Goal: Information Seeking & Learning: Learn about a topic

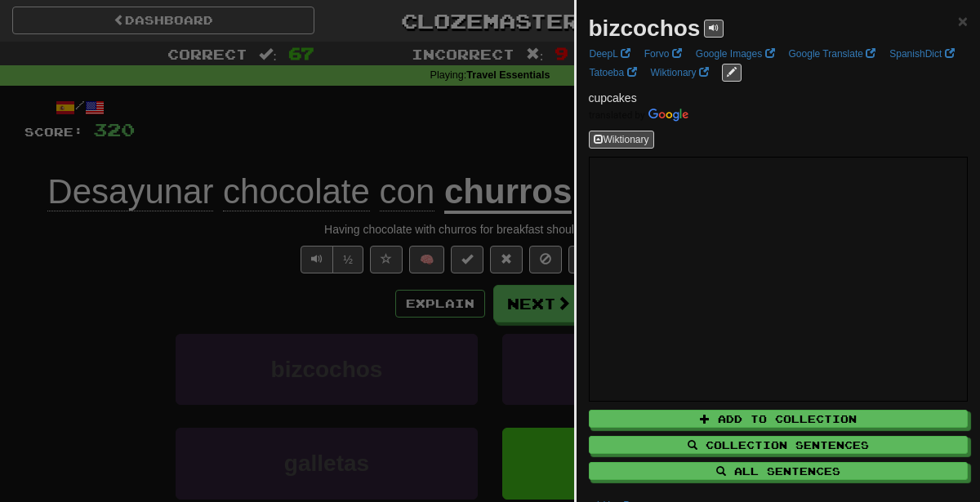
scroll to position [76, 0]
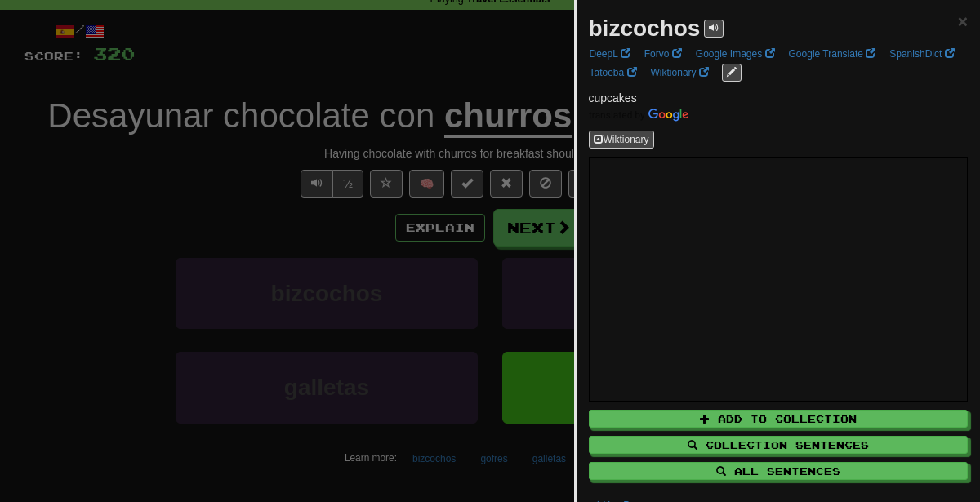
click at [456, 175] on div at bounding box center [490, 251] width 980 height 502
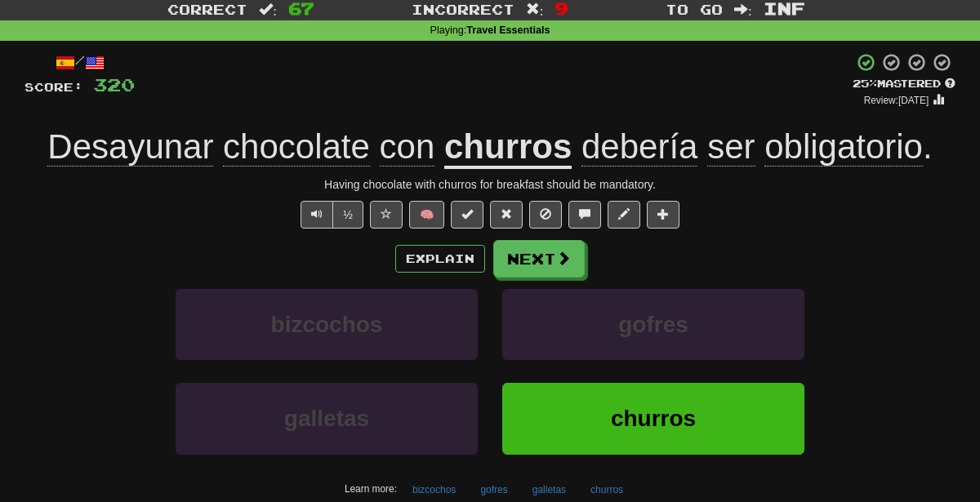
scroll to position [33, 0]
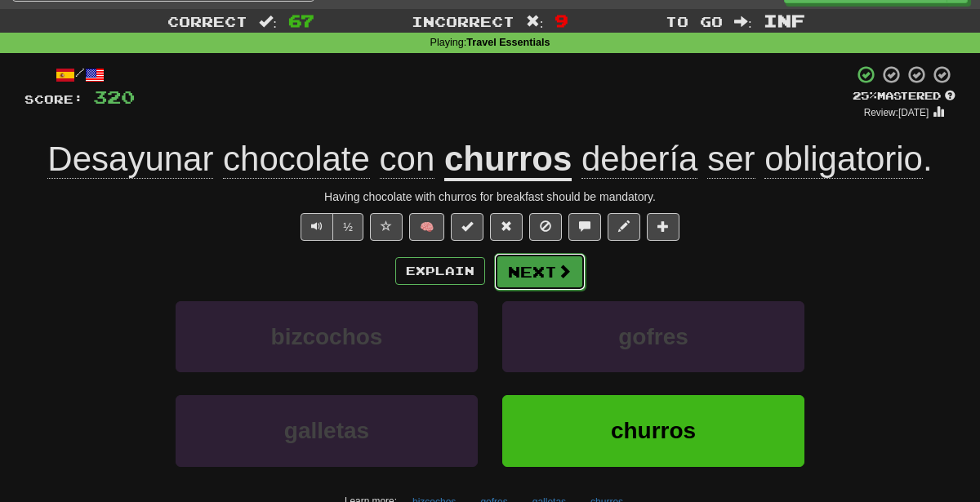
click at [540, 269] on button "Next" at bounding box center [539, 272] width 91 height 38
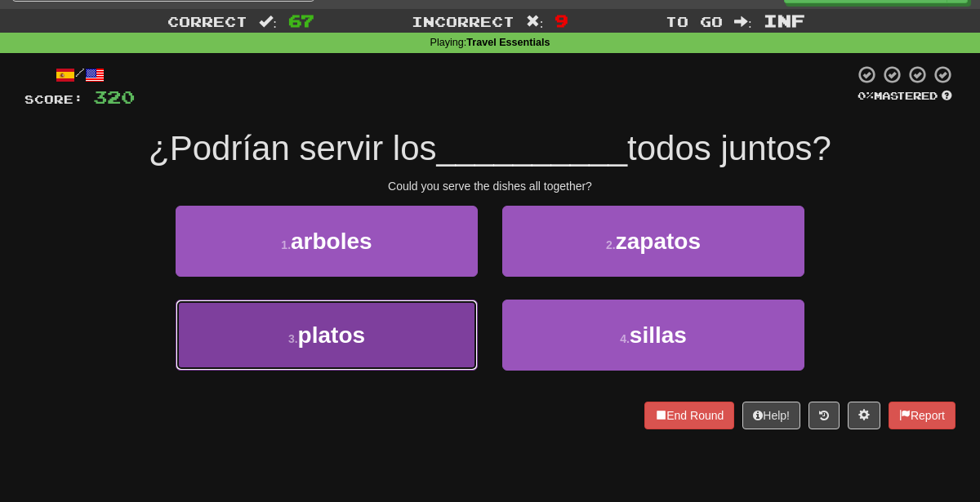
click at [389, 346] on button "3 . platos" at bounding box center [327, 335] width 302 height 71
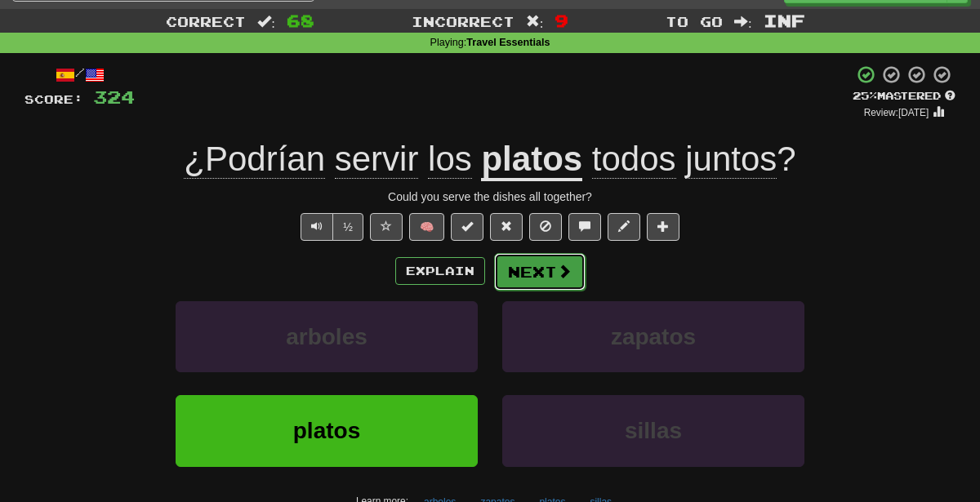
click at [525, 269] on button "Next" at bounding box center [539, 272] width 91 height 38
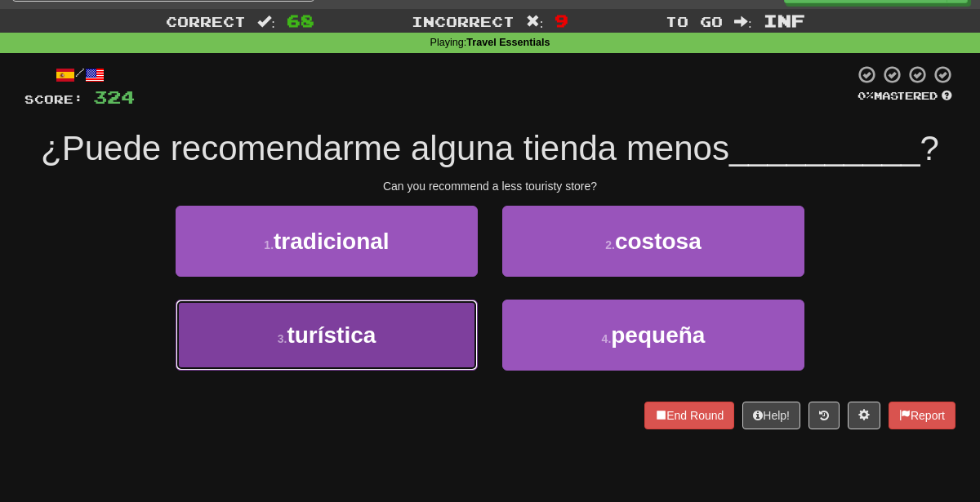
click at [438, 340] on button "3 . turística" at bounding box center [327, 335] width 302 height 71
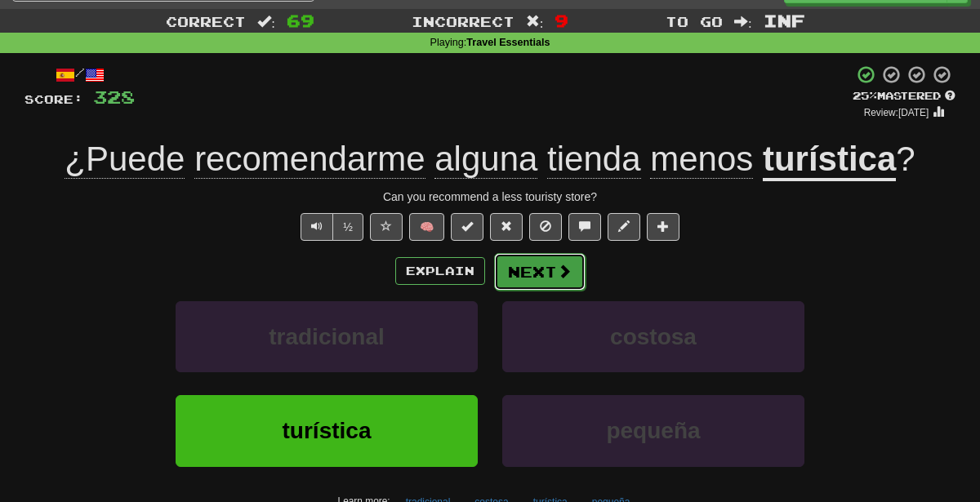
click at [557, 270] on span at bounding box center [564, 271] width 15 height 15
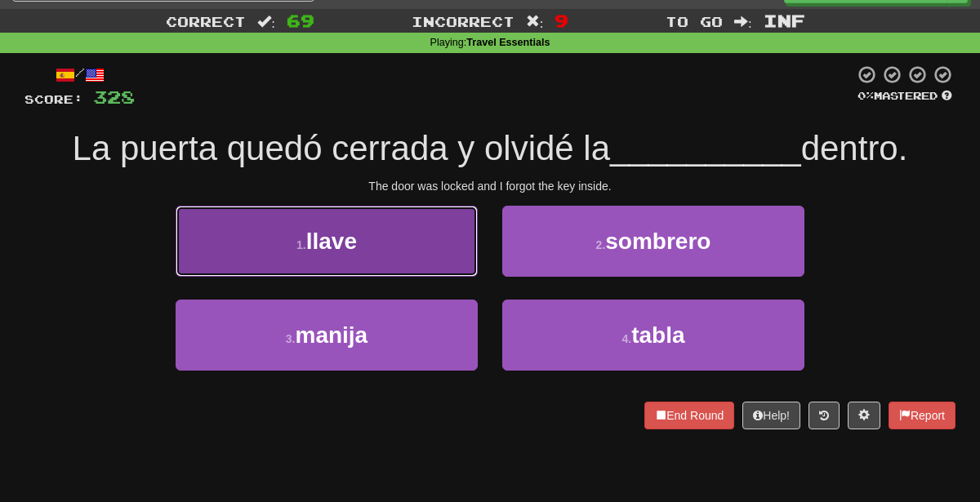
click at [421, 238] on button "1 . llave" at bounding box center [327, 241] width 302 height 71
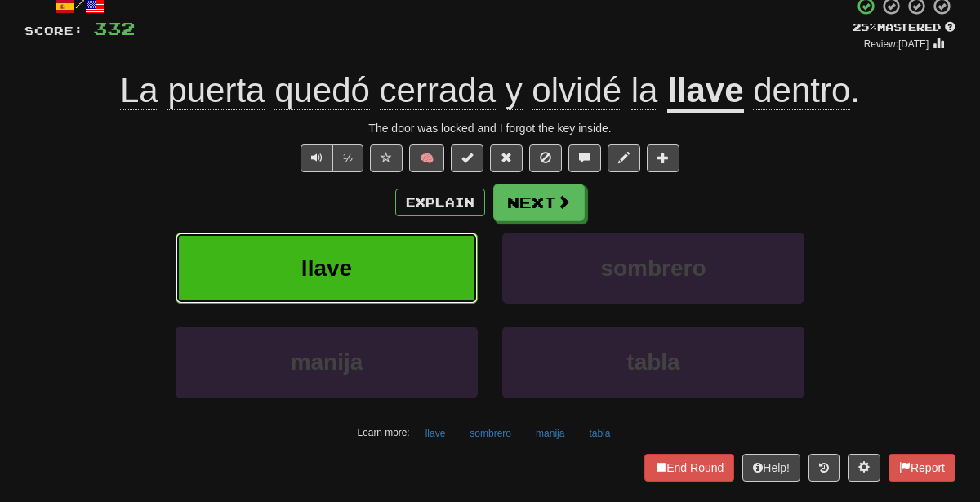
scroll to position [105, 0]
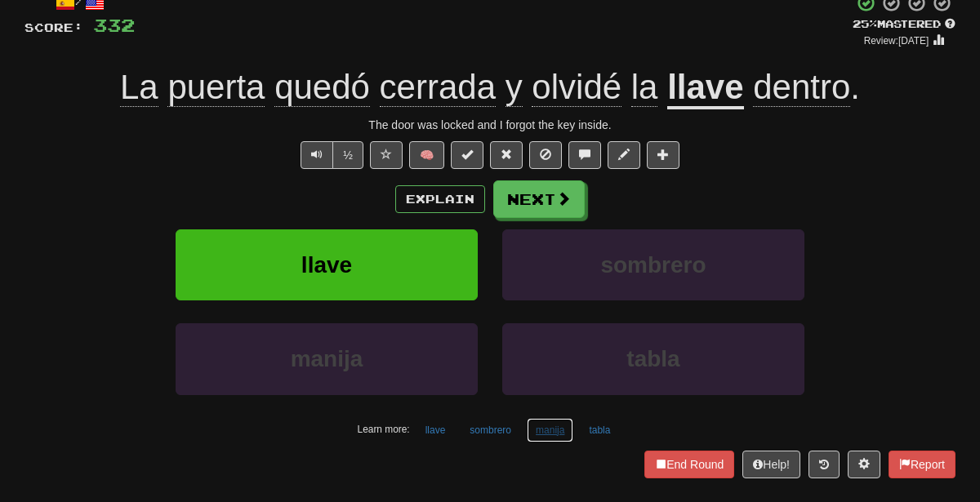
click at [549, 428] on button "manija" at bounding box center [550, 430] width 47 height 24
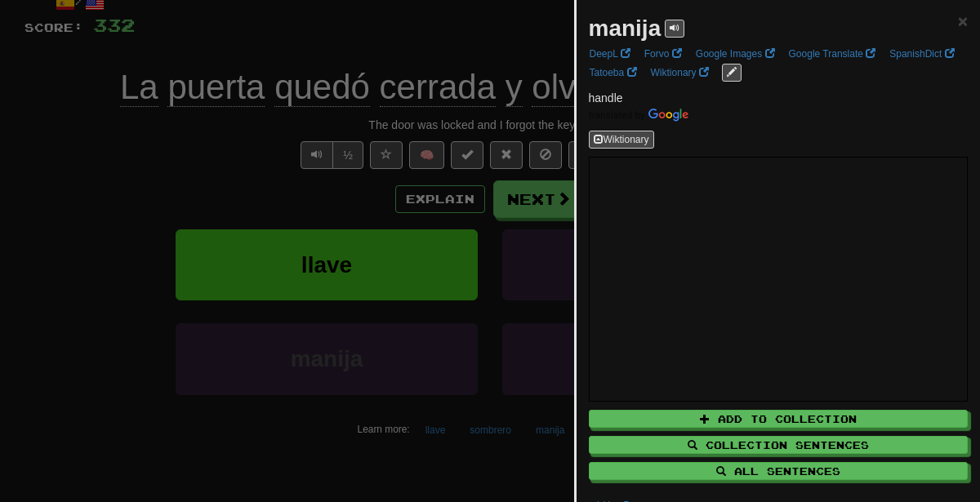
click at [136, 158] on div at bounding box center [490, 251] width 980 height 502
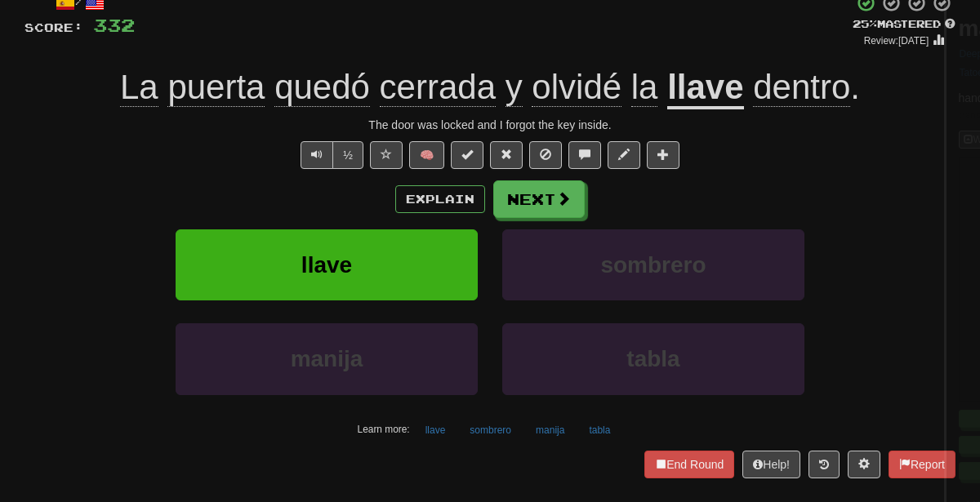
scroll to position [0, 0]
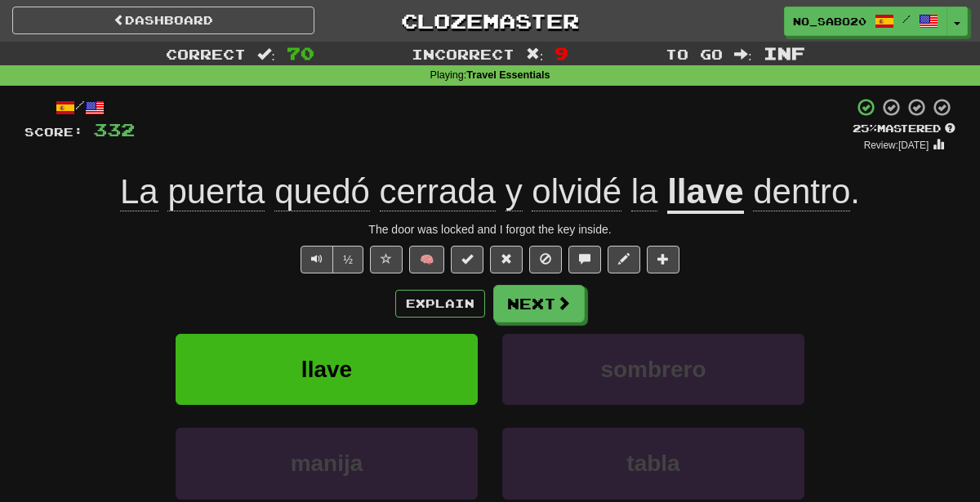
click at [422, 281] on div "/ Score: 332 + 4 25 % Mastered Review: 2025-08-22 La puerta quedó cerrada y olv…" at bounding box center [489, 339] width 931 height 485
click at [422, 299] on button "Explain" at bounding box center [440, 304] width 90 height 28
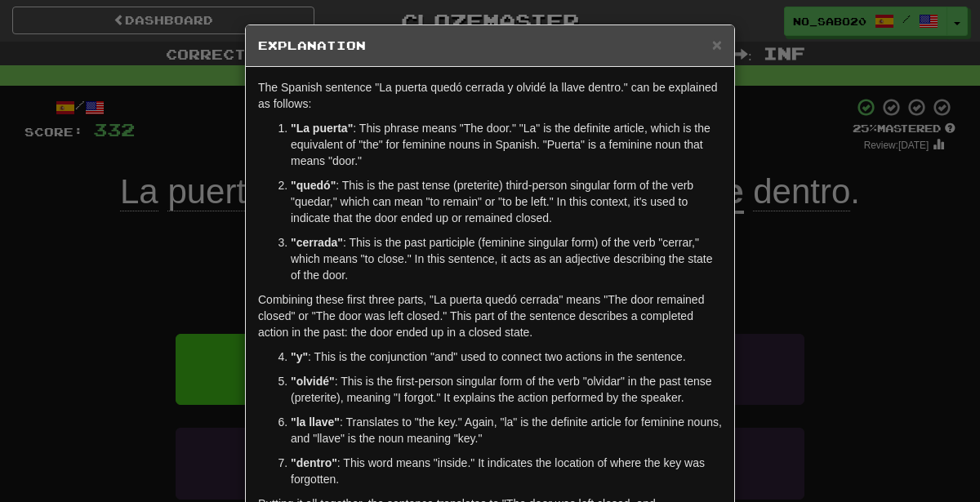
click at [852, 193] on div "× Explanation The Spanish sentence "La puerta quedó cerrada y olvidé la llave d…" at bounding box center [490, 251] width 980 height 502
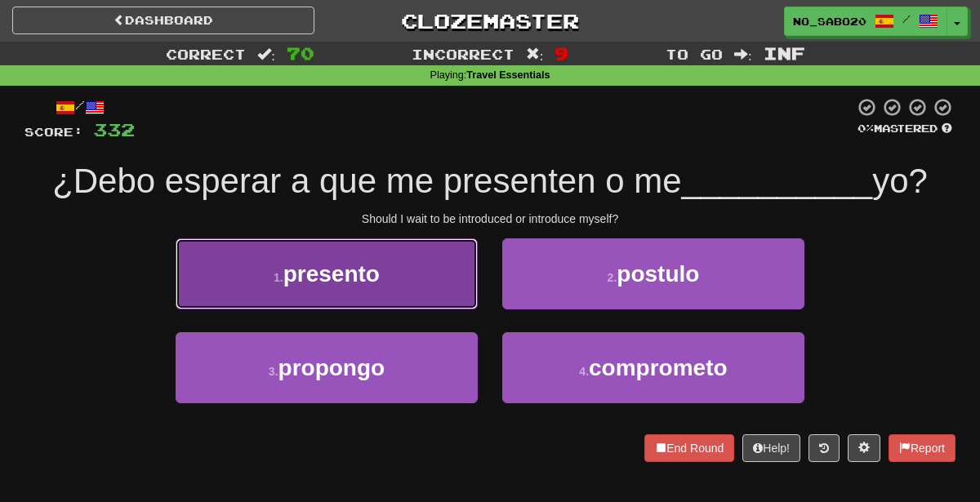
click at [432, 280] on button "1 . presento" at bounding box center [327, 273] width 302 height 71
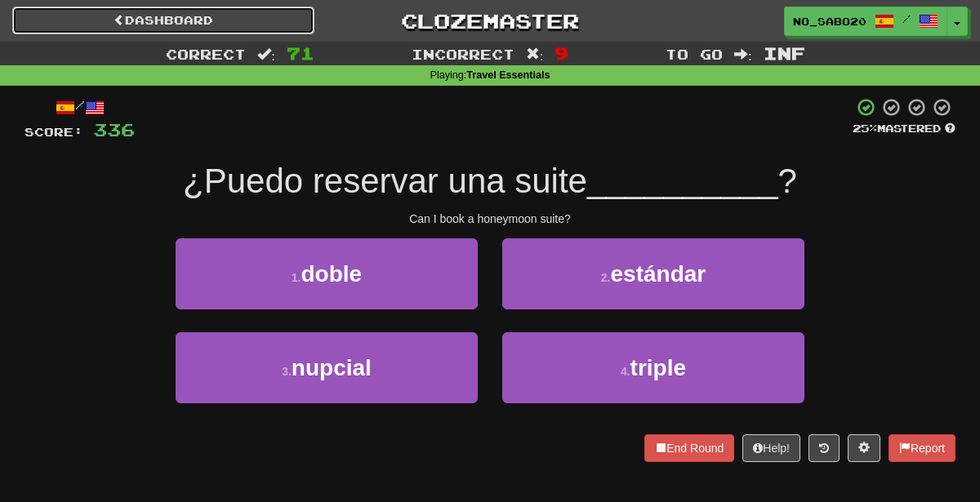
click at [291, 23] on link "Dashboard" at bounding box center [163, 21] width 302 height 28
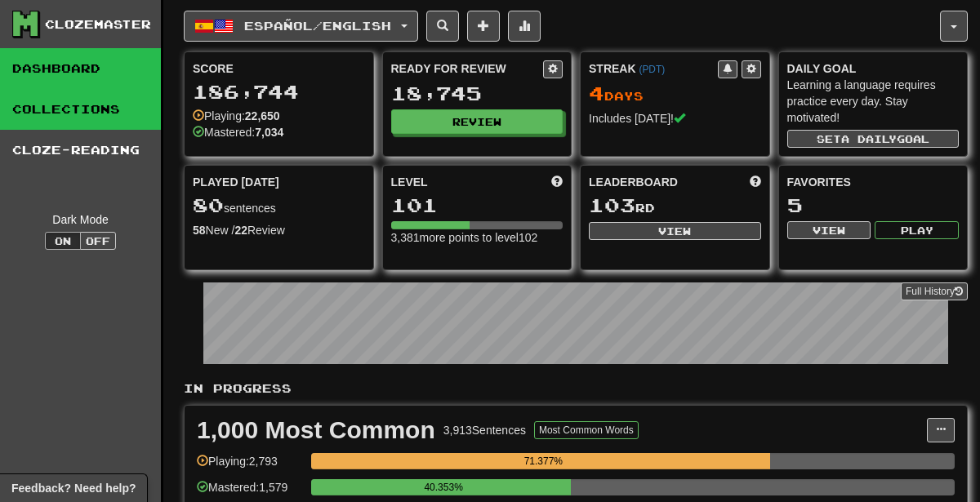
click at [123, 106] on link "Collections" at bounding box center [80, 109] width 161 height 41
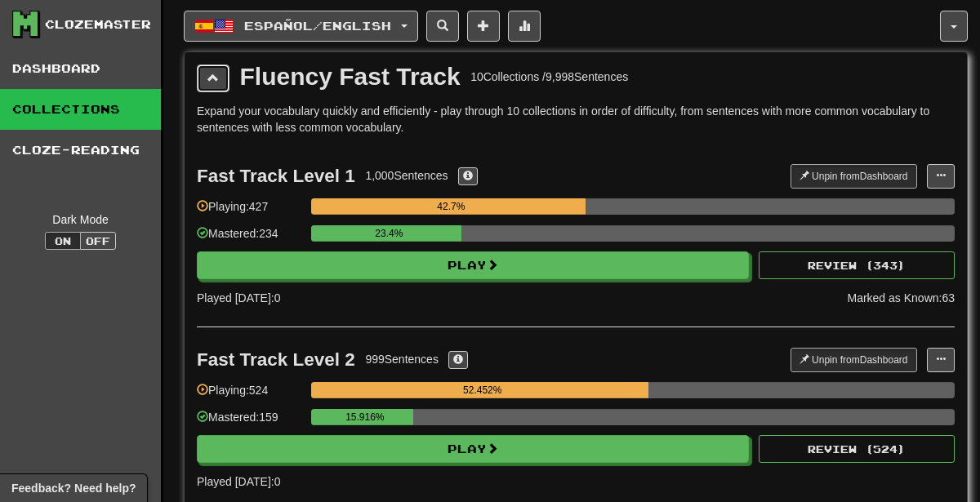
click at [225, 80] on button at bounding box center [213, 78] width 33 height 28
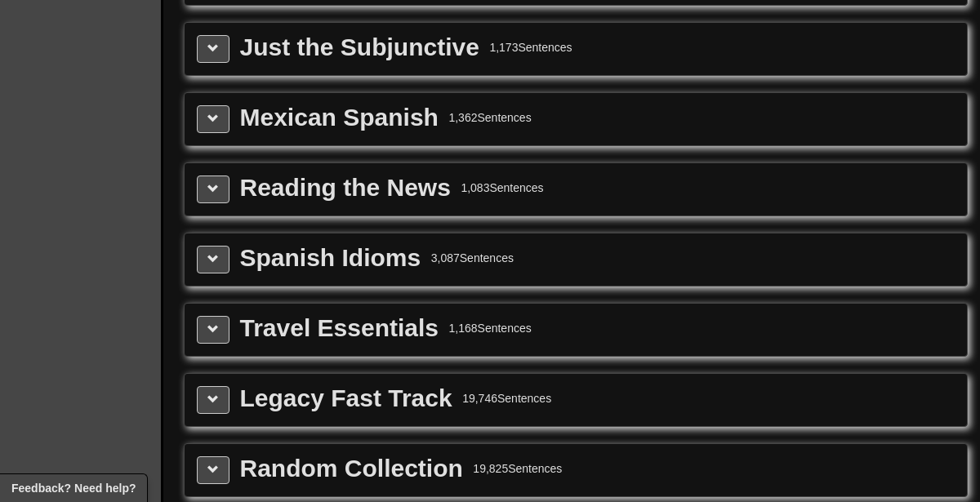
scroll to position [374, 0]
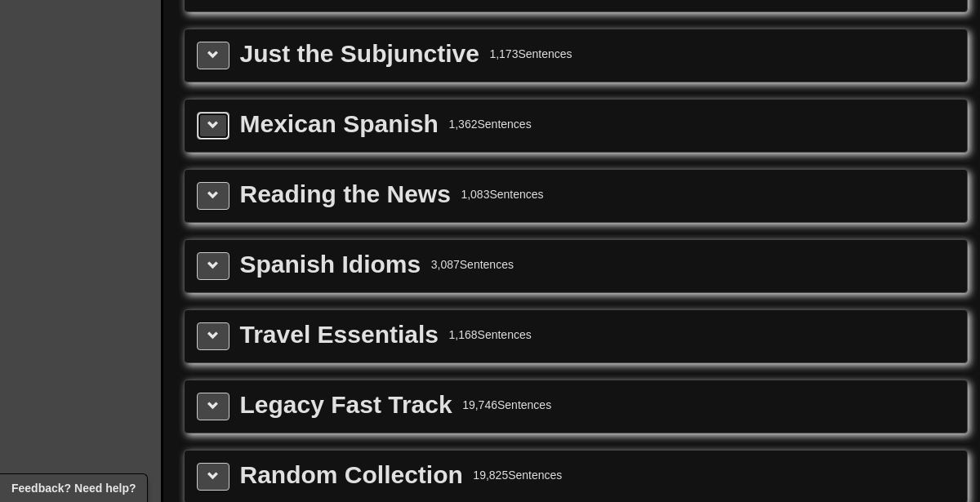
click at [210, 119] on span at bounding box center [212, 124] width 11 height 11
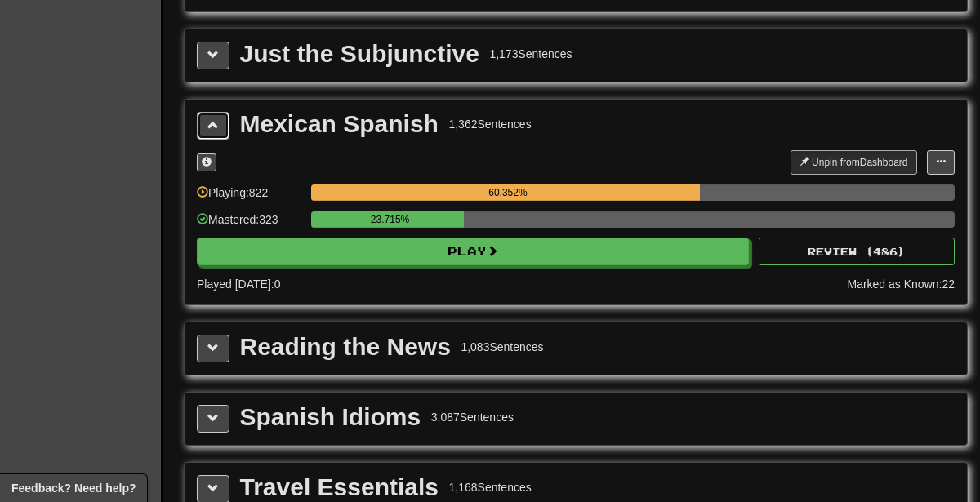
click at [210, 119] on span at bounding box center [212, 124] width 11 height 11
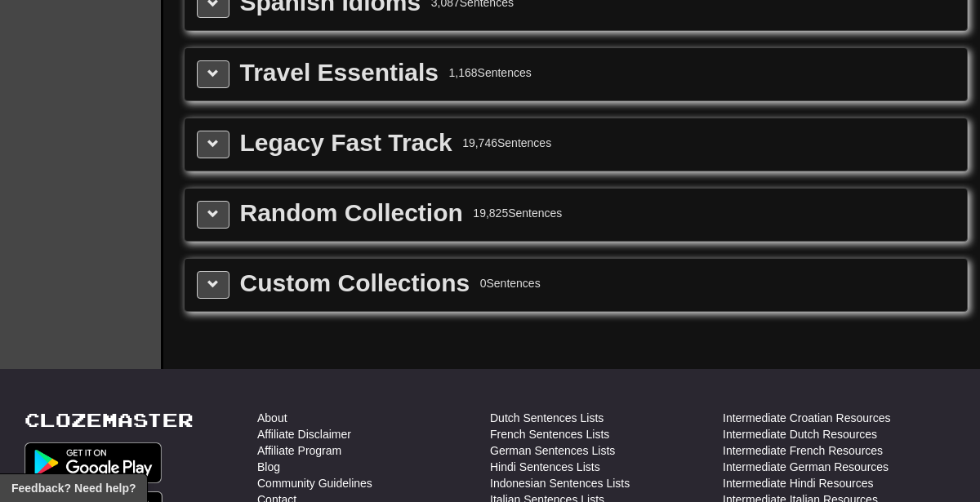
scroll to position [0, 0]
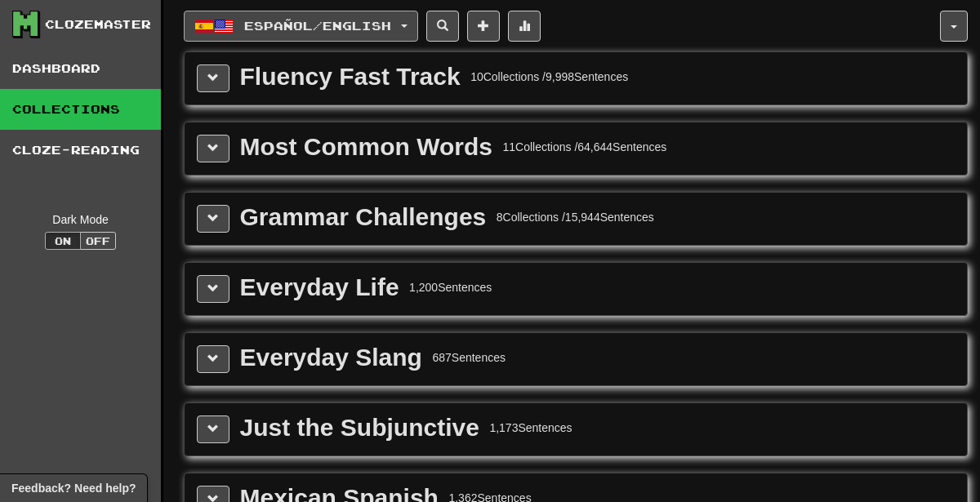
click at [233, 25] on button "Español / English" at bounding box center [301, 26] width 234 height 31
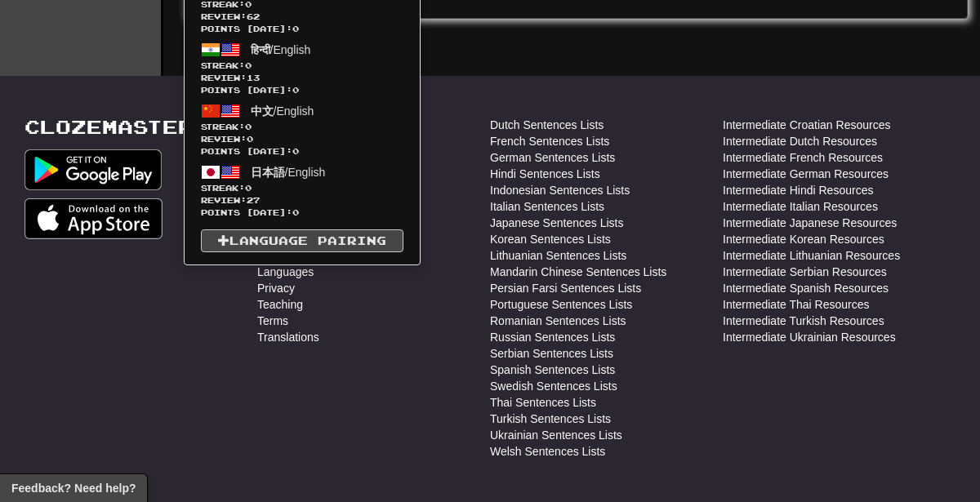
scroll to position [932, 0]
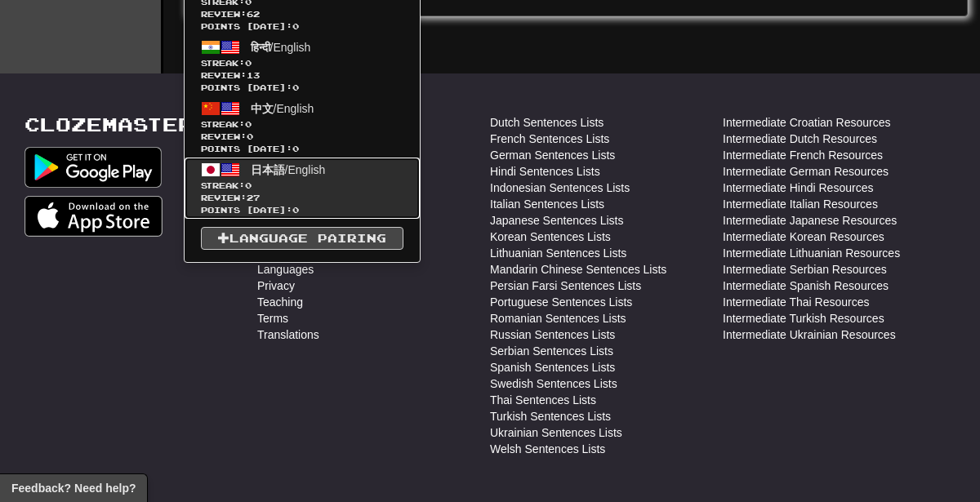
click at [305, 183] on span "Streak: 0" at bounding box center [302, 186] width 202 height 12
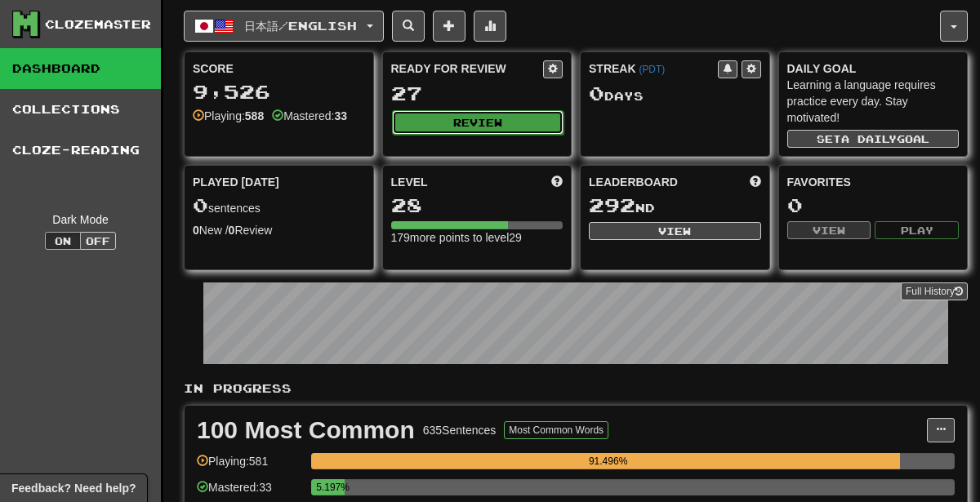
click at [434, 127] on button "Review" at bounding box center [478, 122] width 172 height 24
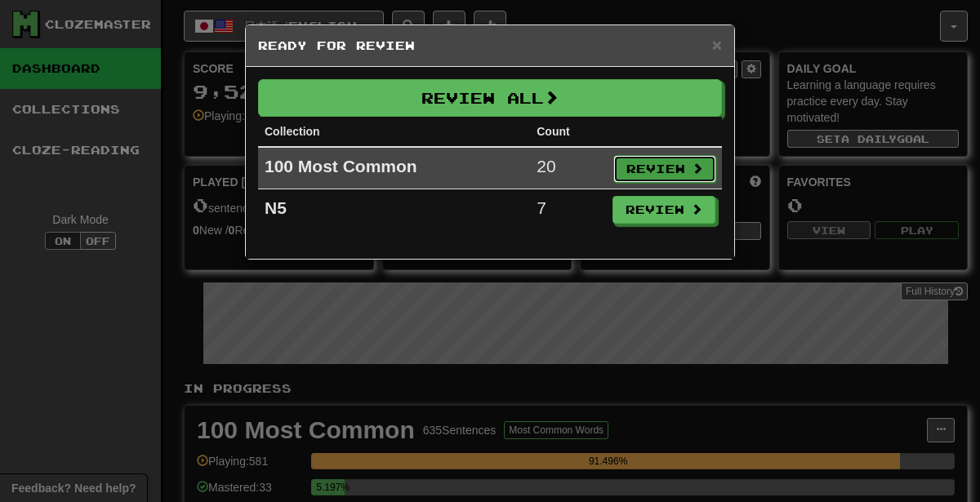
click at [663, 166] on button "Review" at bounding box center [664, 169] width 103 height 28
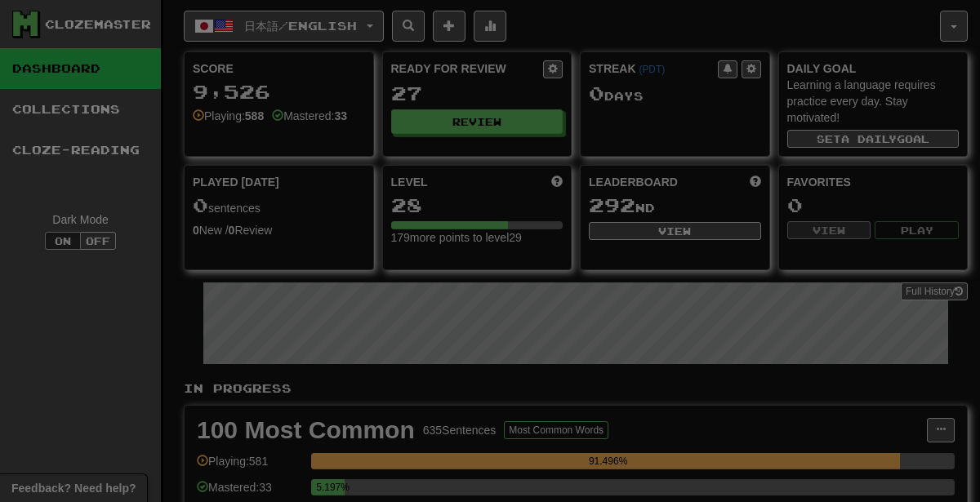
select select "********"
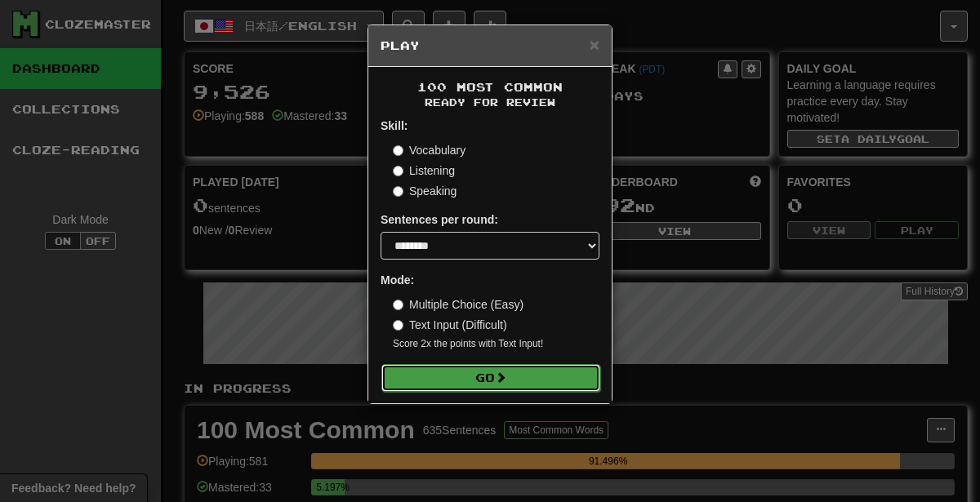
click at [545, 389] on button "Go" at bounding box center [490, 378] width 219 height 28
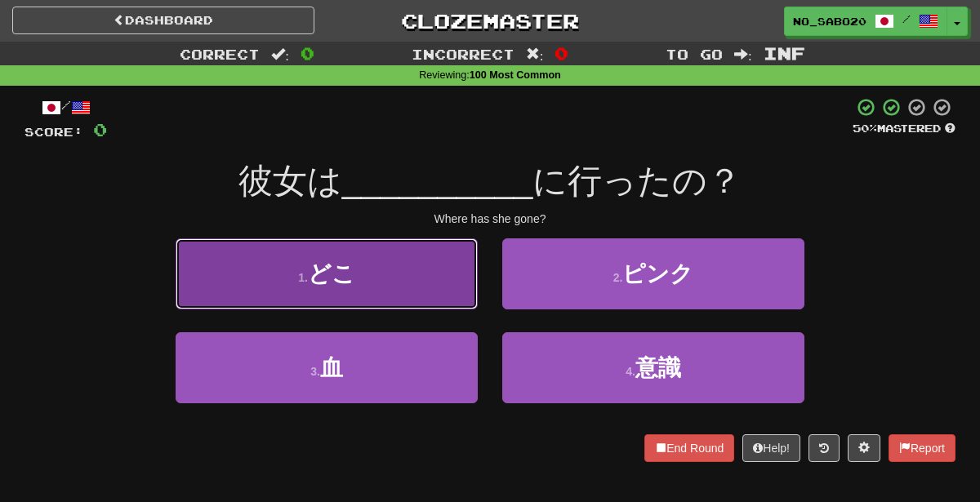
click at [417, 267] on button "1 . どこ" at bounding box center [327, 273] width 302 height 71
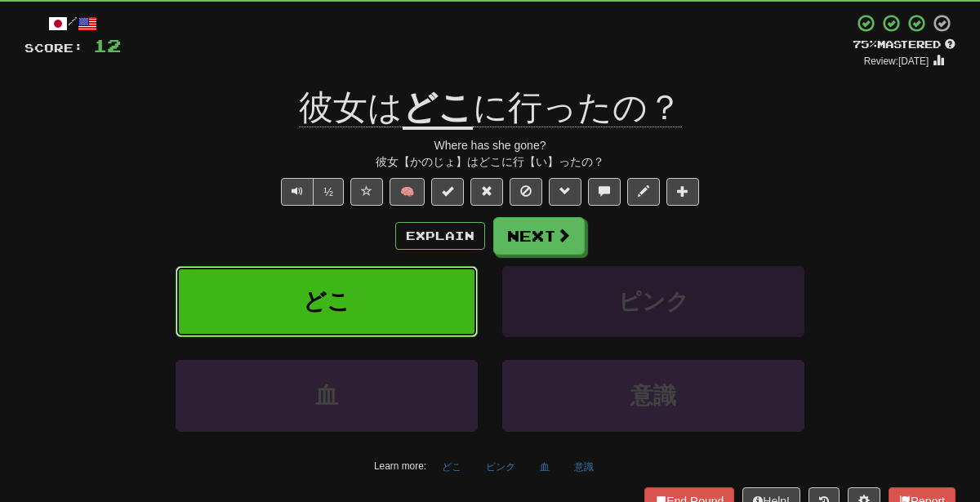
scroll to position [98, 0]
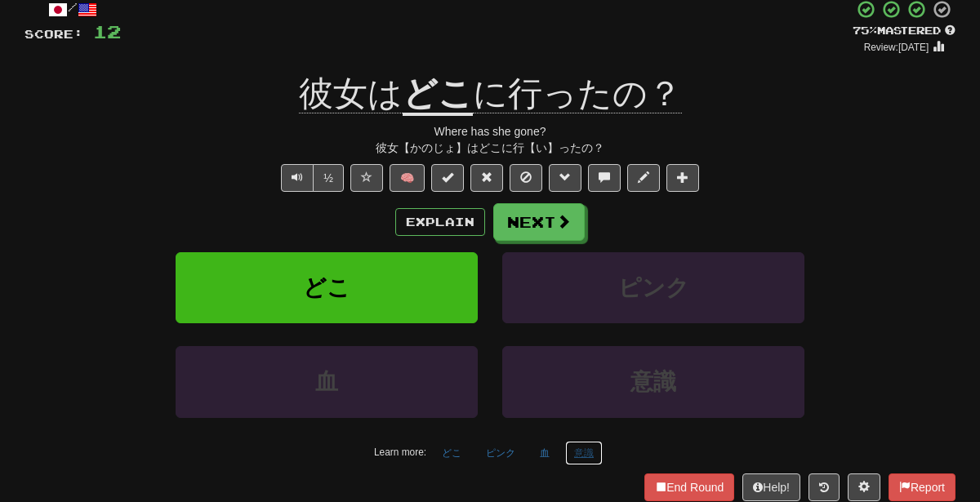
click at [572, 443] on button "意識" at bounding box center [584, 453] width 38 height 24
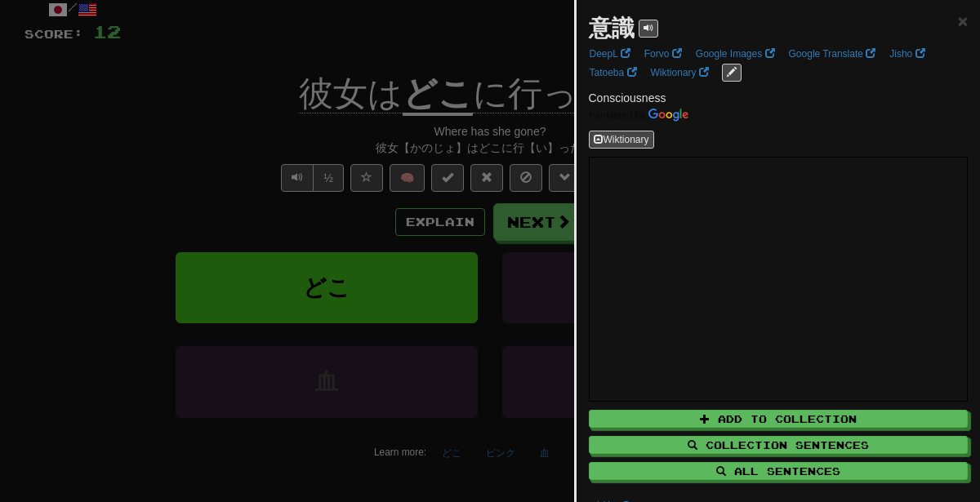
click at [455, 338] on div at bounding box center [490, 251] width 980 height 502
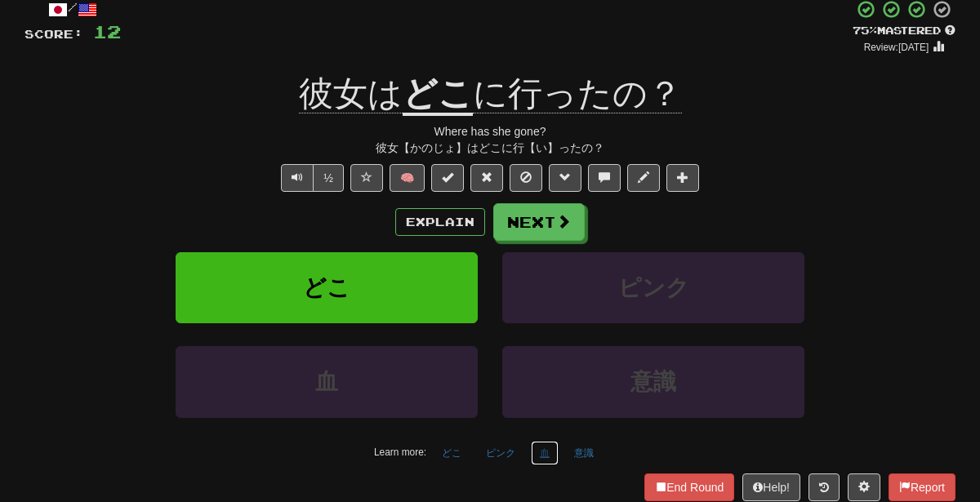
click at [543, 447] on button "血" at bounding box center [545, 453] width 28 height 24
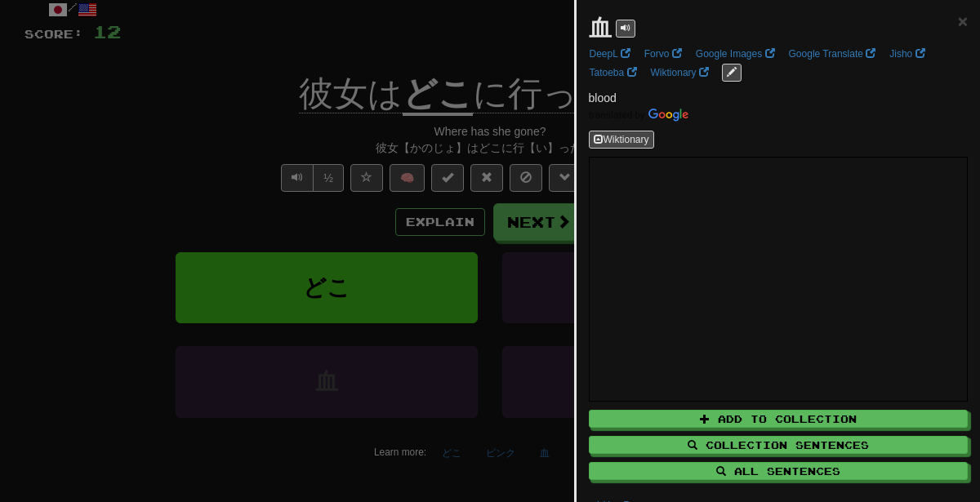
click at [456, 343] on div at bounding box center [490, 251] width 980 height 502
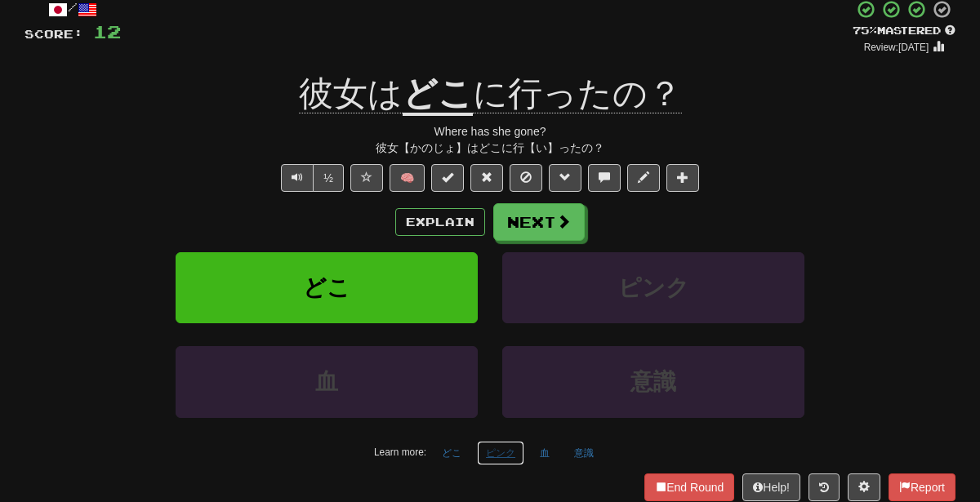
click at [500, 445] on button "ピンク" at bounding box center [500, 453] width 47 height 24
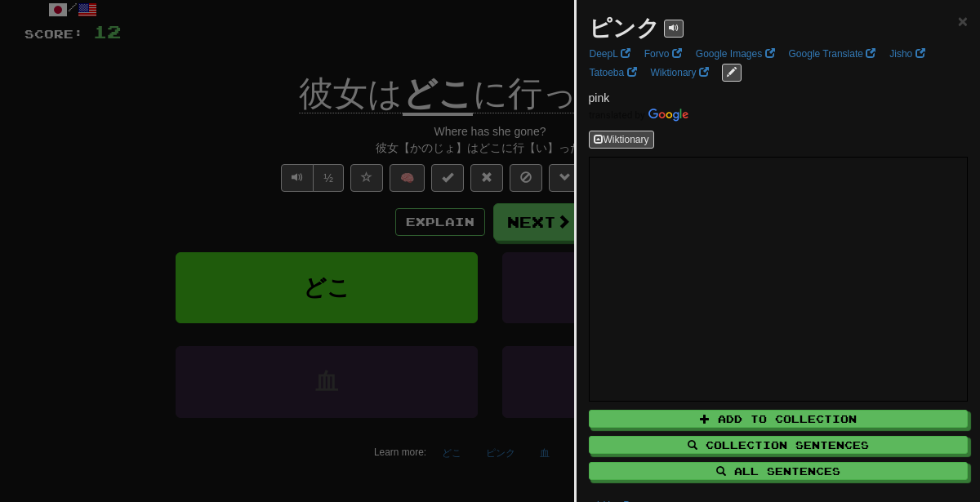
click at [361, 289] on div at bounding box center [490, 251] width 980 height 502
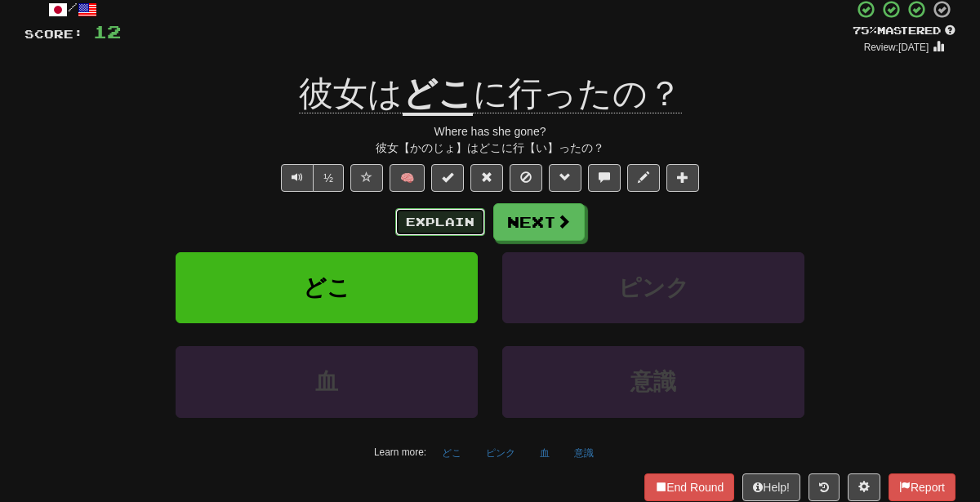
click at [461, 219] on button "Explain" at bounding box center [440, 222] width 90 height 28
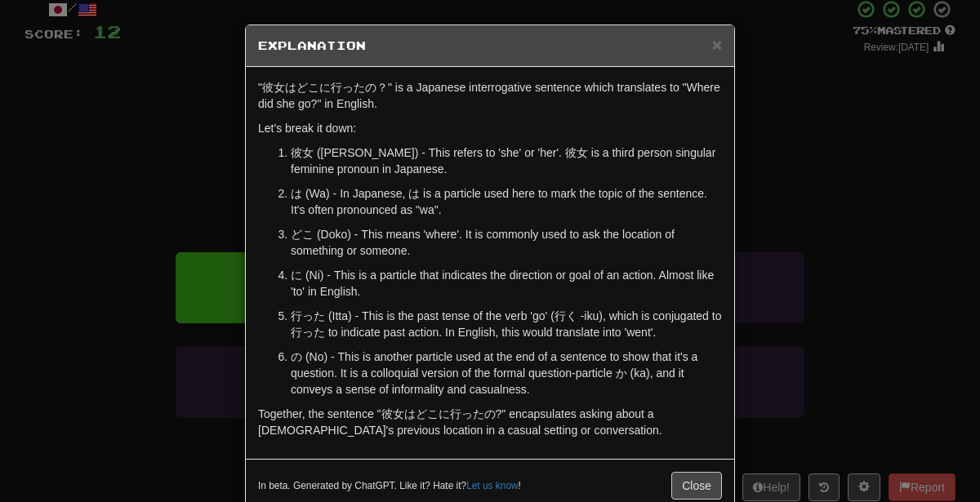
click at [842, 242] on div "× Explanation "彼女はどこに行ったの？" is a Japanese interrogative sentence which translat…" at bounding box center [490, 251] width 980 height 502
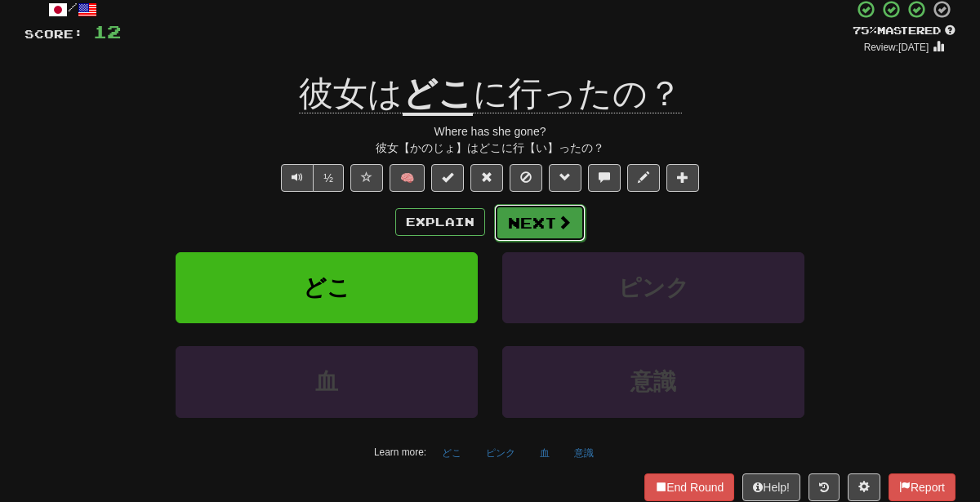
click at [526, 216] on button "Next" at bounding box center [539, 223] width 91 height 38
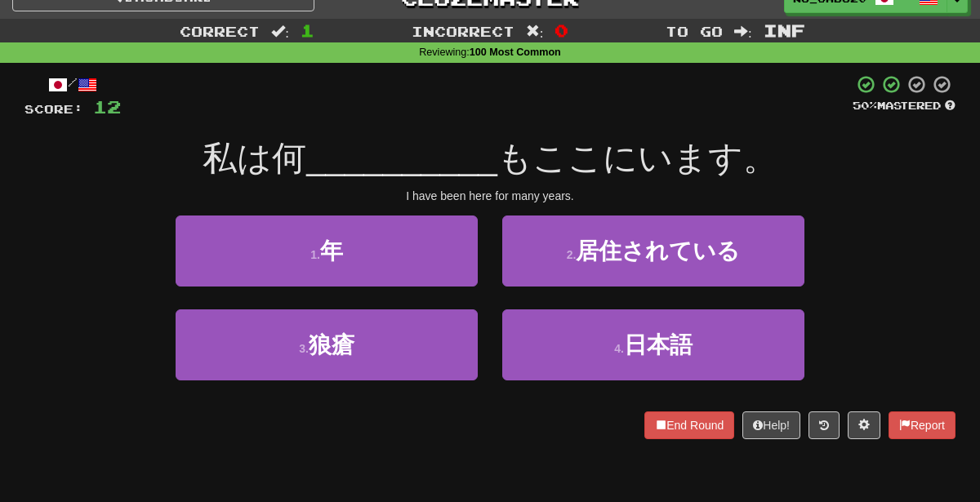
scroll to position [22, 0]
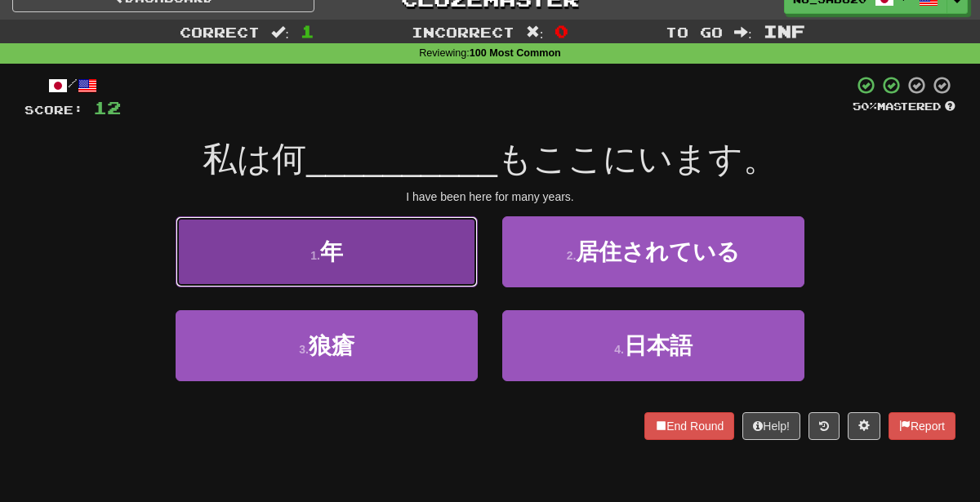
click at [420, 247] on button "1 . 年" at bounding box center [327, 251] width 302 height 71
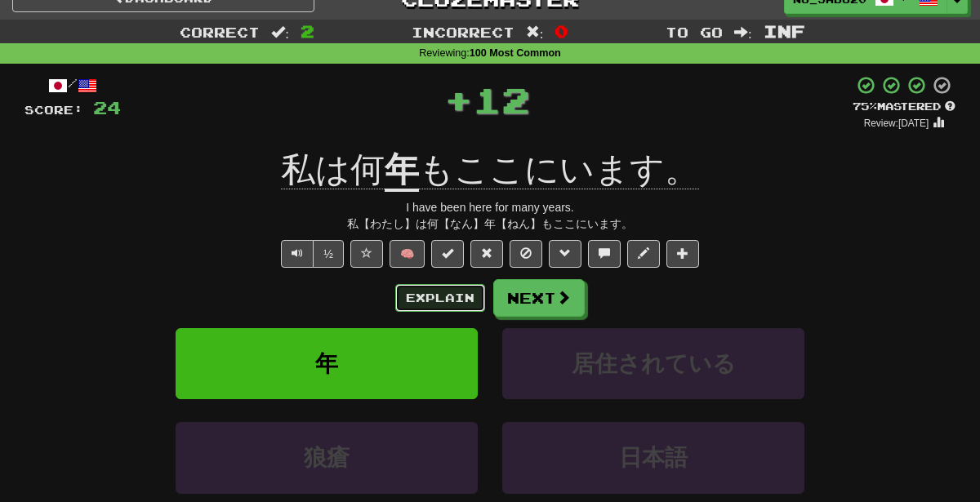
click at [419, 291] on button "Explain" at bounding box center [440, 298] width 90 height 28
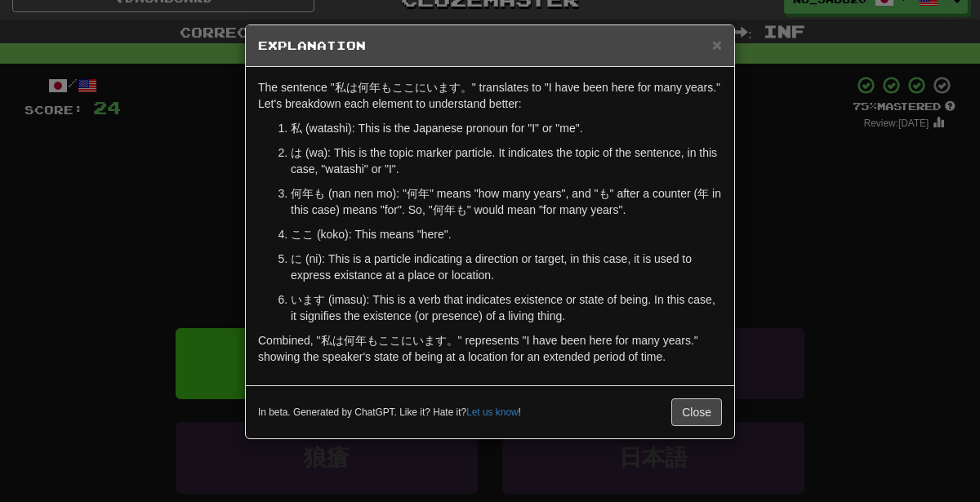
click at [784, 289] on div "× Explanation The sentence "私は何年もここにいます。" translates to "I have been here for m…" at bounding box center [490, 251] width 980 height 502
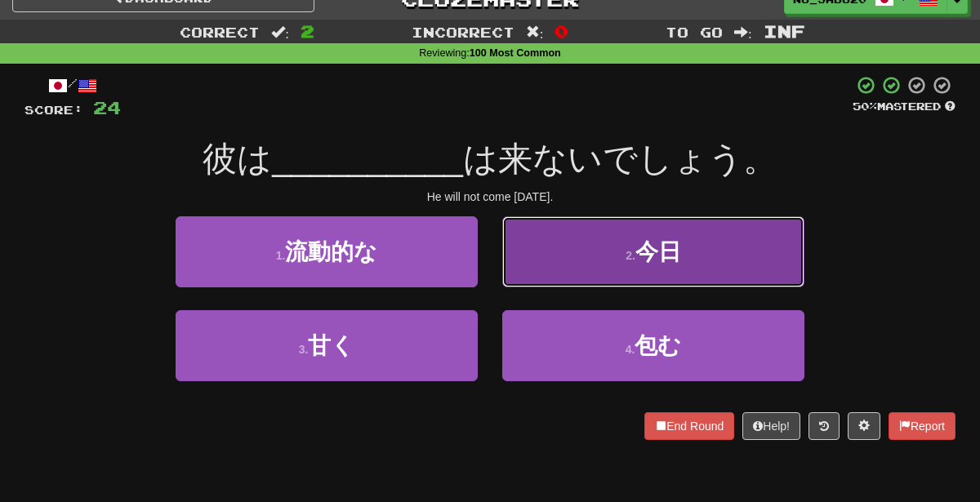
click at [563, 264] on button "2 . 今日" at bounding box center [653, 251] width 302 height 71
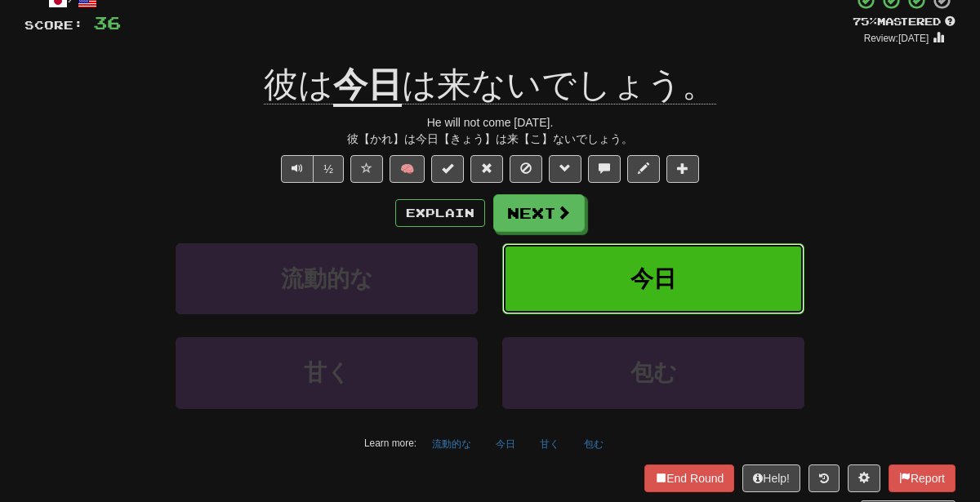
scroll to position [117, 0]
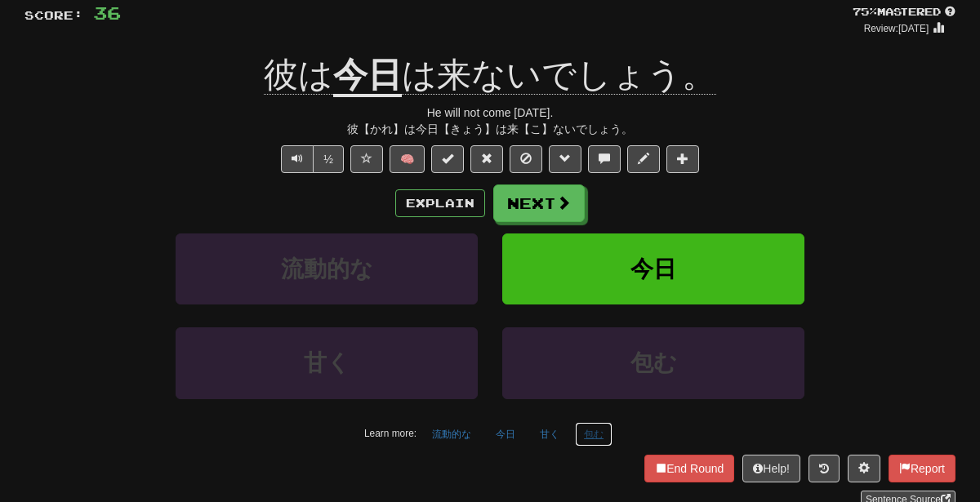
click at [597, 422] on button "包む" at bounding box center [594, 434] width 38 height 24
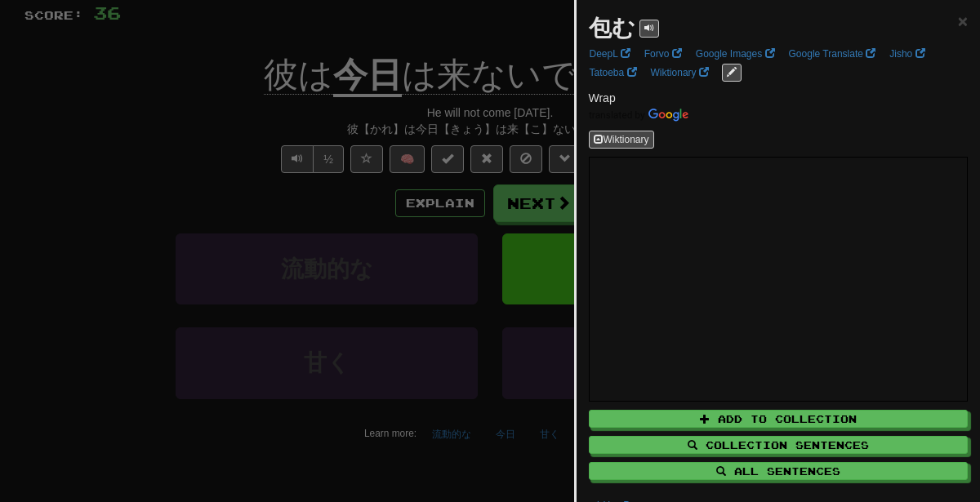
click at [487, 233] on div at bounding box center [490, 251] width 980 height 502
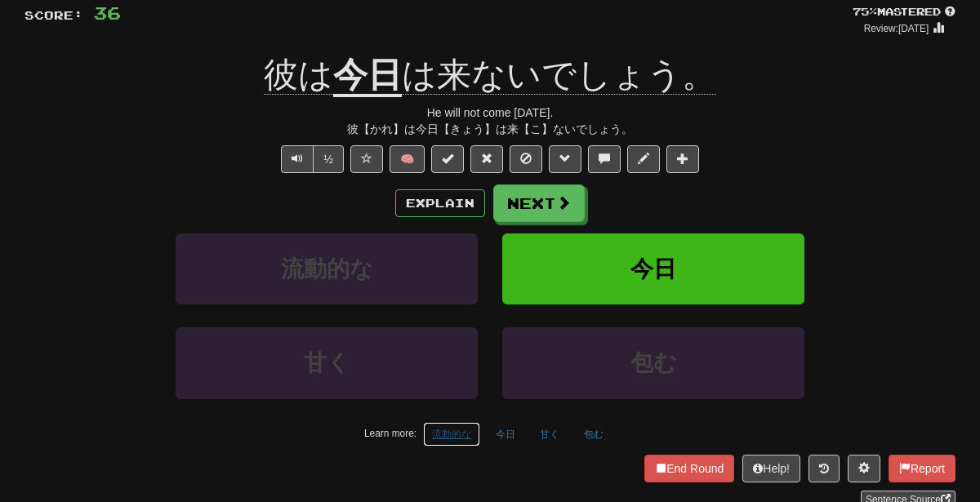
click at [449, 428] on button "流動的な" at bounding box center [451, 434] width 57 height 24
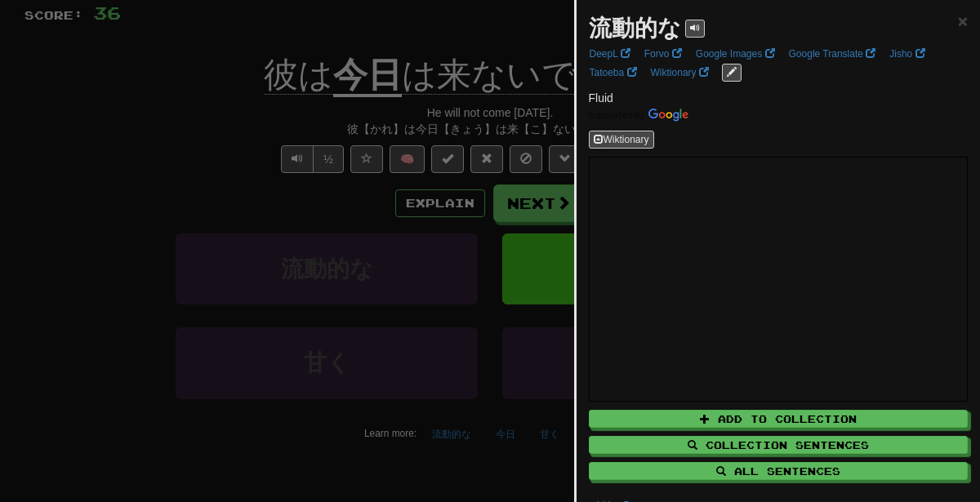
click at [404, 330] on div at bounding box center [490, 251] width 980 height 502
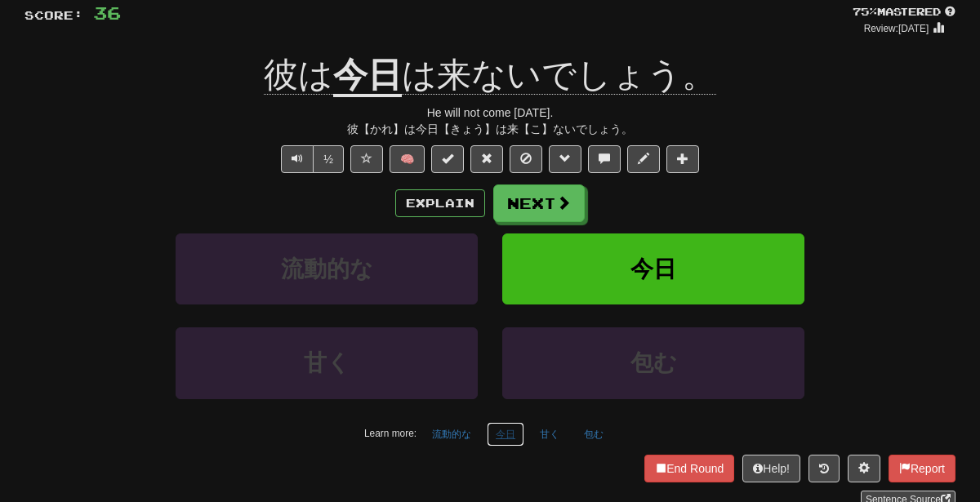
click at [512, 431] on button "今日" at bounding box center [506, 434] width 38 height 24
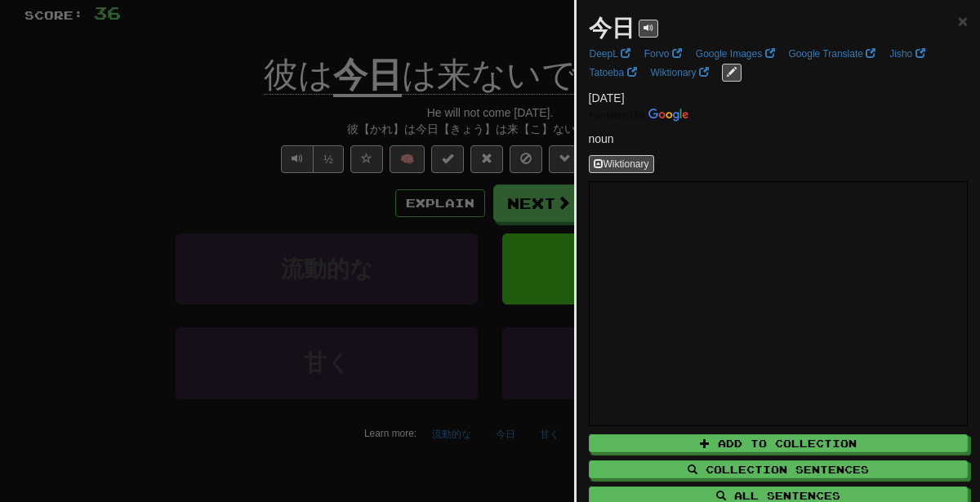
click at [471, 417] on div at bounding box center [490, 251] width 980 height 502
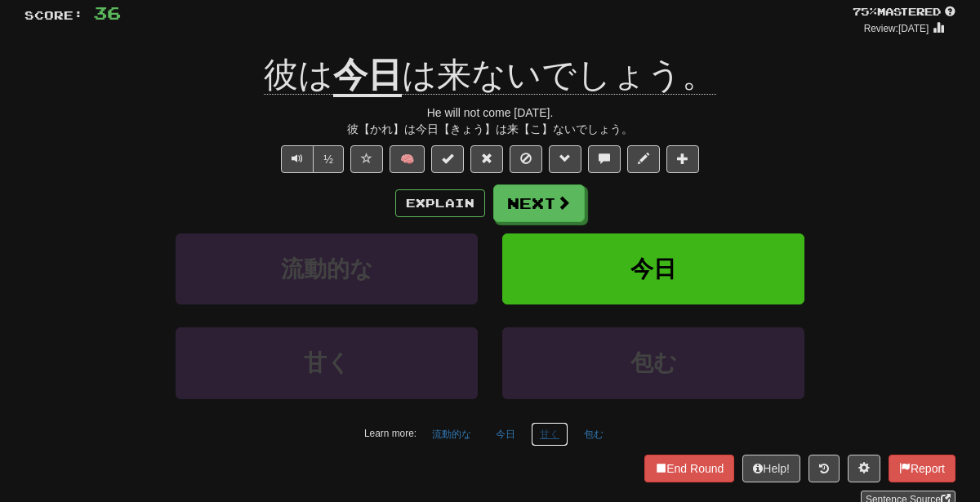
click at [538, 425] on button "甘く" at bounding box center [550, 434] width 38 height 24
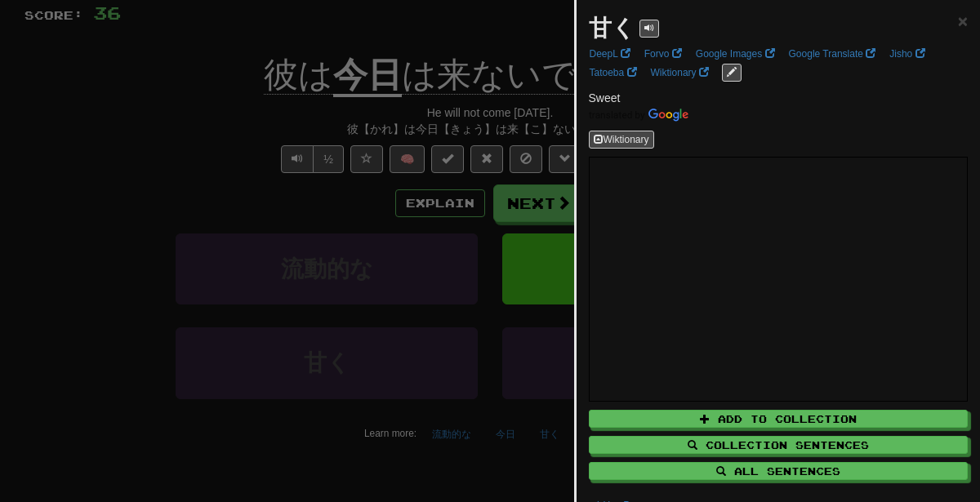
click at [507, 222] on div at bounding box center [490, 251] width 980 height 502
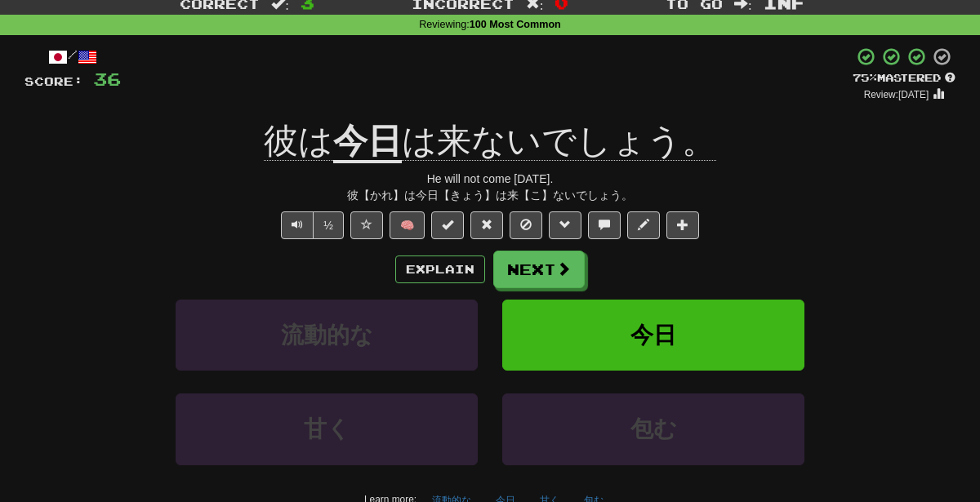
scroll to position [31, 0]
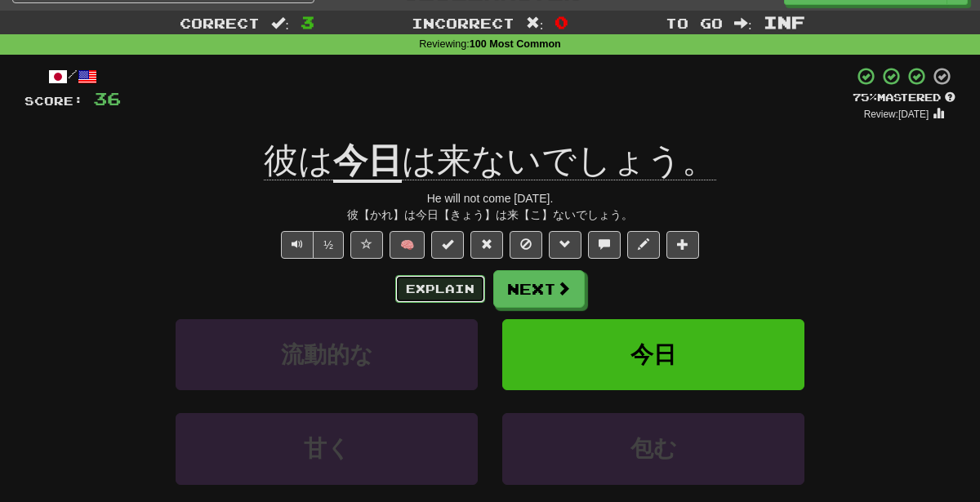
click at [447, 288] on button "Explain" at bounding box center [440, 289] width 90 height 28
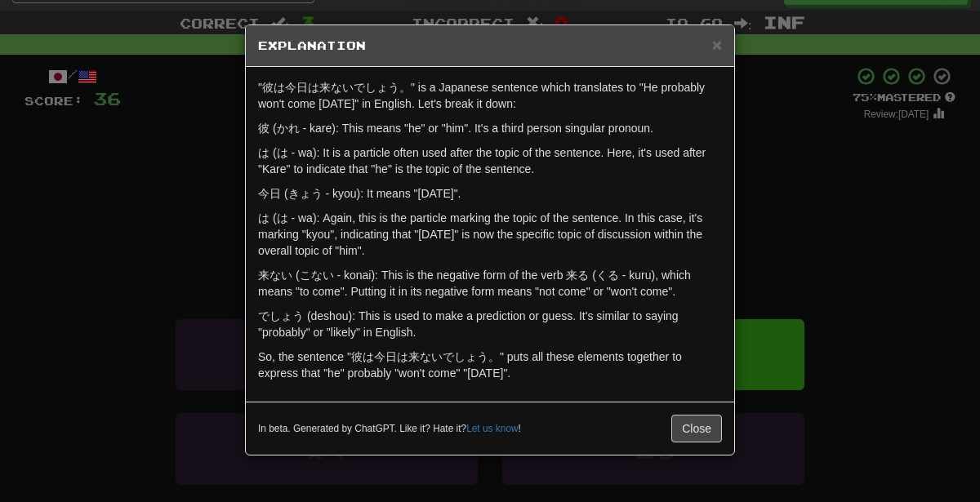
click at [847, 162] on div "× Explanation "彼は今日は来ないでしょう。" is a Japanese sentence which translates to "He pr…" at bounding box center [490, 251] width 980 height 502
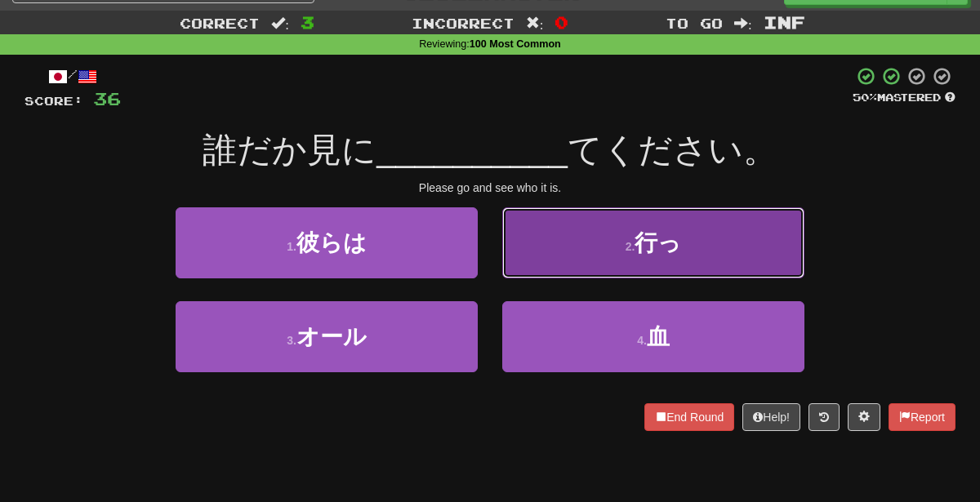
click at [656, 267] on button "2 . 行っ" at bounding box center [653, 242] width 302 height 71
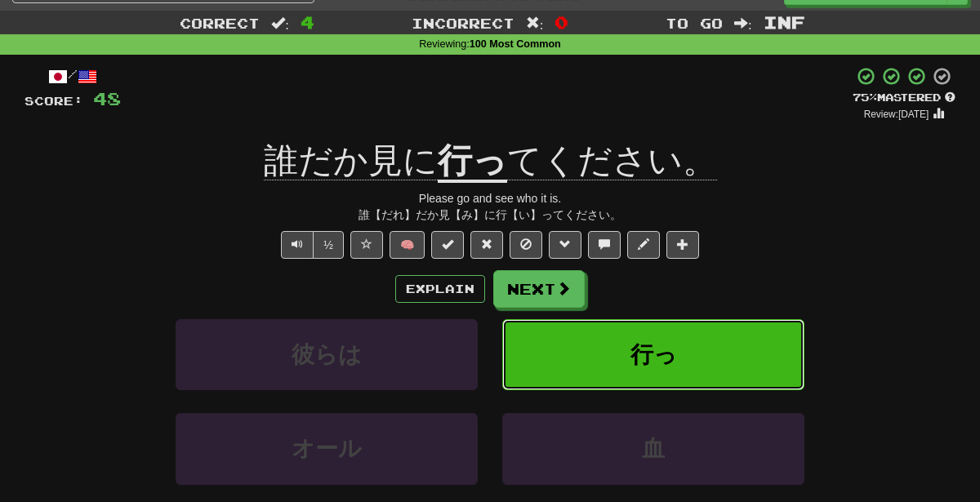
scroll to position [89, 0]
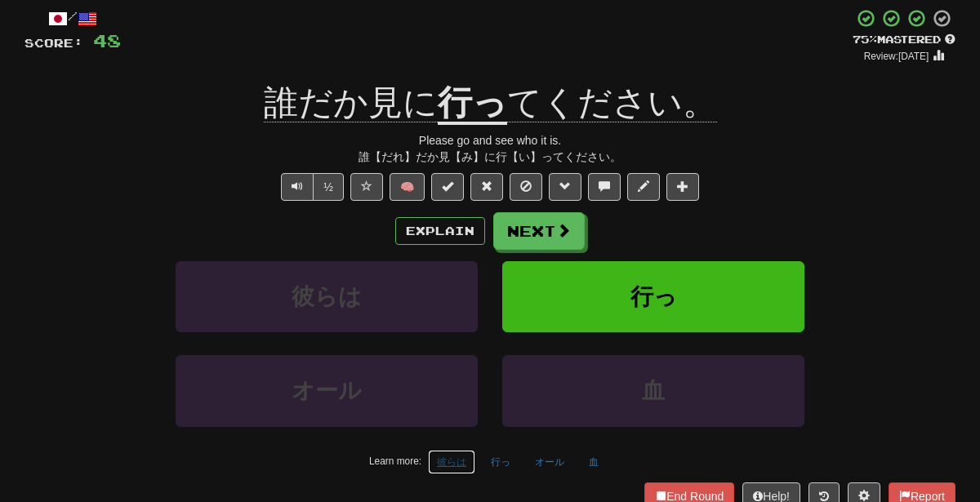
click at [448, 460] on button "彼らは" at bounding box center [451, 462] width 47 height 24
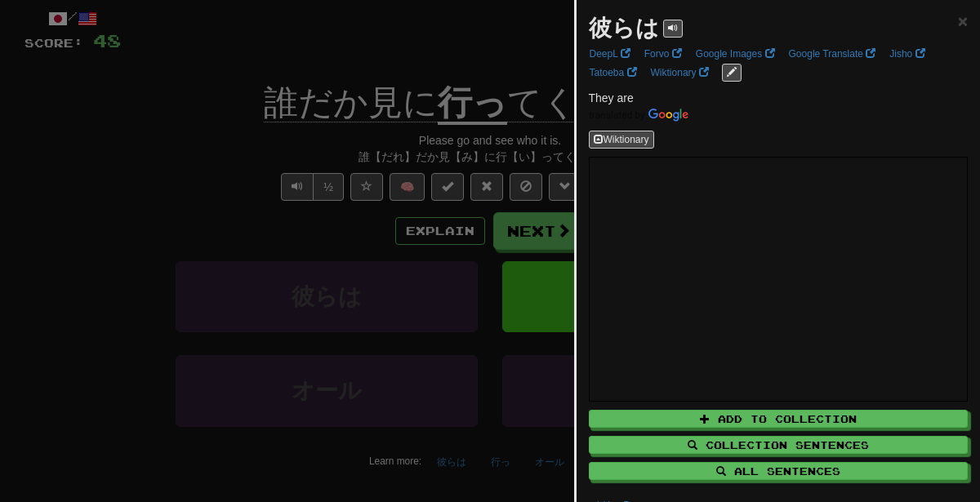
click at [403, 135] on div at bounding box center [490, 251] width 980 height 502
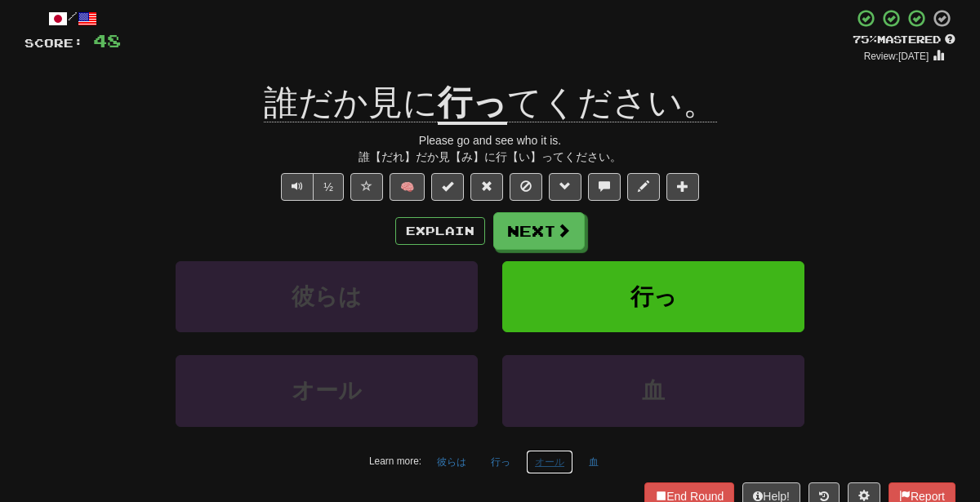
click at [554, 456] on button "オール" at bounding box center [549, 462] width 47 height 24
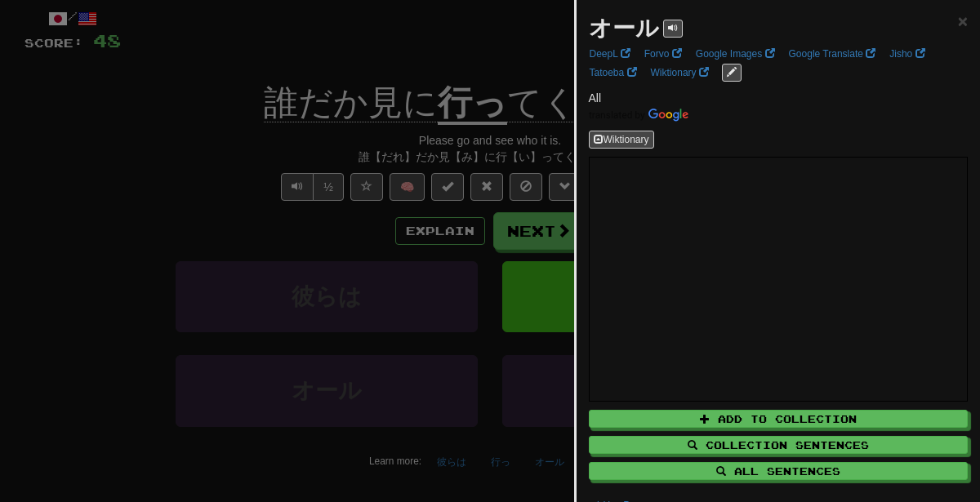
click at [331, 134] on div at bounding box center [490, 251] width 980 height 502
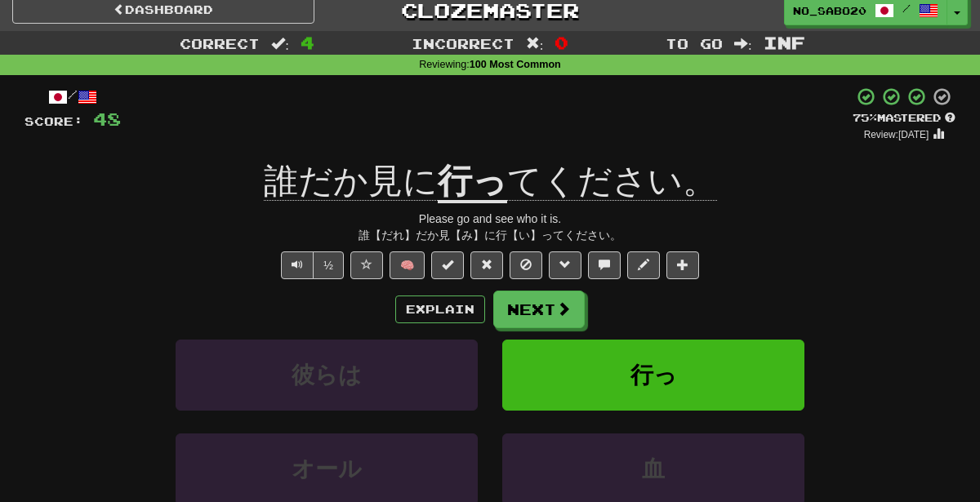
scroll to position [9, 0]
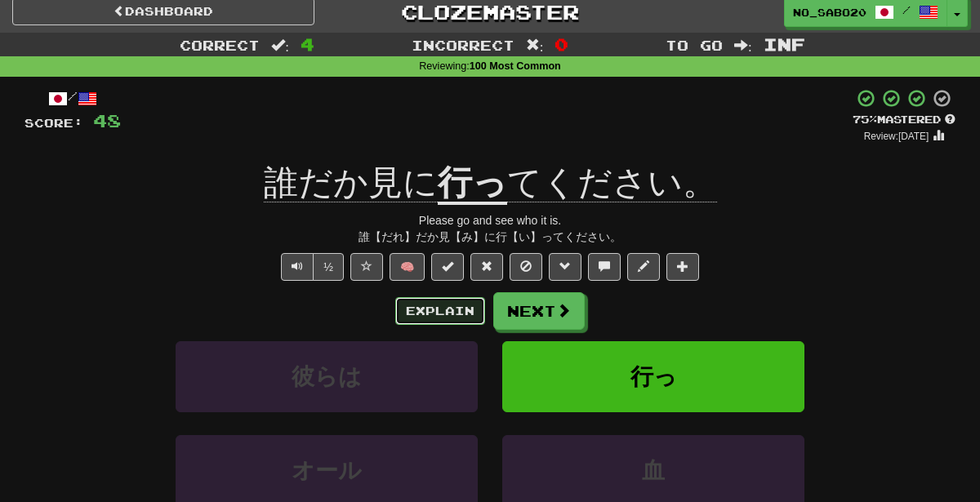
click at [443, 307] on button "Explain" at bounding box center [440, 311] width 90 height 28
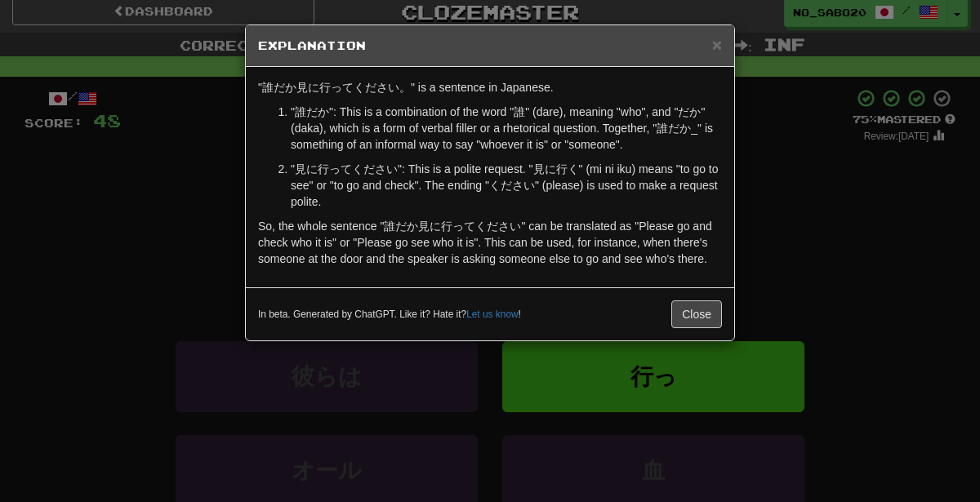
click at [816, 275] on div "× Explanation "誰だか見に行ってください。" is a sentence in Japanese. "誰だか": This is a combi…" at bounding box center [490, 251] width 980 height 502
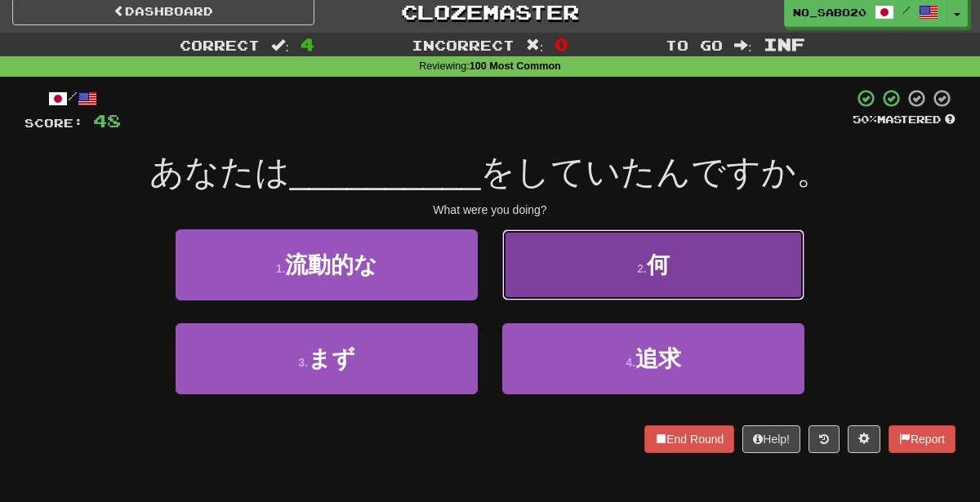
click at [593, 269] on button "2 . 何" at bounding box center [653, 264] width 302 height 71
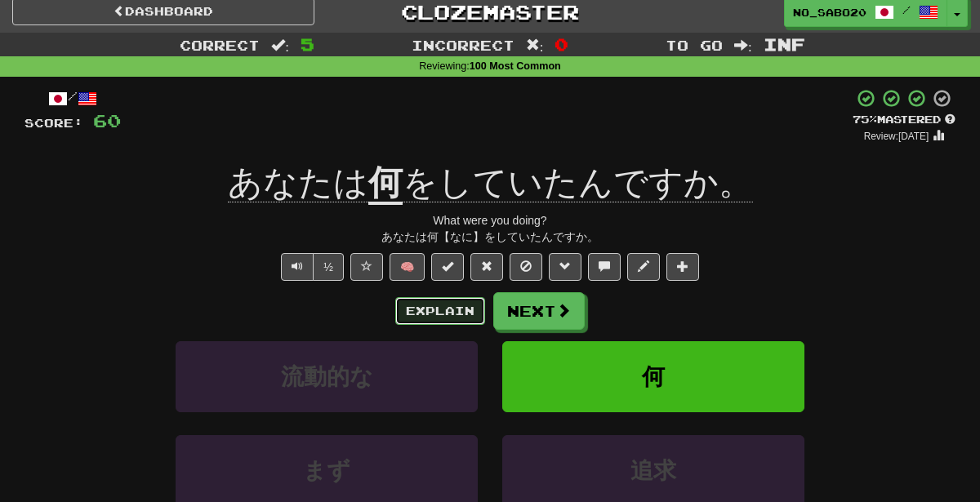
click at [423, 302] on button "Explain" at bounding box center [440, 311] width 90 height 28
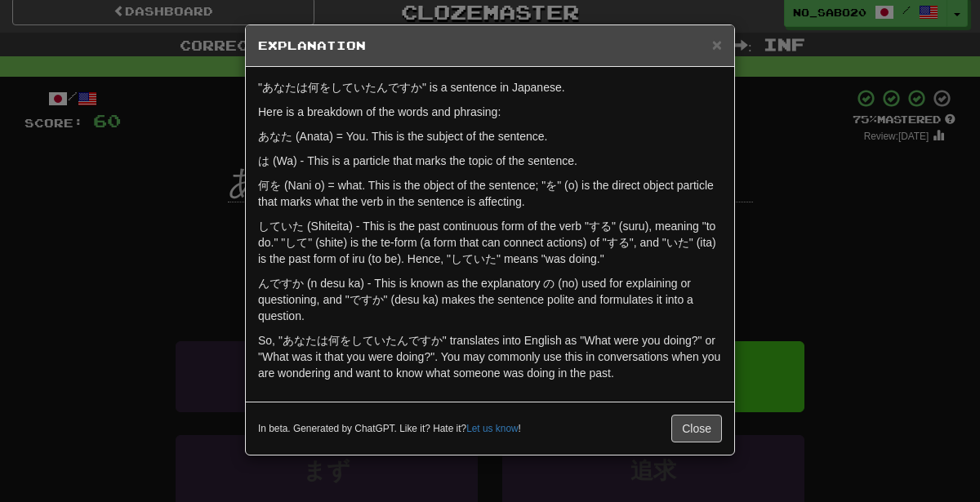
click at [806, 225] on div "× Explanation "あなたは何をしていたんですか" is a sentence in Japanese. Here is a breakdown o…" at bounding box center [490, 251] width 980 height 502
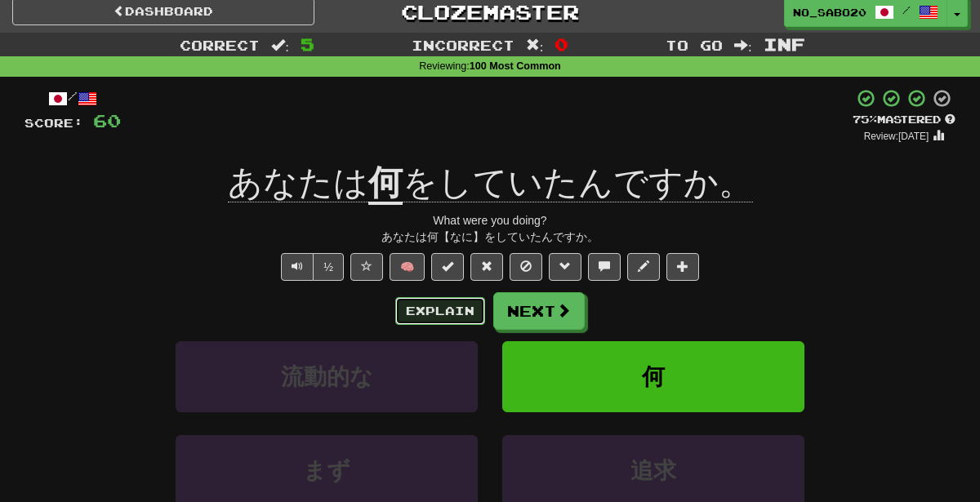
click at [427, 298] on button "Explain" at bounding box center [440, 311] width 90 height 28
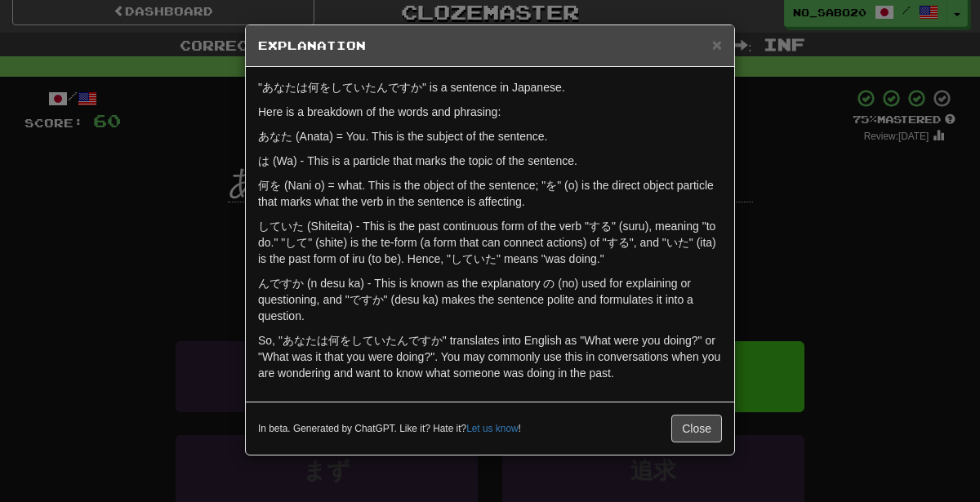
click at [979, 207] on div "× Explanation "あなたは何をしていたんですか" is a sentence in Japanese. Here is a breakdown o…" at bounding box center [490, 251] width 980 height 502
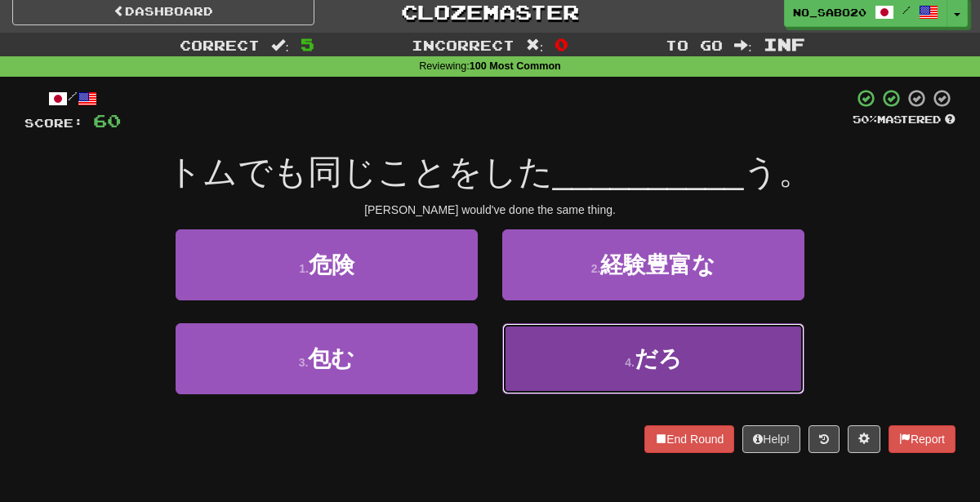
click at [556, 386] on button "4 . だろ" at bounding box center [653, 358] width 302 height 71
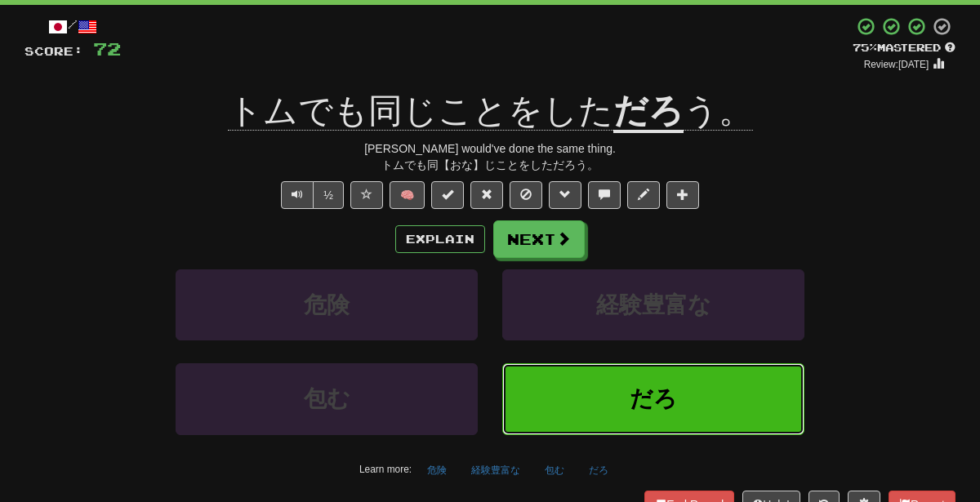
scroll to position [86, 0]
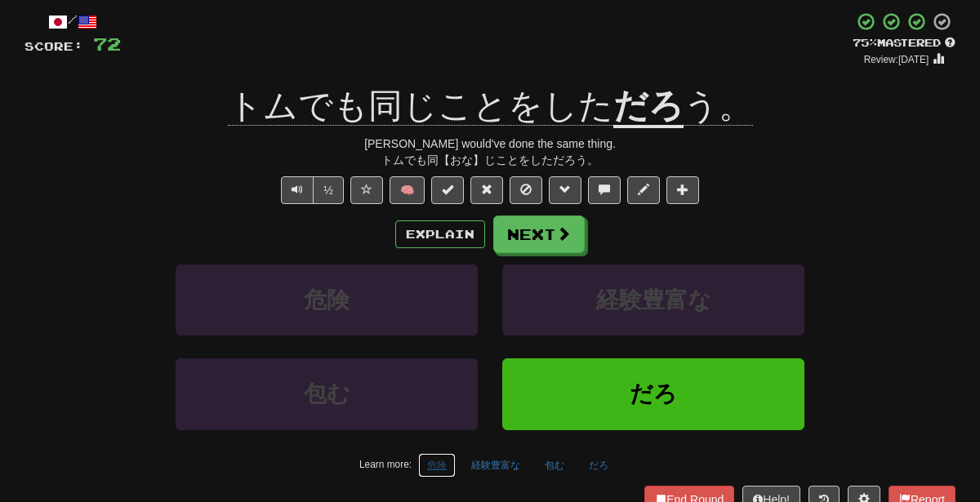
click at [435, 458] on button "危険" at bounding box center [437, 465] width 38 height 24
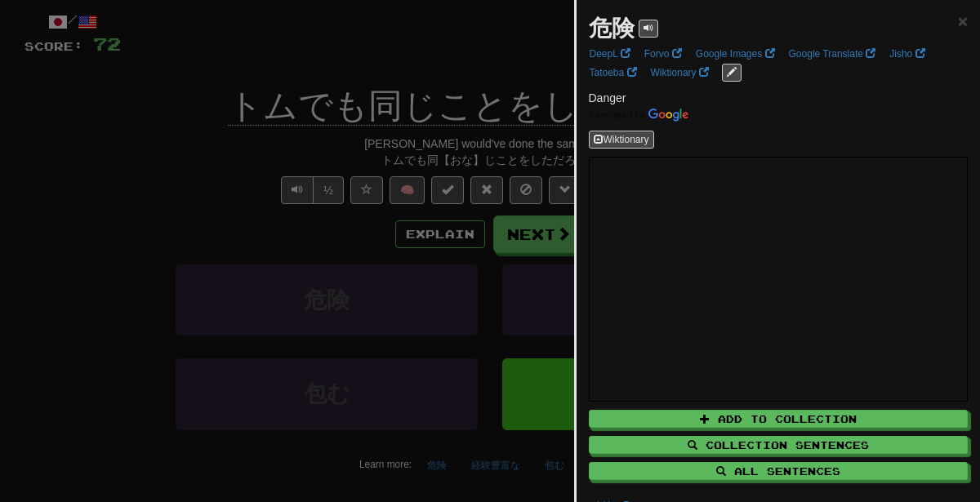
click at [354, 282] on div at bounding box center [490, 251] width 980 height 502
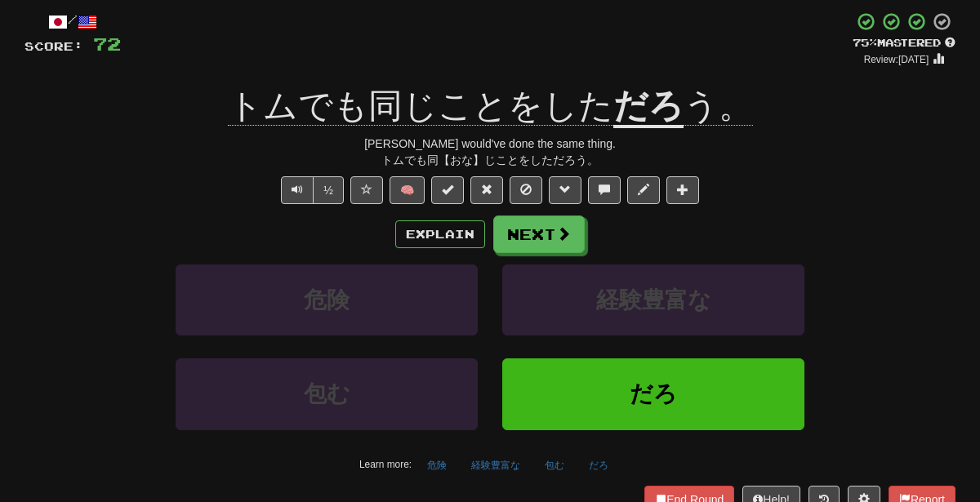
click at [578, 465] on div "Learn more: 危険 経験豊富な 包む だろ" at bounding box center [489, 465] width 955 height 24
click at [563, 463] on button "包む" at bounding box center [555, 465] width 38 height 24
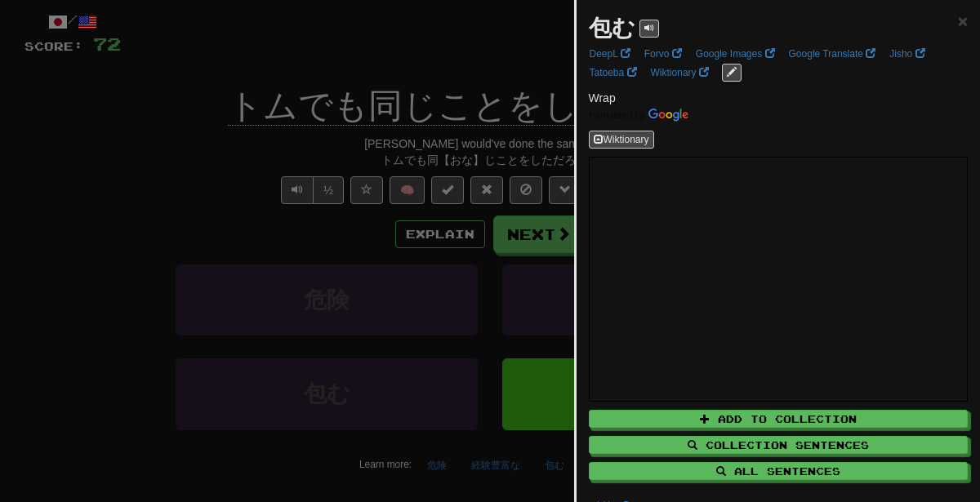
click at [467, 300] on div at bounding box center [490, 251] width 980 height 502
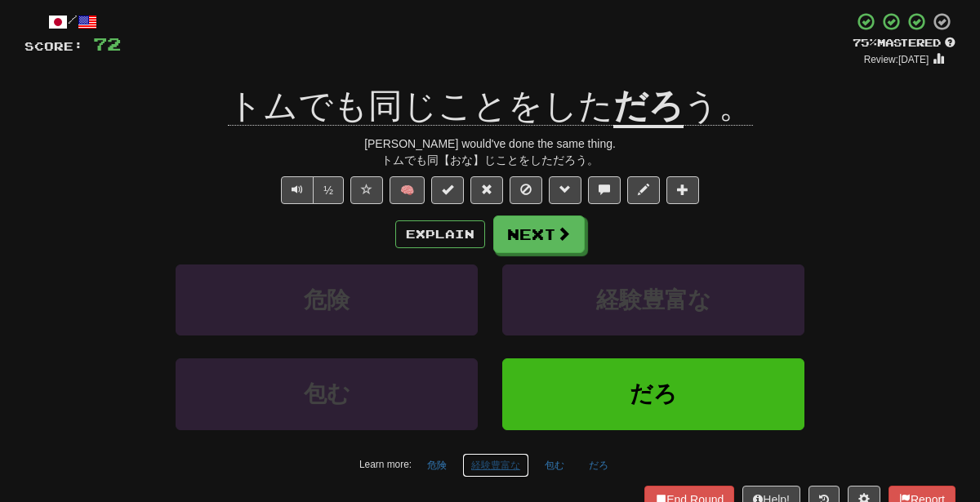
click at [494, 472] on button "経験豊富な" at bounding box center [495, 465] width 67 height 24
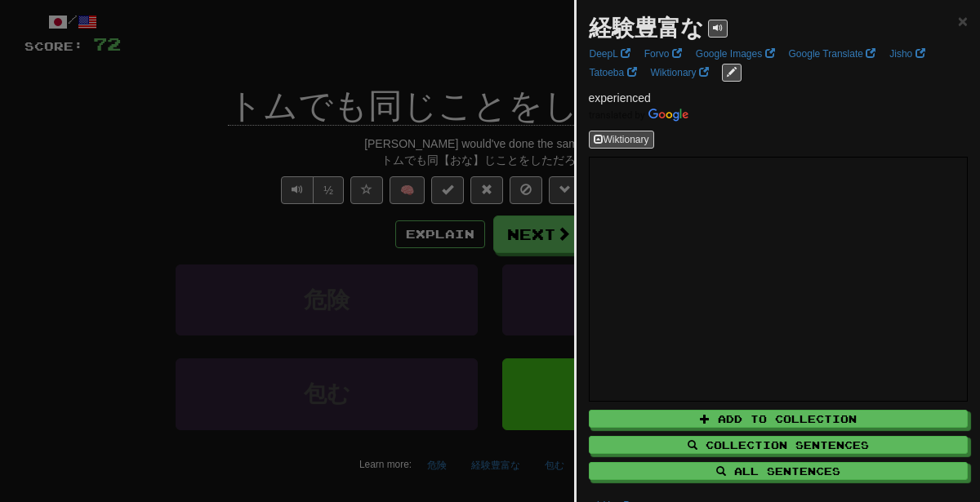
click at [425, 403] on div at bounding box center [490, 251] width 980 height 502
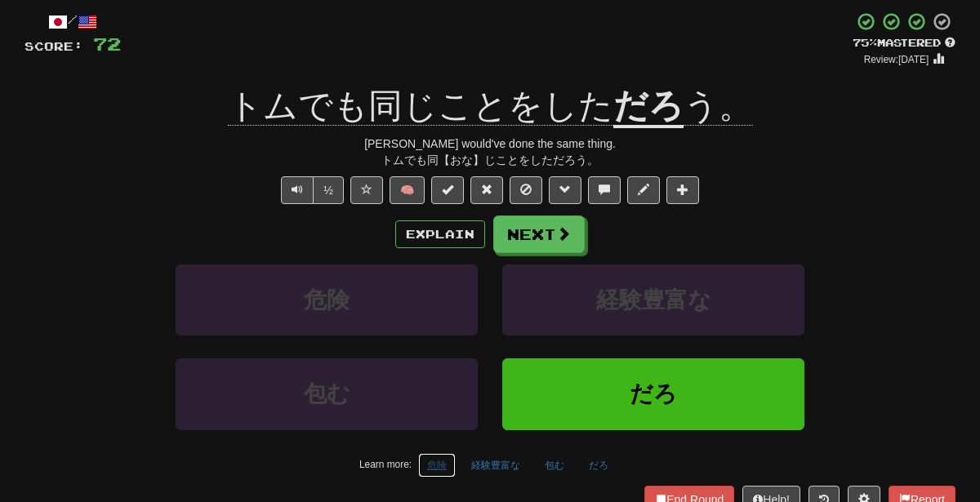
click at [439, 456] on button "危険" at bounding box center [437, 465] width 38 height 24
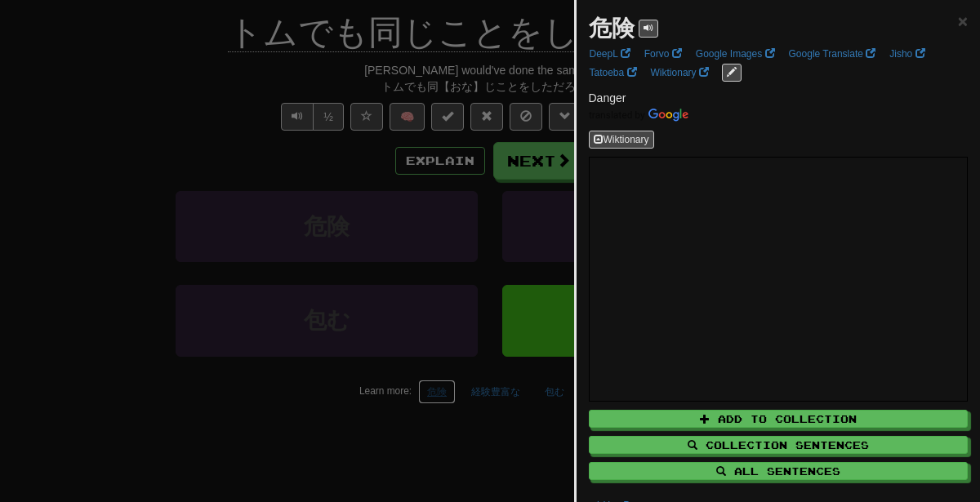
scroll to position [158, 0]
click at [461, 174] on div at bounding box center [490, 251] width 980 height 502
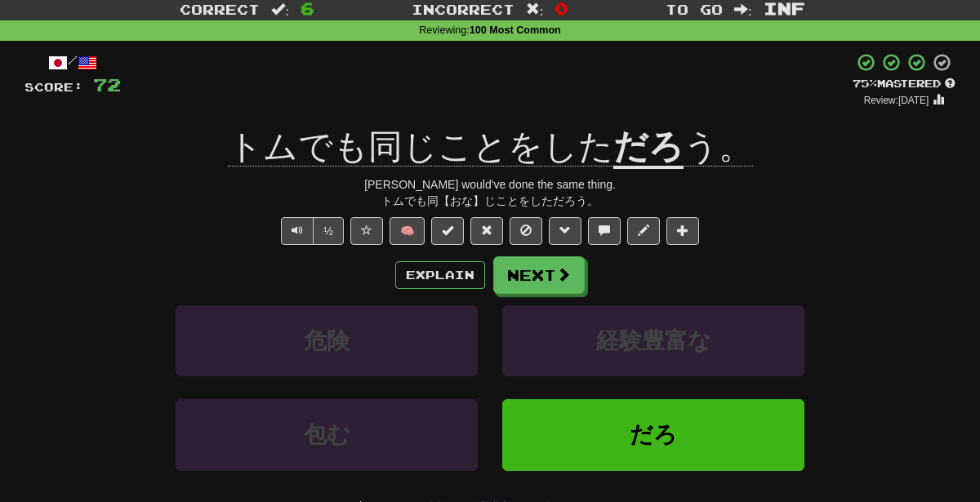
scroll to position [0, 0]
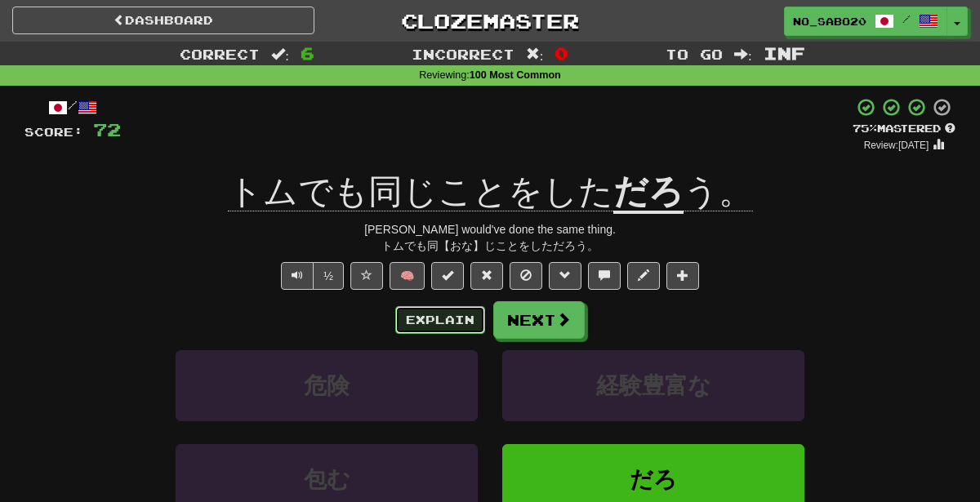
click at [457, 318] on button "Explain" at bounding box center [440, 320] width 90 height 28
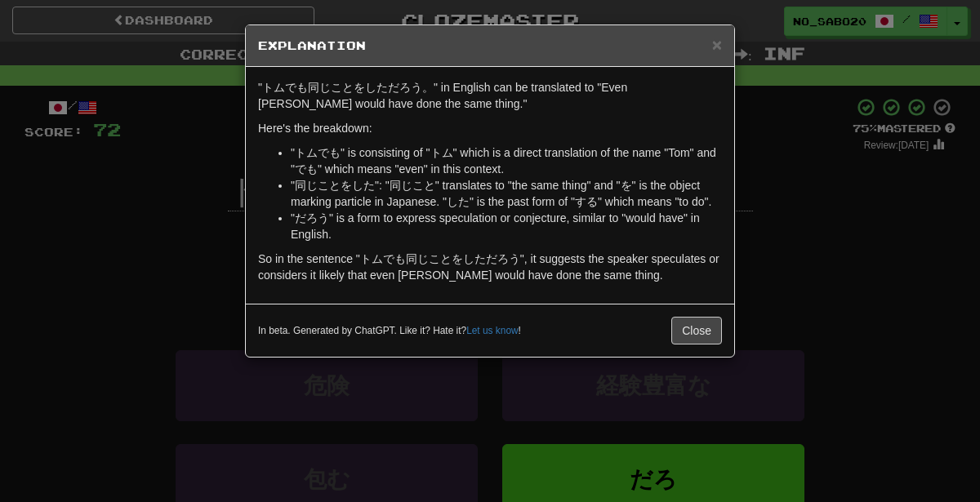
click at [777, 292] on div "× Explanation "トムでも同じことをしただろう。" in English can be translated to "Even [PERSON_N…" at bounding box center [490, 251] width 980 height 502
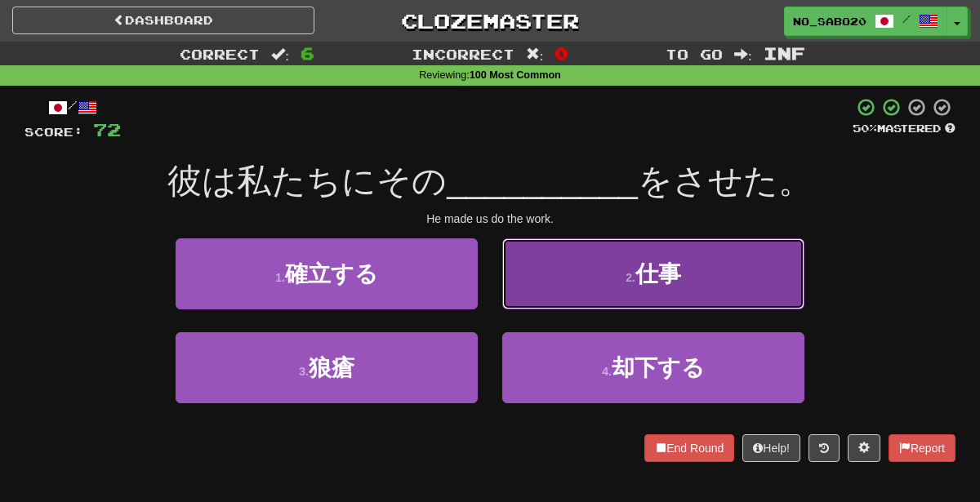
click at [577, 278] on button "2 . 仕事" at bounding box center [653, 273] width 302 height 71
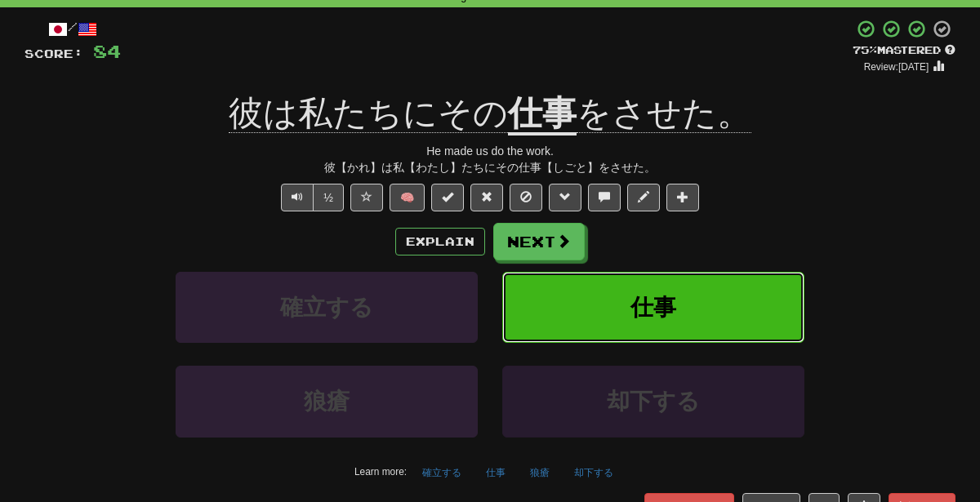
scroll to position [109, 0]
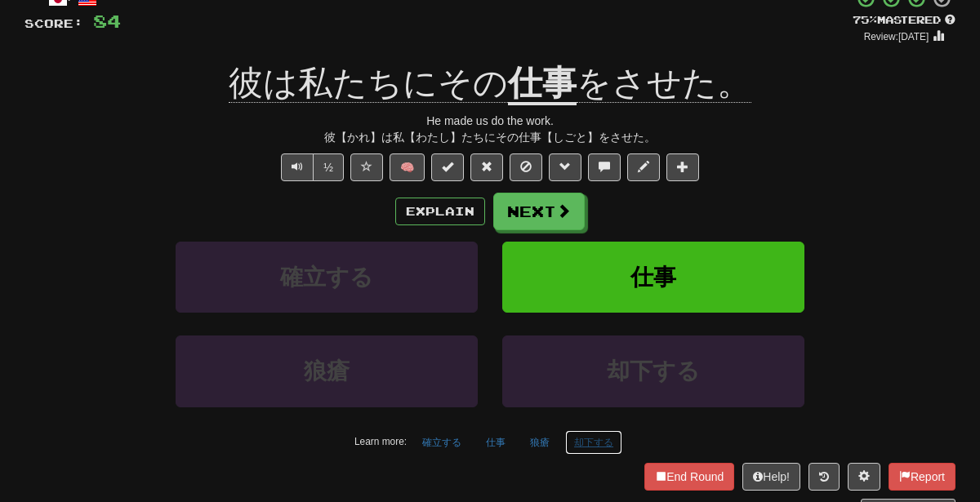
click at [592, 436] on button "却下する" at bounding box center [593, 442] width 57 height 24
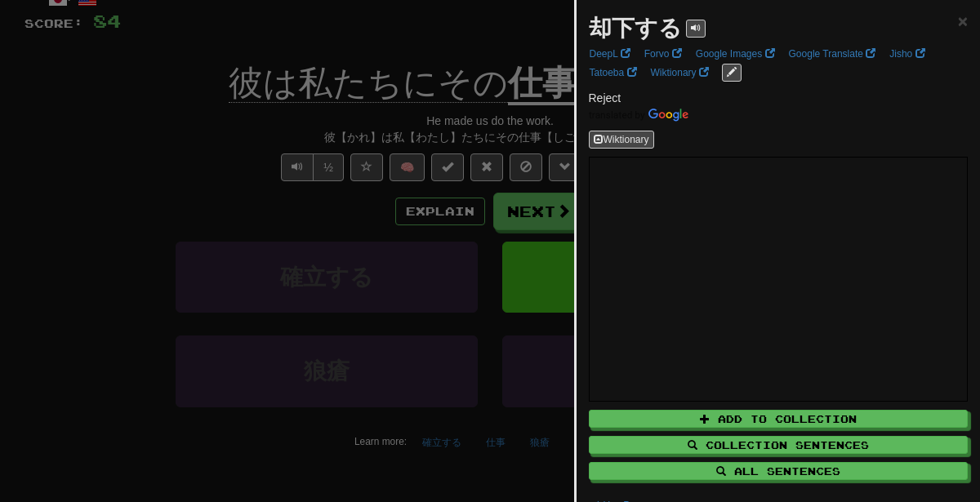
click at [525, 260] on div at bounding box center [490, 251] width 980 height 502
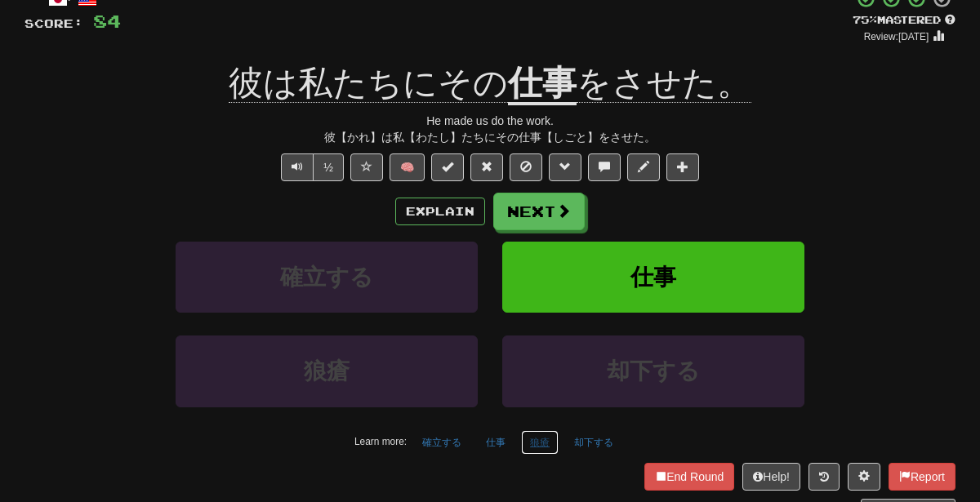
click at [537, 435] on button "狼瘡" at bounding box center [540, 442] width 38 height 24
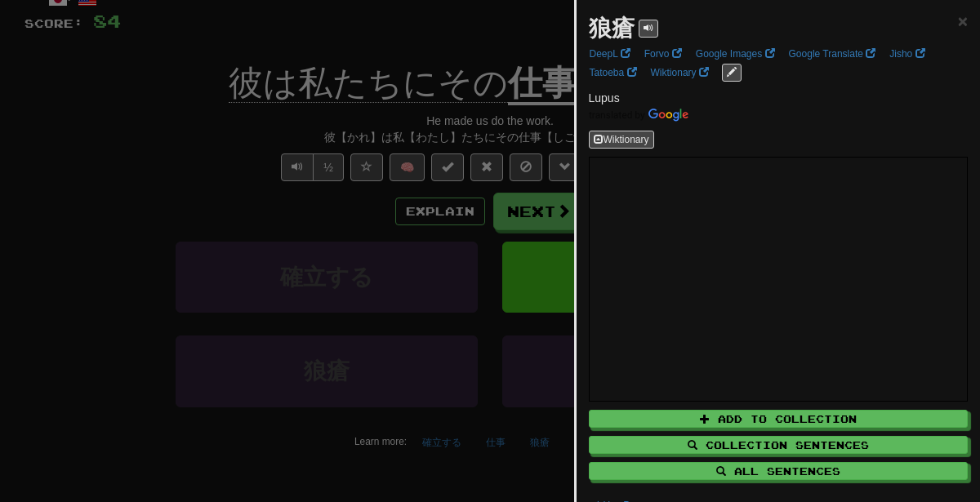
click at [529, 307] on div at bounding box center [490, 251] width 980 height 502
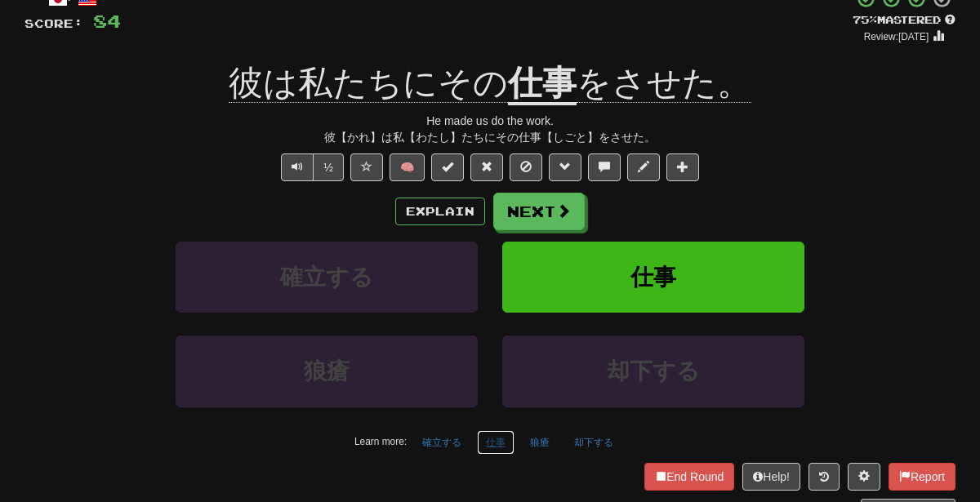
click at [500, 443] on button "仕事" at bounding box center [496, 442] width 38 height 24
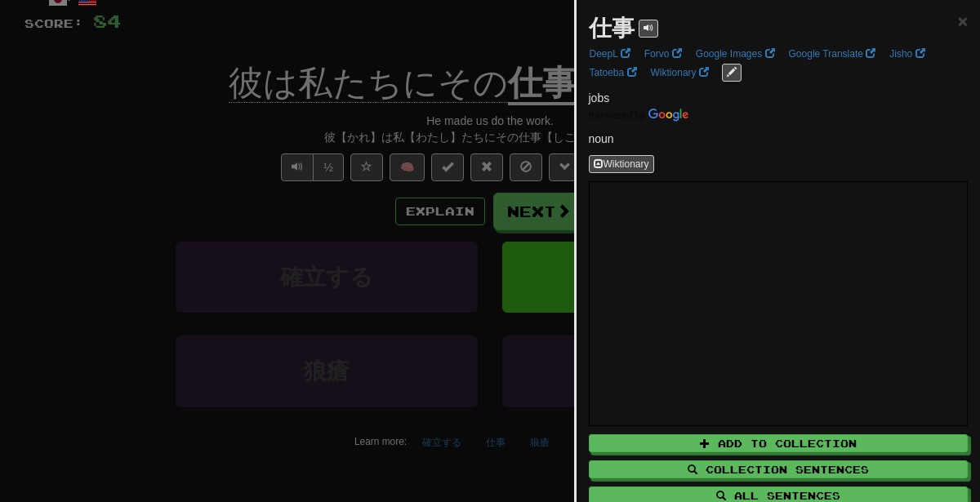
click at [443, 433] on div at bounding box center [490, 251] width 980 height 502
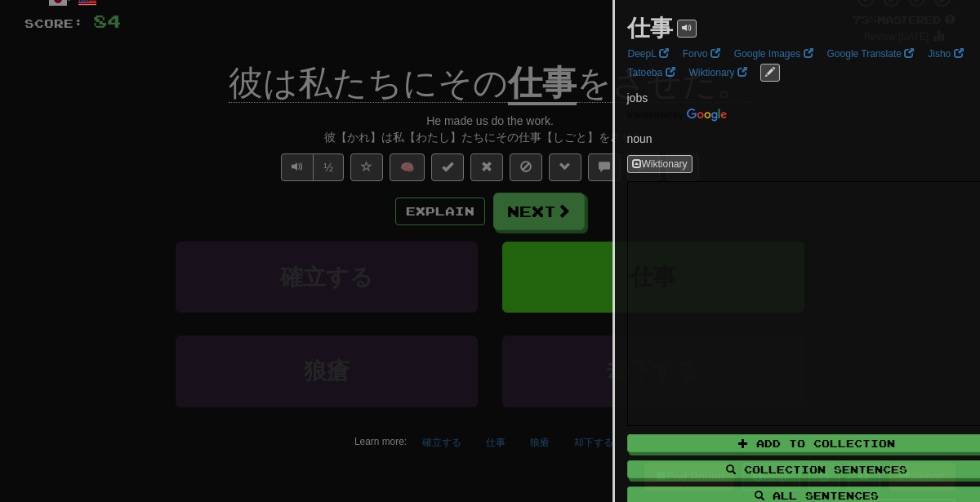
click at [443, 433] on div at bounding box center [490, 251] width 980 height 502
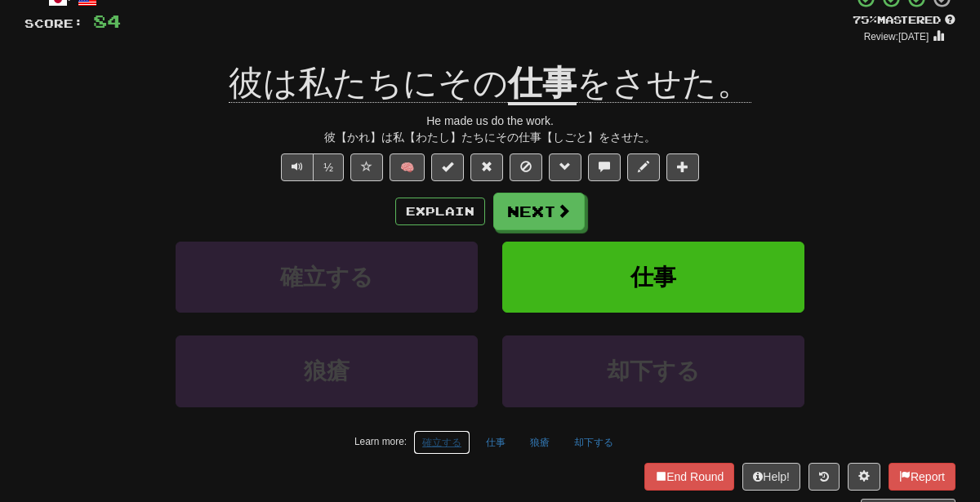
click at [443, 433] on button "確立する" at bounding box center [441, 442] width 57 height 24
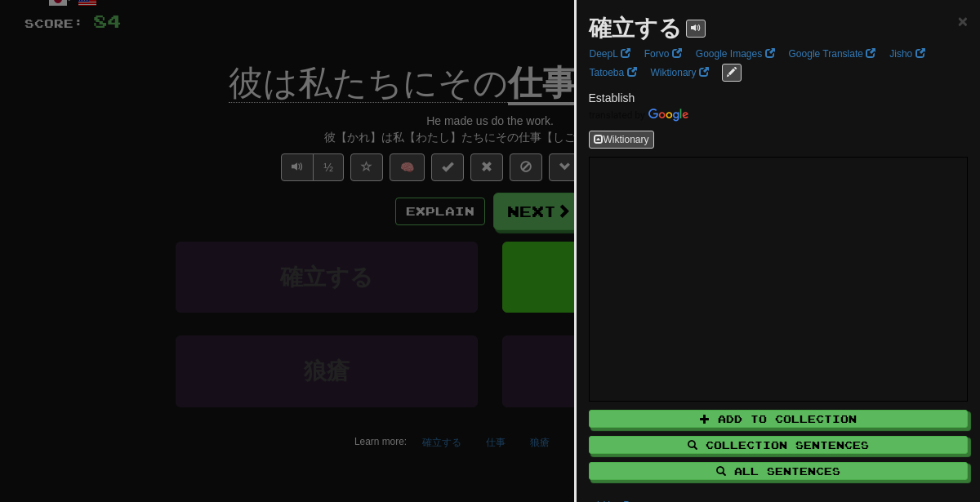
click at [429, 251] on div at bounding box center [490, 251] width 980 height 502
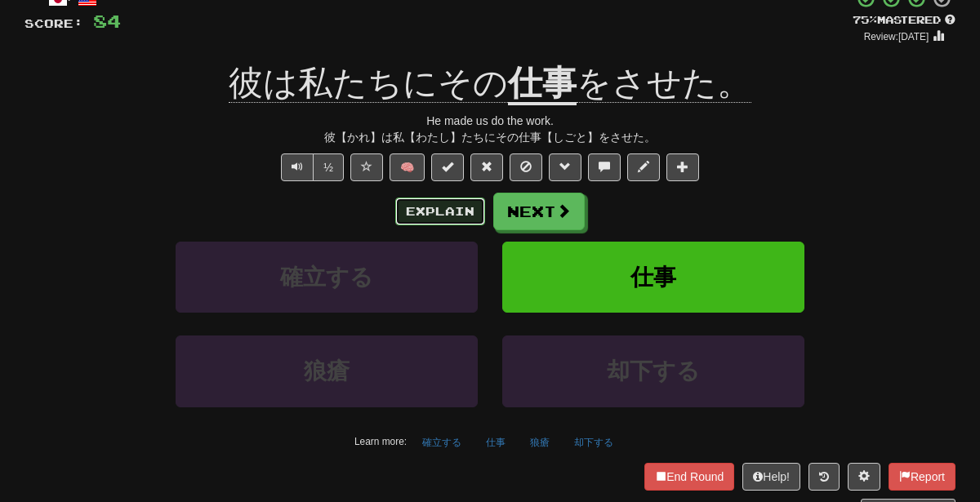
click at [438, 210] on button "Explain" at bounding box center [440, 212] width 90 height 28
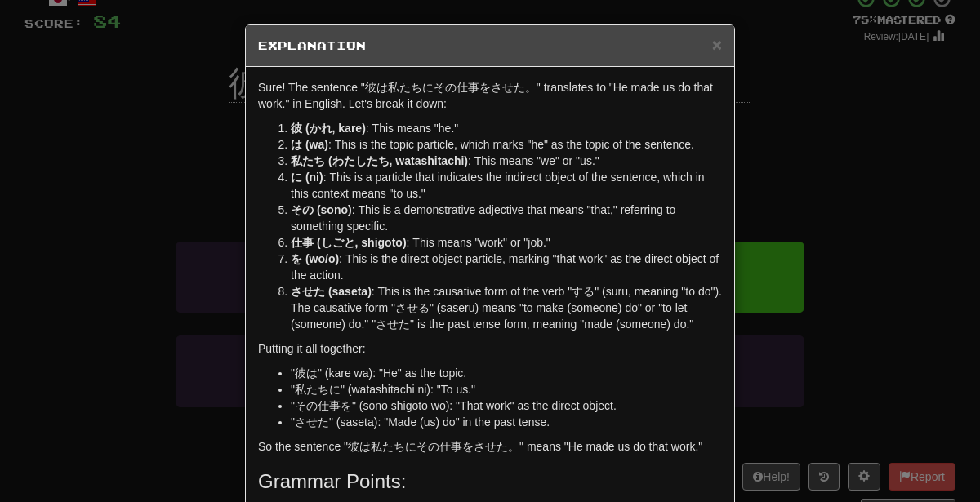
click at [843, 249] on div "× Explanation Sure! The sentence "彼は私たちにその仕事をさせた。" translates to "He made us do…" at bounding box center [490, 251] width 980 height 502
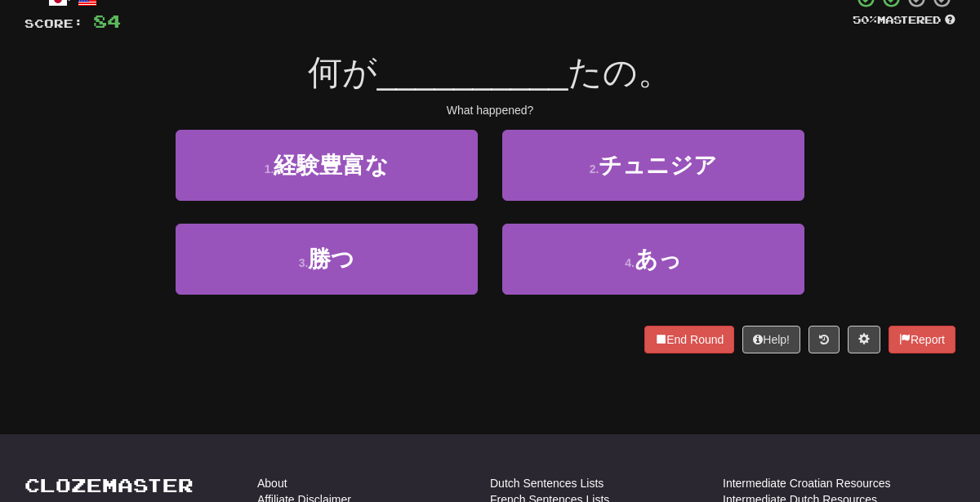
scroll to position [0, 0]
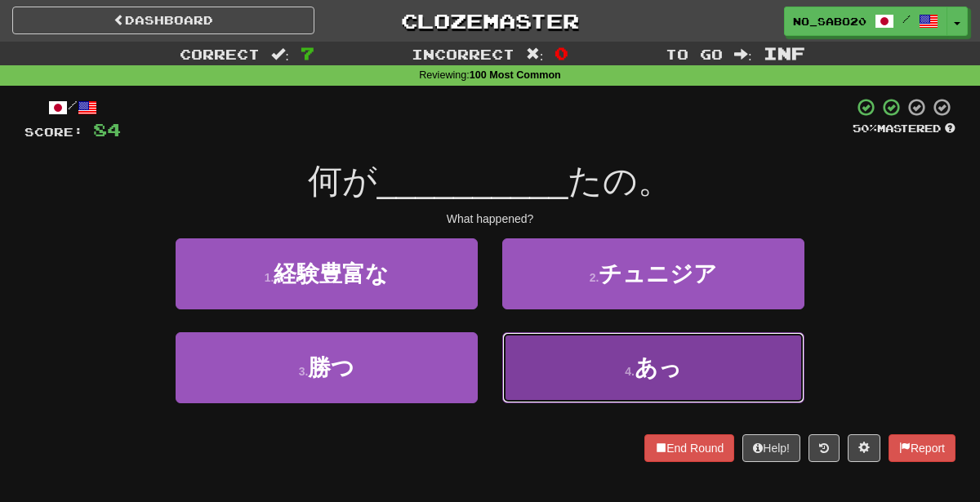
click at [582, 378] on button "4 . あっ" at bounding box center [653, 367] width 302 height 71
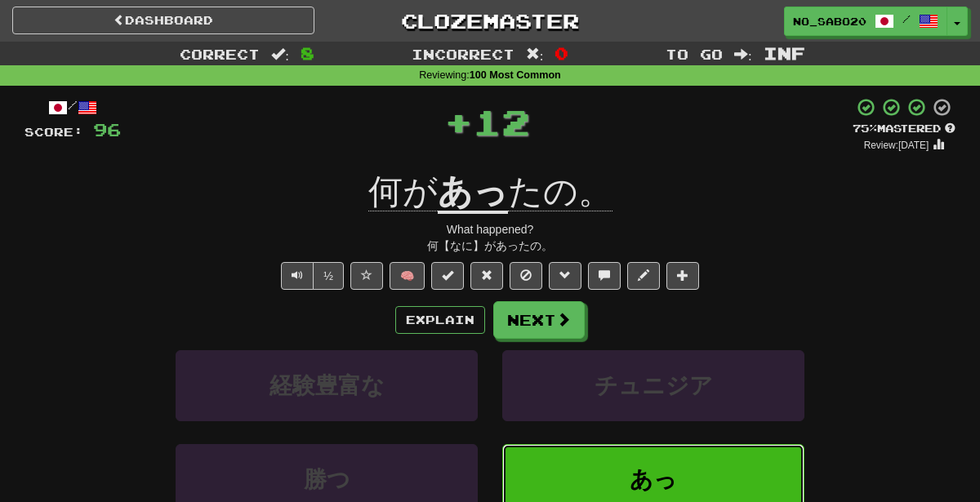
scroll to position [49, 0]
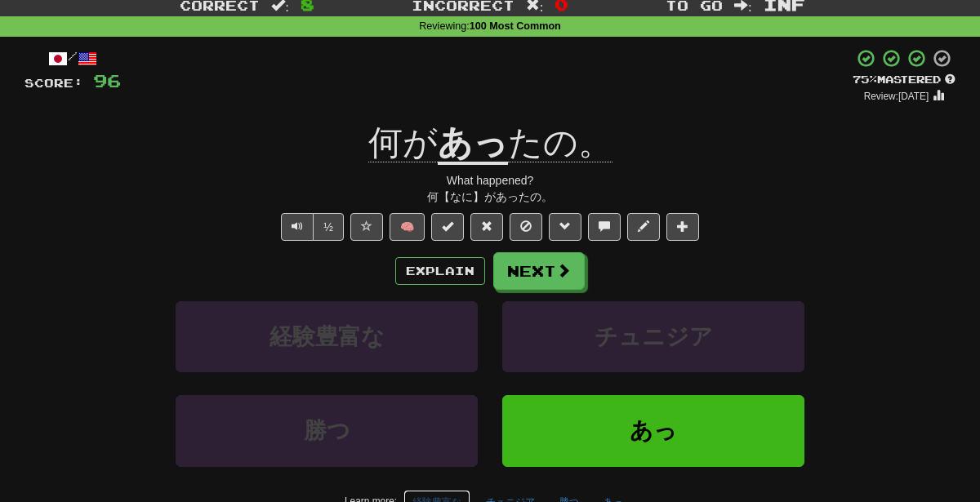
click at [445, 496] on button "経験豊富な" at bounding box center [436, 502] width 67 height 24
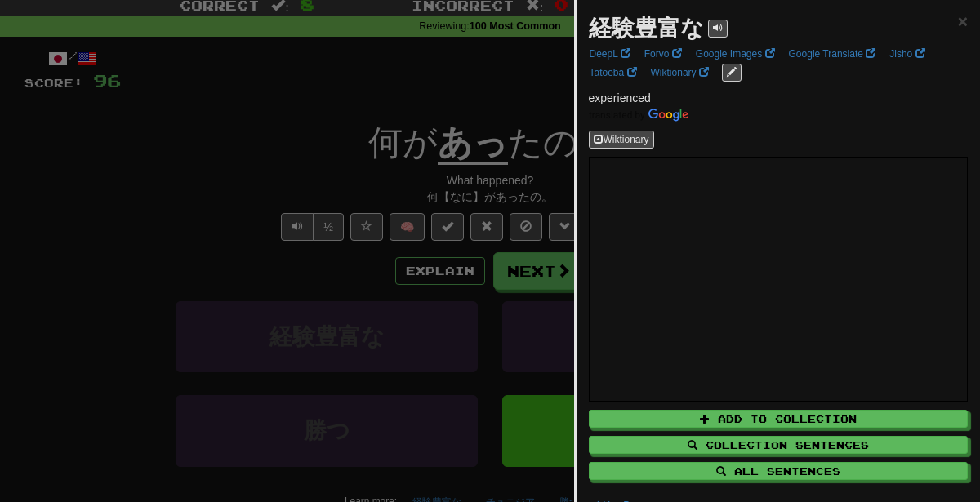
click at [279, 175] on div at bounding box center [490, 251] width 980 height 502
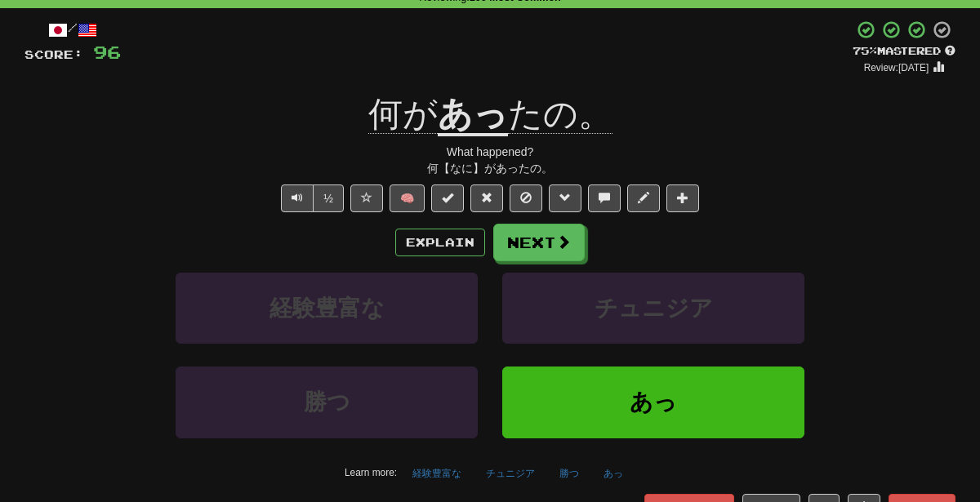
scroll to position [80, 0]
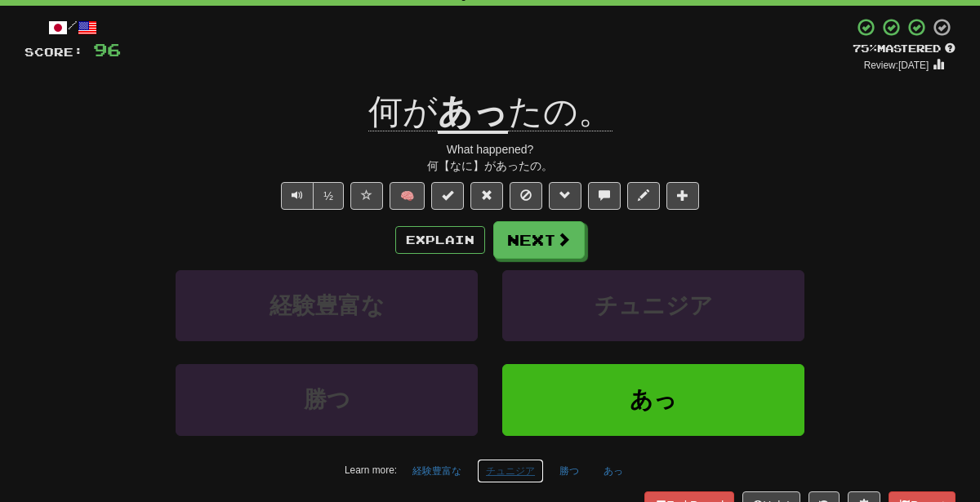
click at [505, 462] on button "チュニジア" at bounding box center [510, 471] width 67 height 24
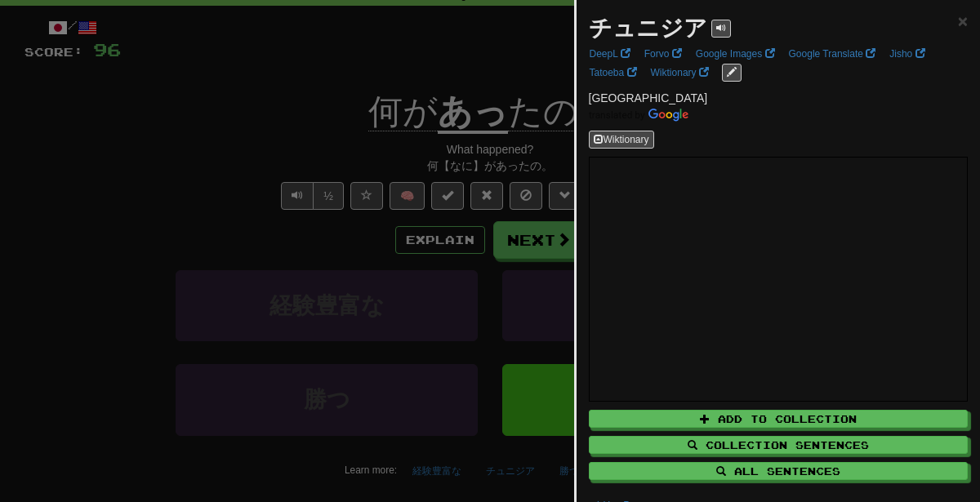
click at [429, 271] on div at bounding box center [490, 251] width 980 height 502
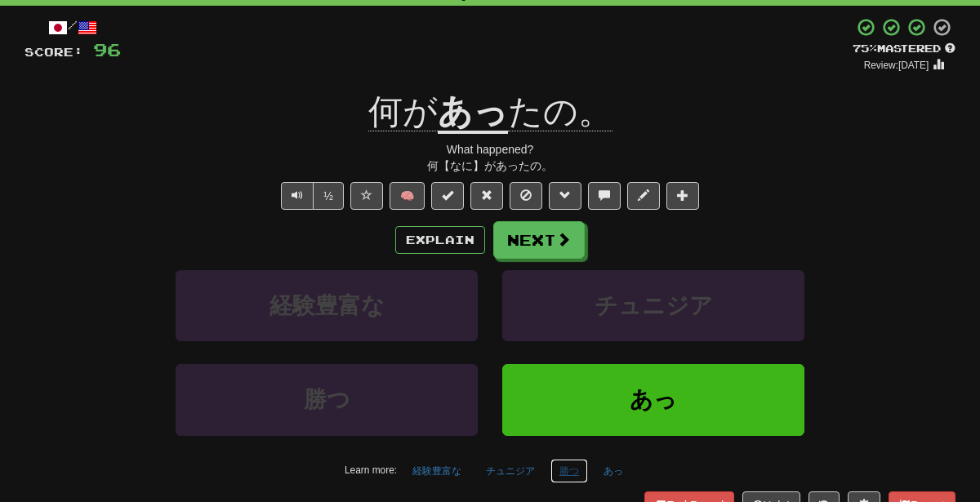
click at [561, 469] on button "勝つ" at bounding box center [569, 471] width 38 height 24
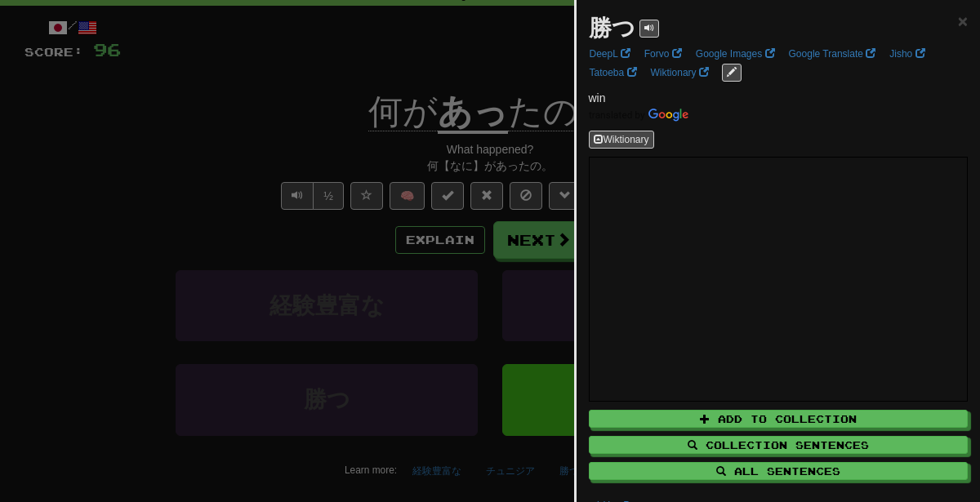
click at [439, 149] on div at bounding box center [490, 251] width 980 height 502
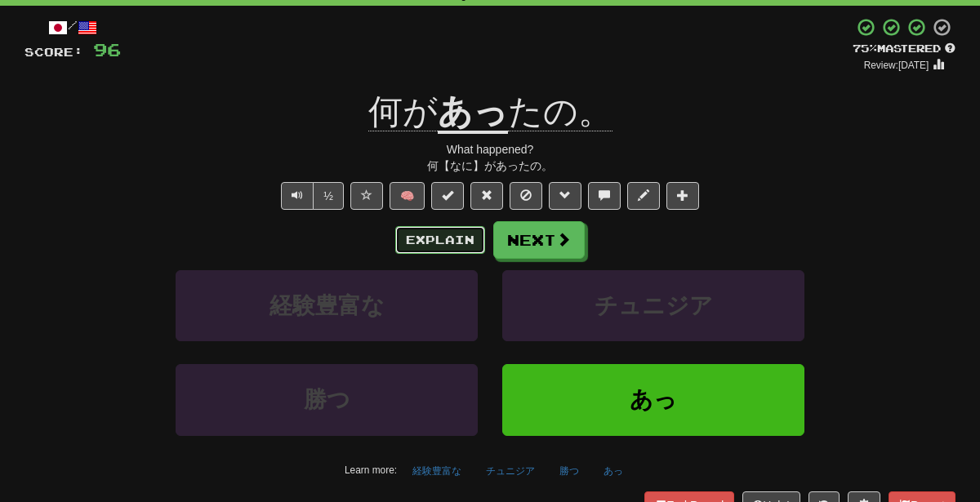
click at [440, 234] on button "Explain" at bounding box center [440, 240] width 90 height 28
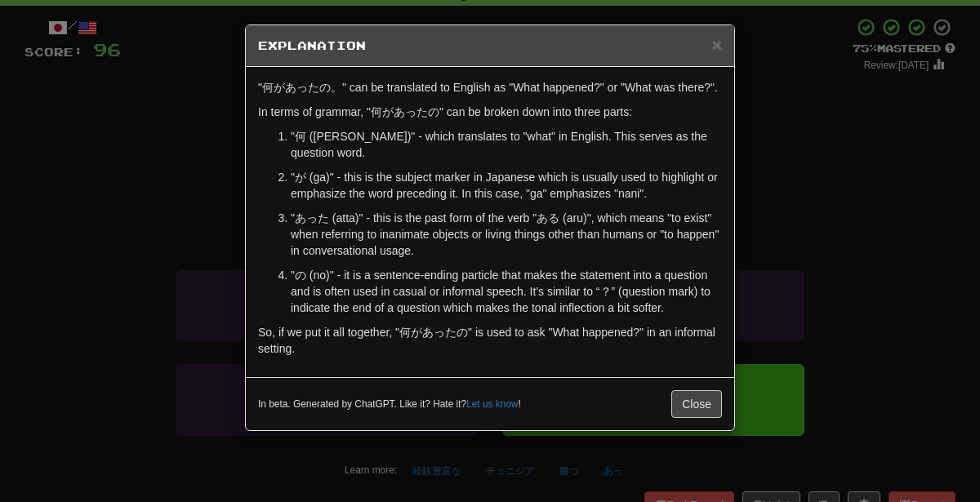
click at [945, 238] on div "× Explanation "何があったの。" can be translated to English as "What happened?" or "Wh…" at bounding box center [490, 251] width 980 height 502
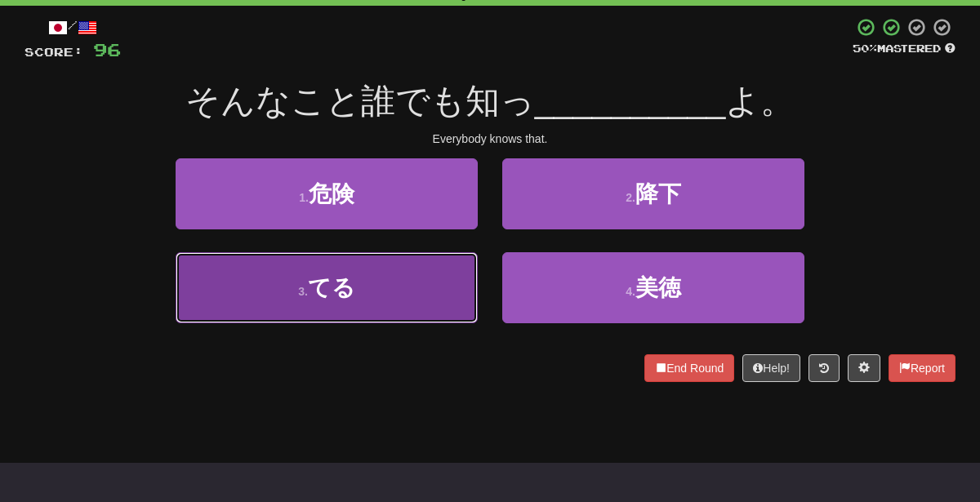
click at [437, 269] on button "3 . てる" at bounding box center [327, 287] width 302 height 71
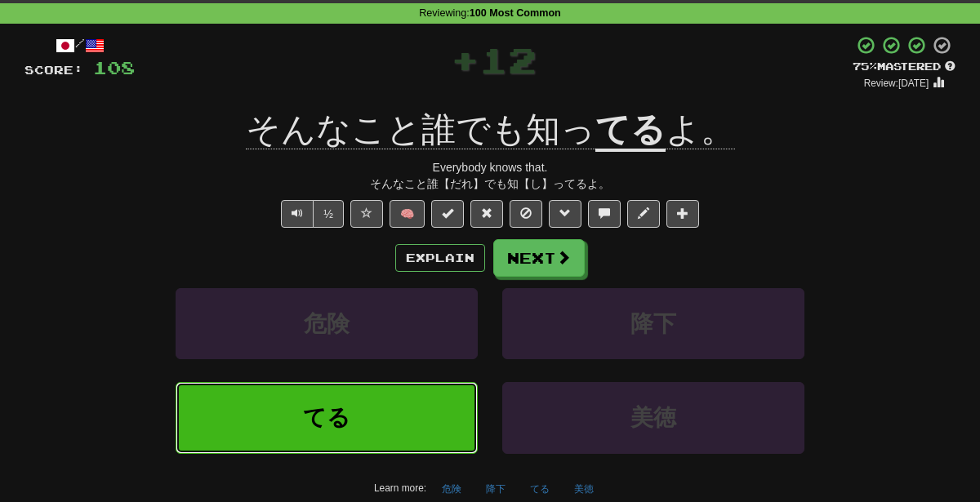
scroll to position [73, 0]
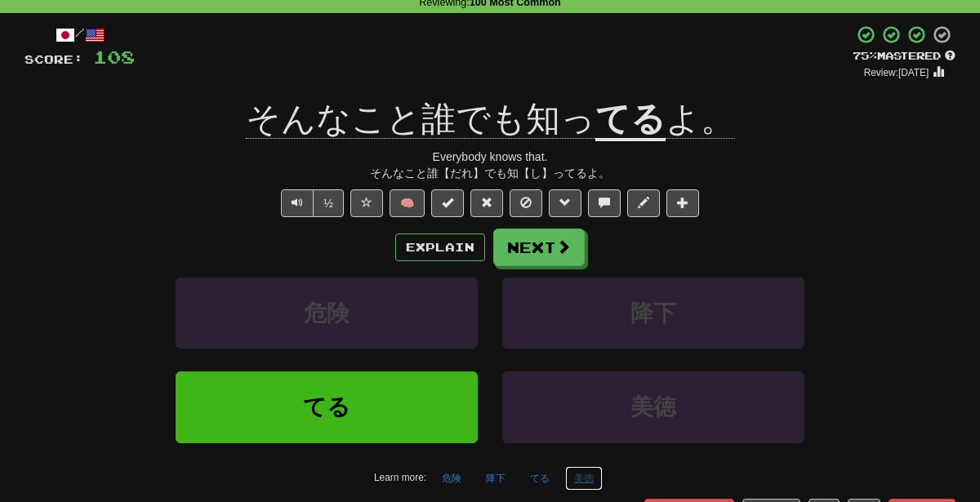
click at [585, 482] on button "美徳" at bounding box center [584, 478] width 38 height 24
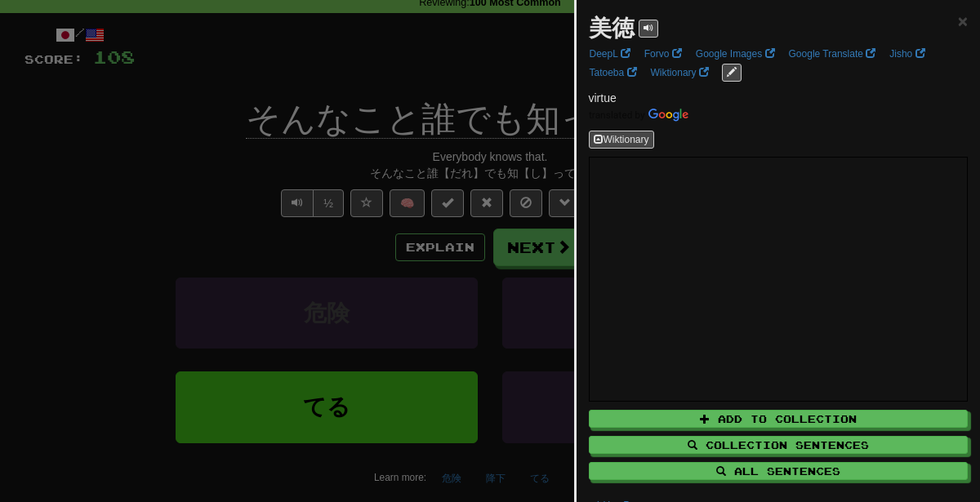
click at [459, 257] on div at bounding box center [490, 251] width 980 height 502
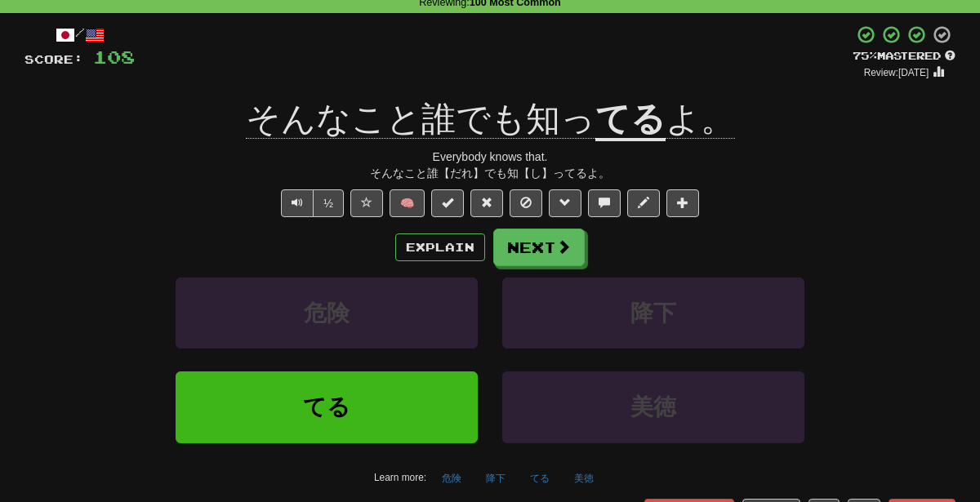
click at [459, 460] on div "てる" at bounding box center [326, 418] width 327 height 94
click at [456, 467] on button "危険" at bounding box center [452, 478] width 38 height 24
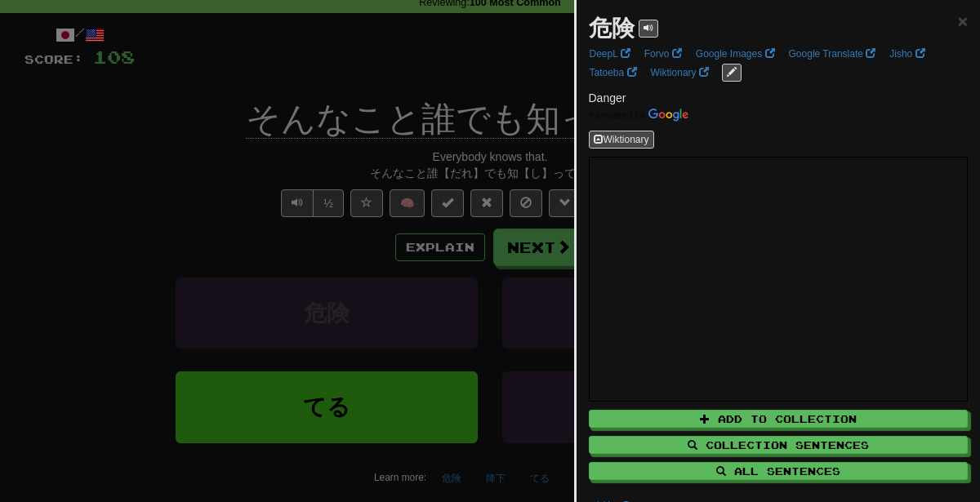
click at [321, 314] on div at bounding box center [490, 251] width 980 height 502
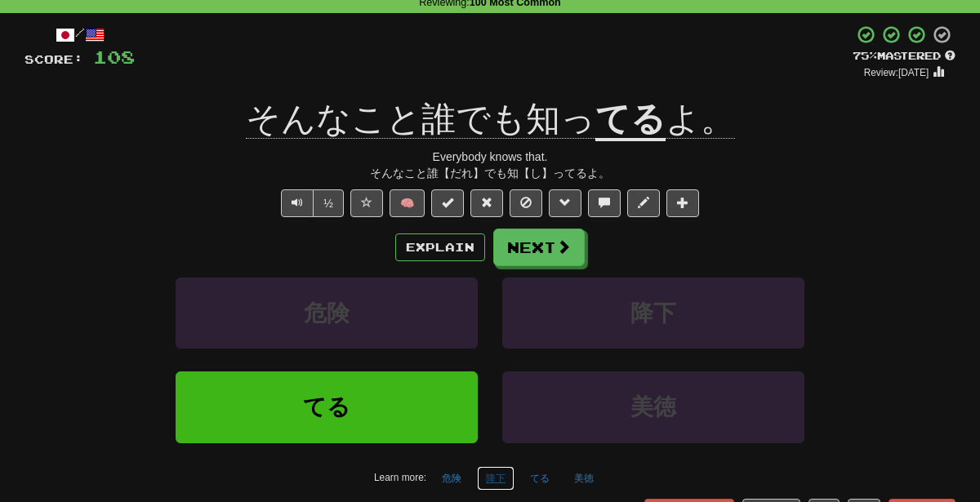
click at [499, 478] on button "降下" at bounding box center [496, 478] width 38 height 24
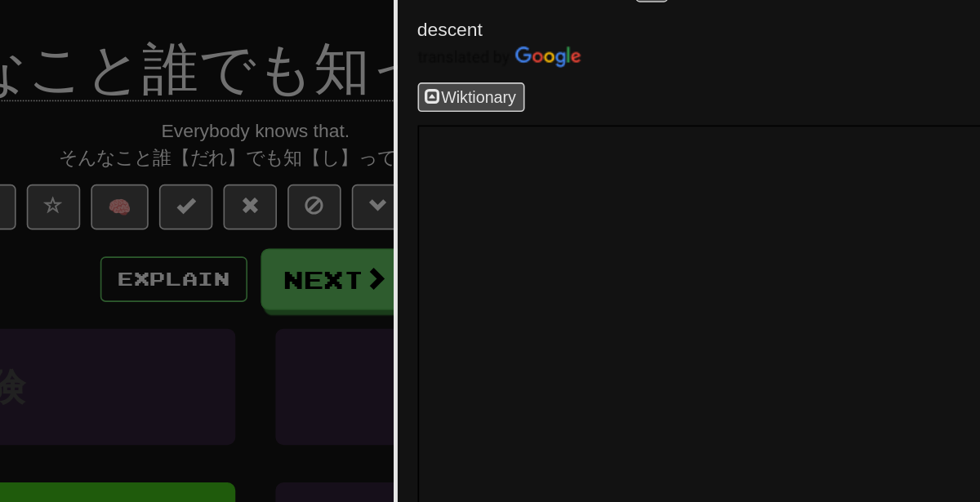
scroll to position [56, 0]
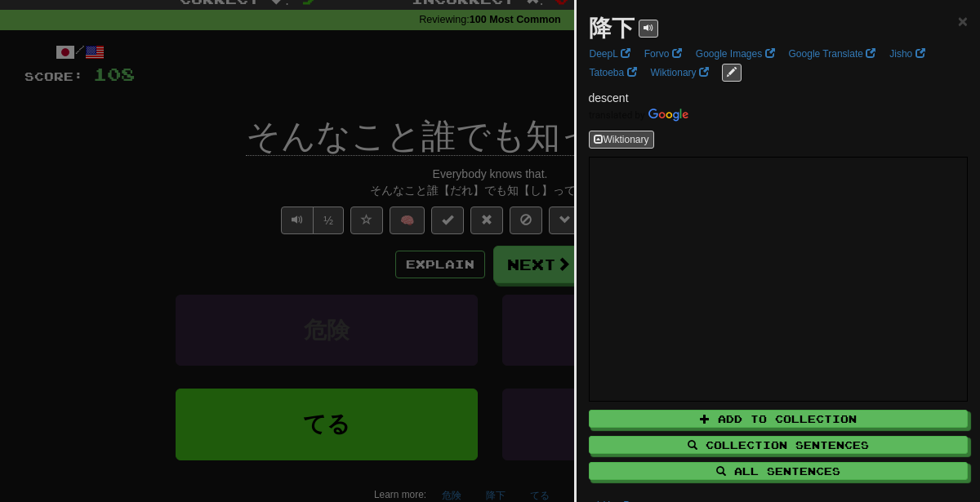
click at [311, 275] on div at bounding box center [490, 251] width 980 height 502
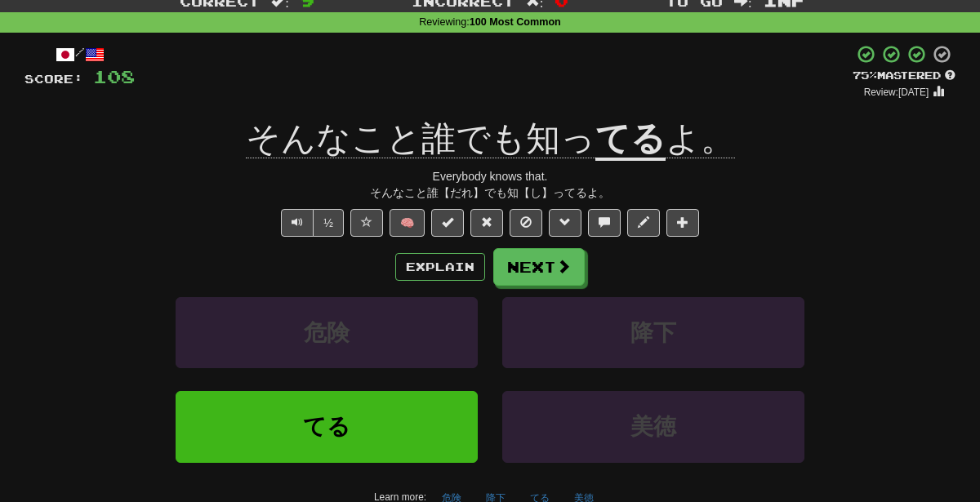
scroll to position [55, 0]
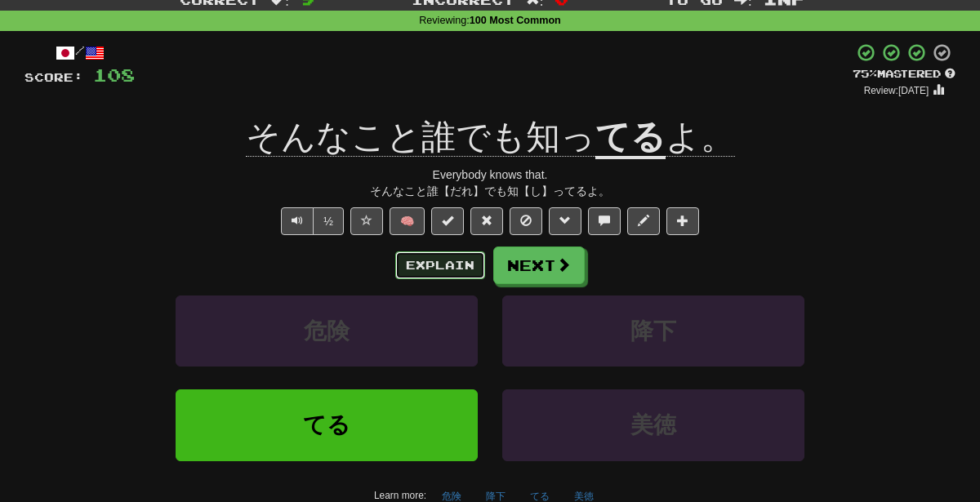
click at [423, 260] on button "Explain" at bounding box center [440, 265] width 90 height 28
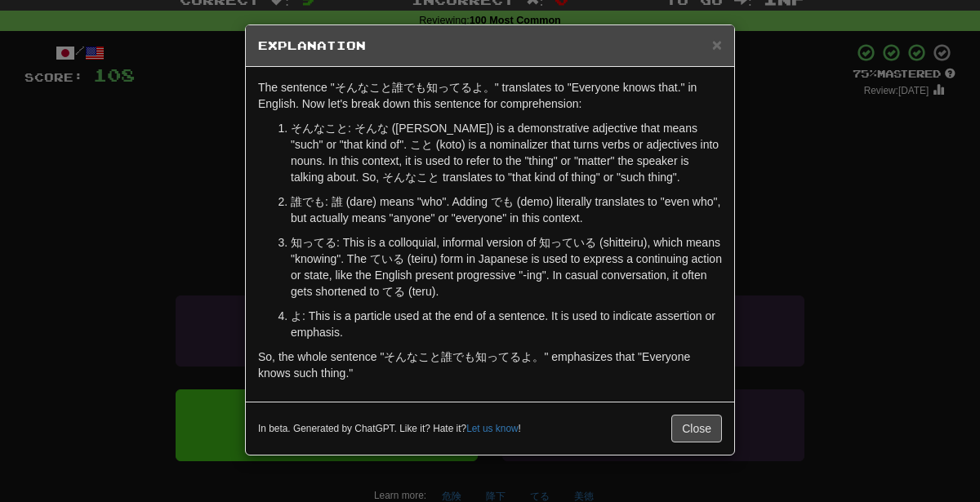
click at [832, 270] on div "× Explanation The sentence "そんなこと誰でも知ってるよ。" translates to "Everyone knows that.…" at bounding box center [490, 251] width 980 height 502
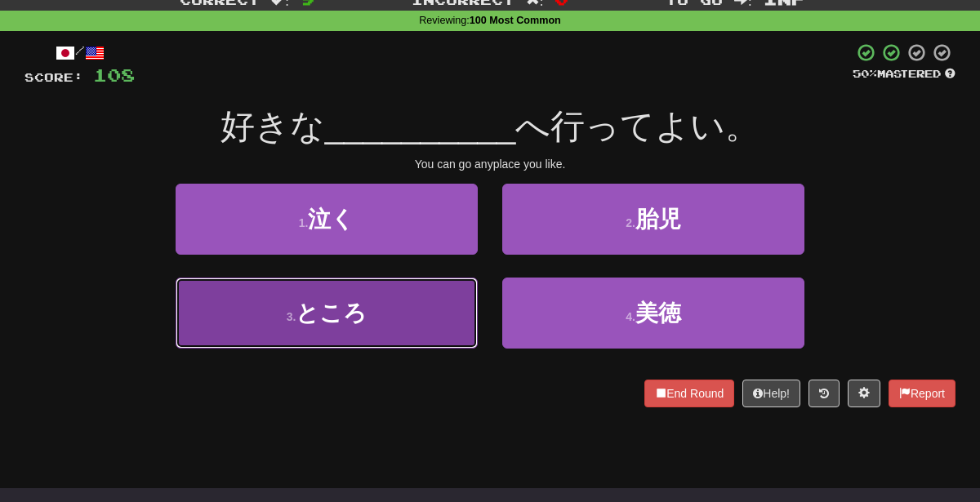
click at [432, 288] on button "3 . ところ" at bounding box center [327, 313] width 302 height 71
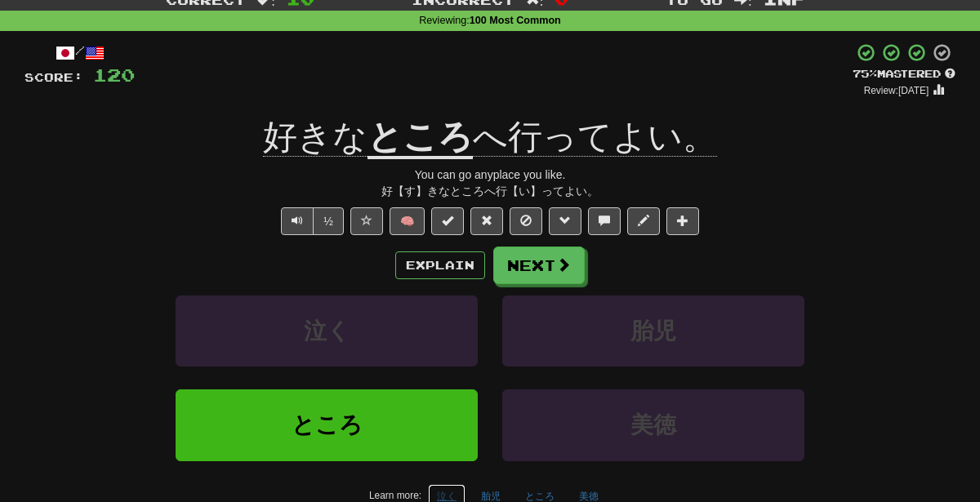
click at [453, 488] on button "泣く" at bounding box center [447, 496] width 38 height 24
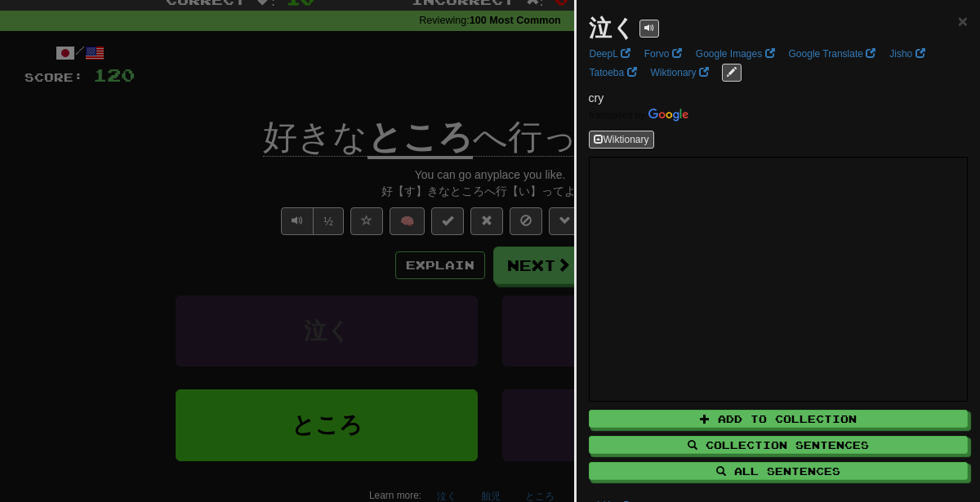
click at [278, 319] on div at bounding box center [490, 251] width 980 height 502
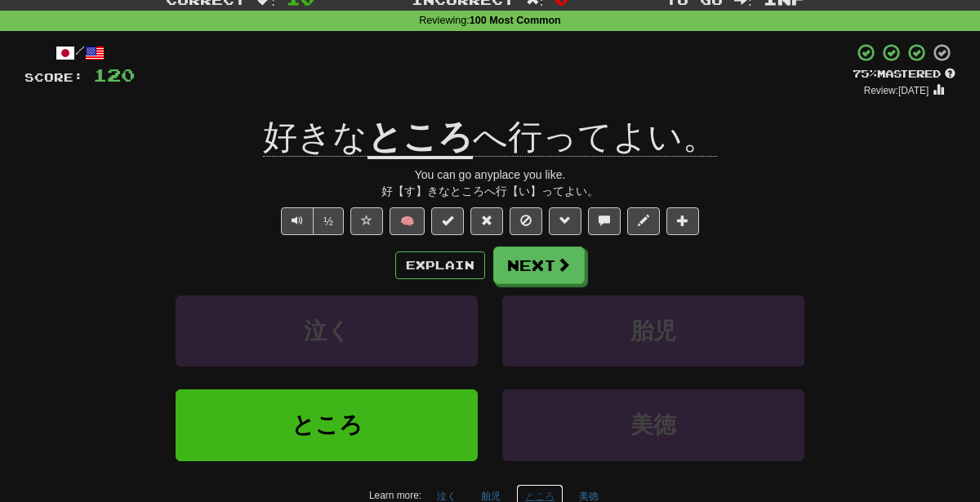
click at [536, 491] on button "ところ" at bounding box center [539, 496] width 47 height 24
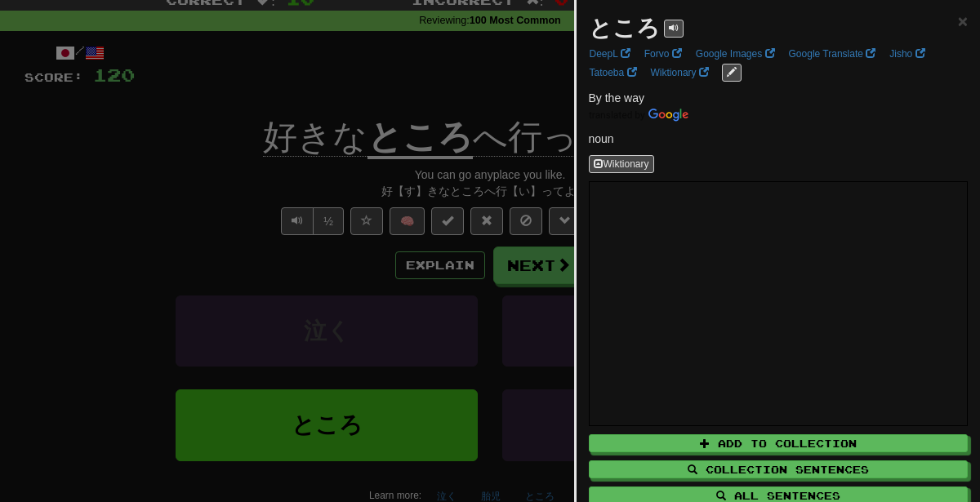
click at [508, 424] on div at bounding box center [490, 251] width 980 height 502
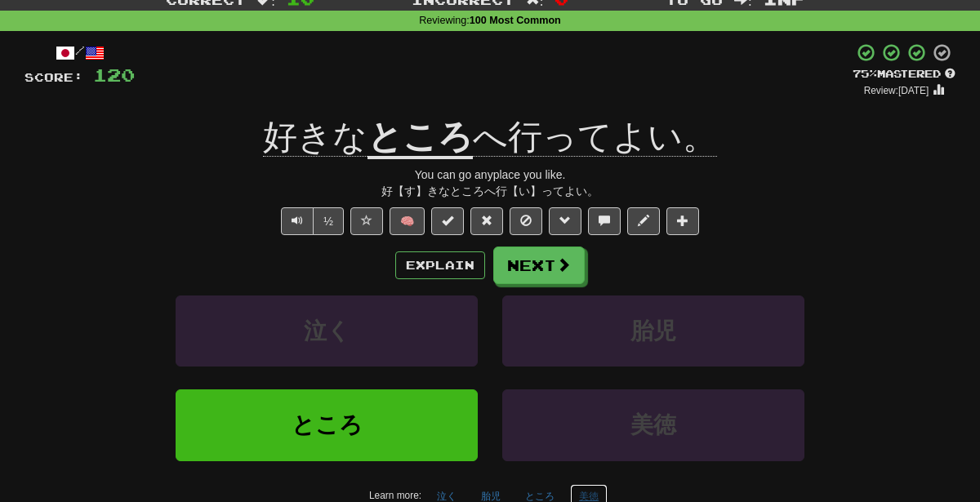
click at [594, 492] on button "美徳" at bounding box center [589, 496] width 38 height 24
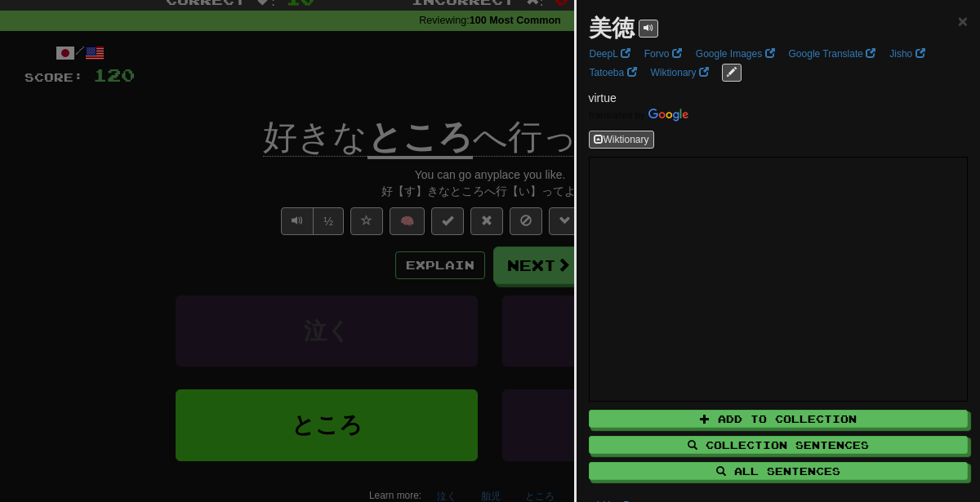
click at [500, 282] on div at bounding box center [490, 251] width 980 height 502
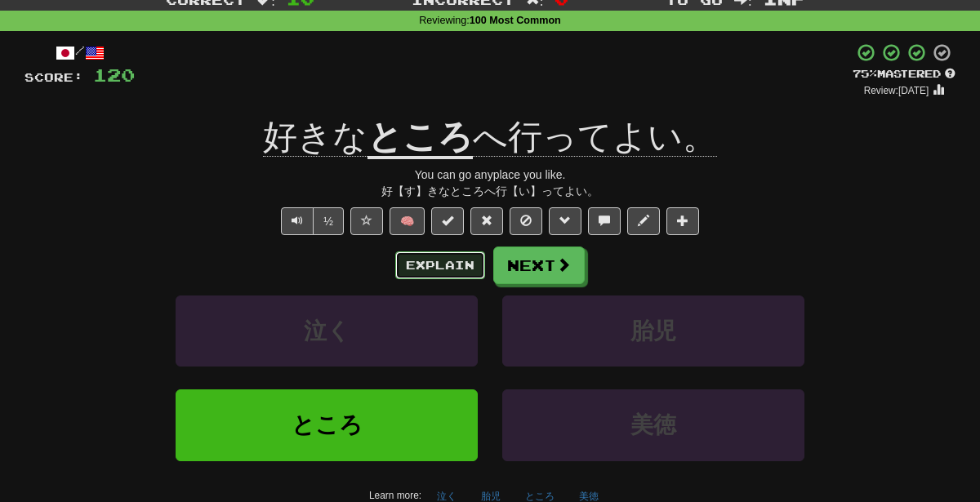
click at [440, 256] on button "Explain" at bounding box center [440, 265] width 90 height 28
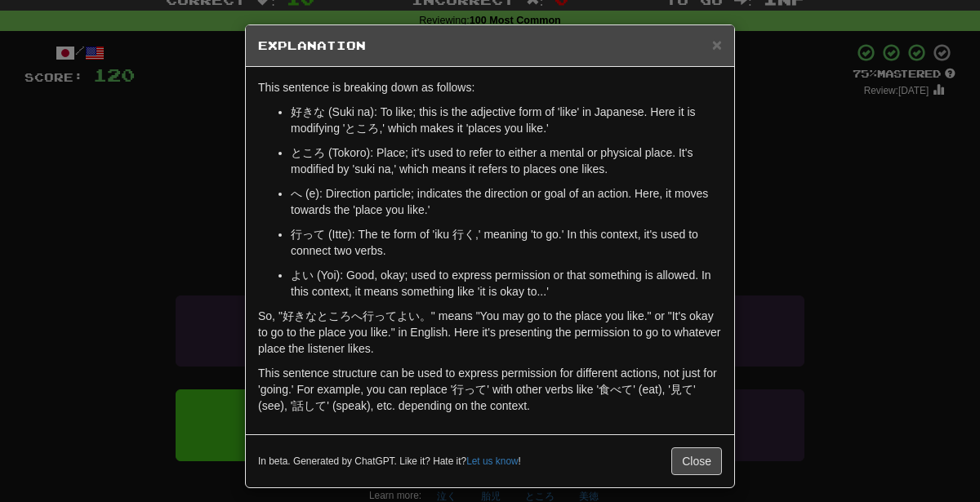
click at [827, 319] on div "× Explanation This sentence is breaking down as follows: 好きな (Suki na): To like…" at bounding box center [490, 251] width 980 height 502
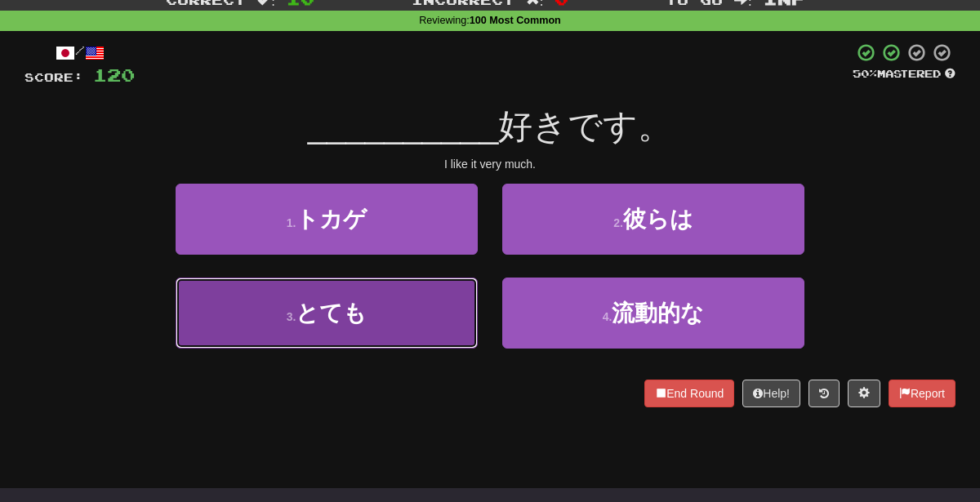
click at [401, 324] on button "3 . とても" at bounding box center [327, 313] width 302 height 71
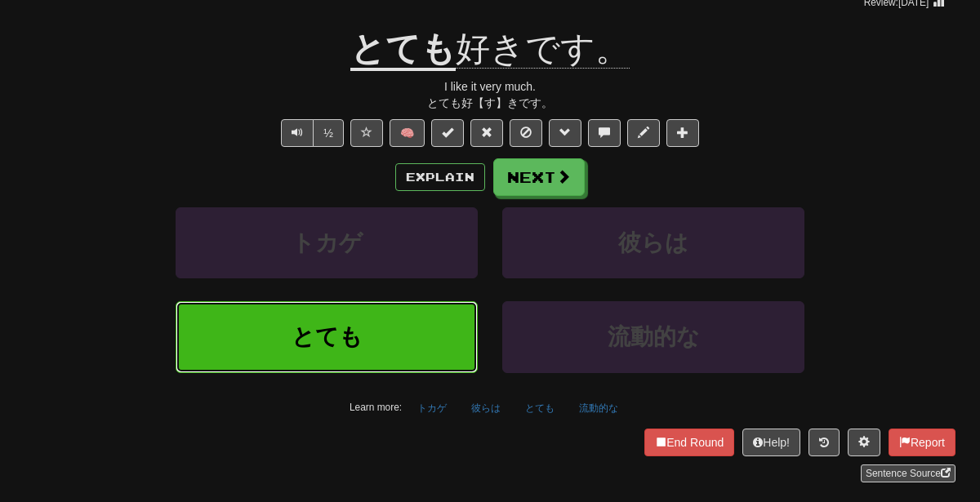
scroll to position [153, 0]
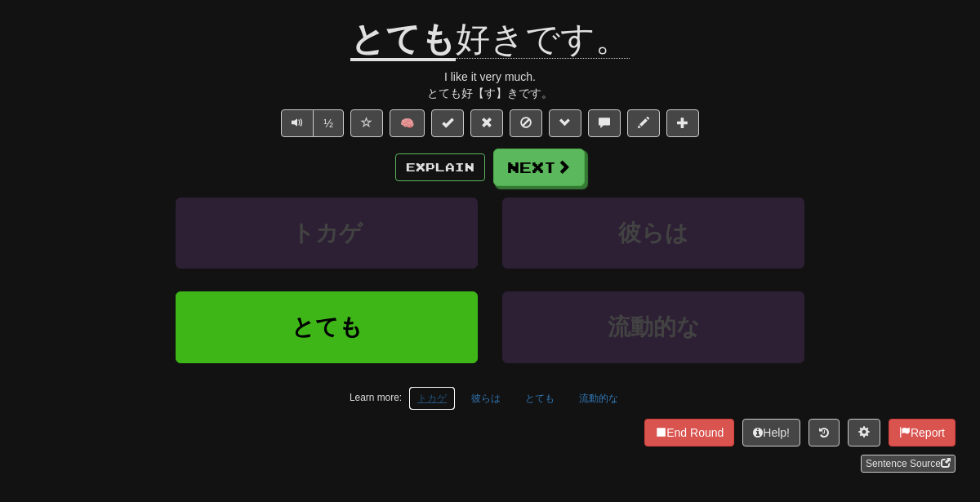
click at [432, 399] on button "トカゲ" at bounding box center [431, 398] width 47 height 24
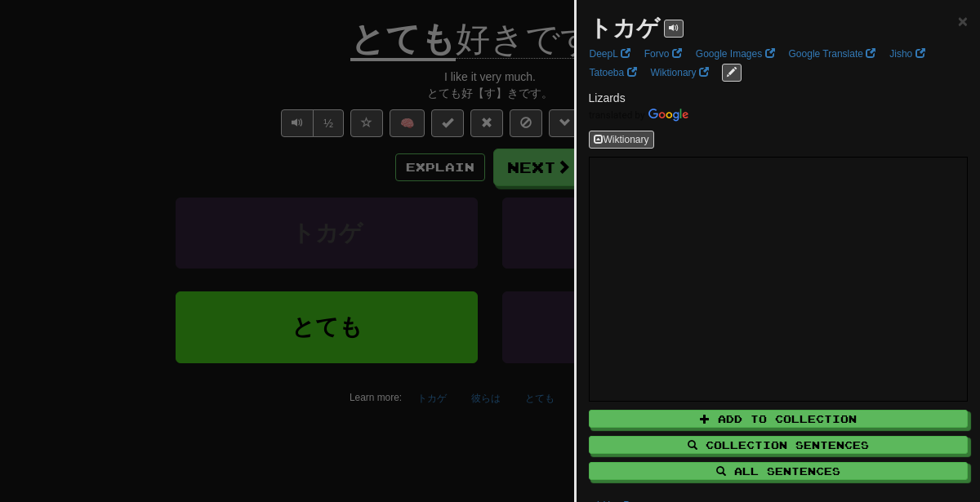
click at [496, 260] on div at bounding box center [490, 251] width 980 height 502
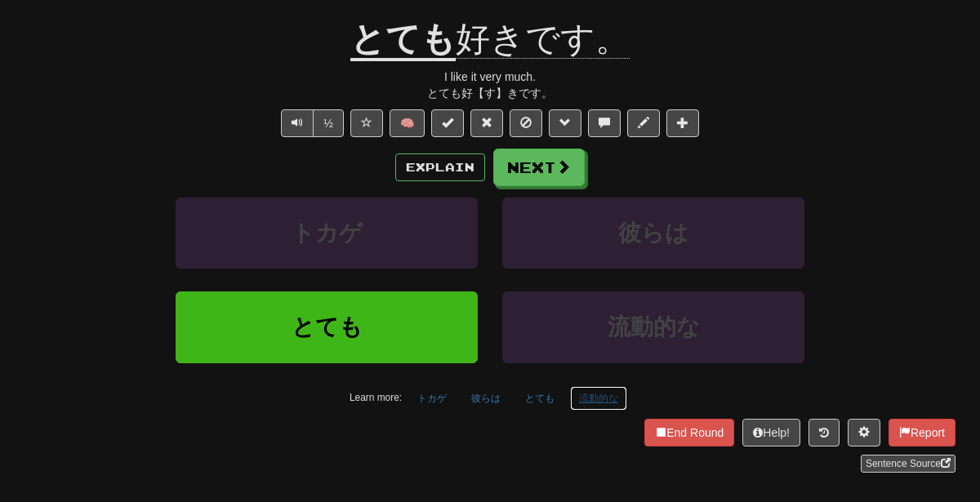
click at [590, 386] on button "流動的な" at bounding box center [598, 398] width 57 height 24
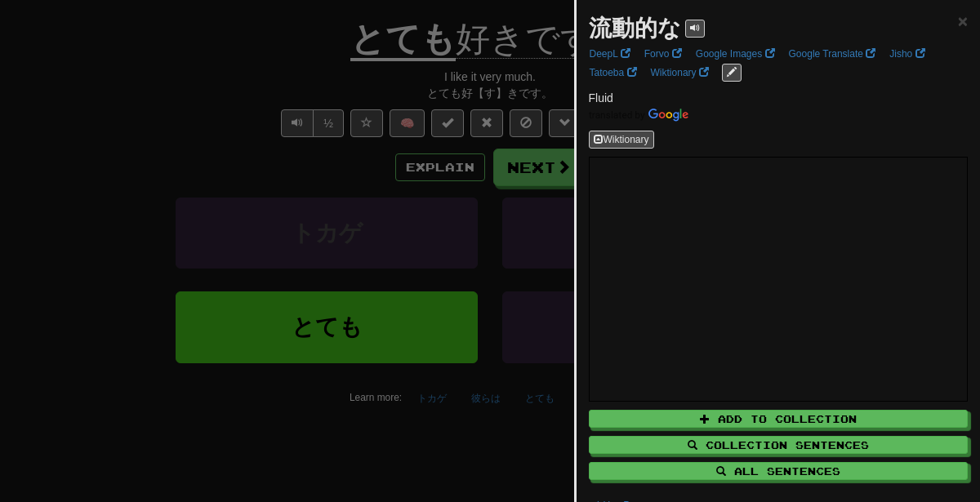
click at [451, 370] on div at bounding box center [490, 251] width 980 height 502
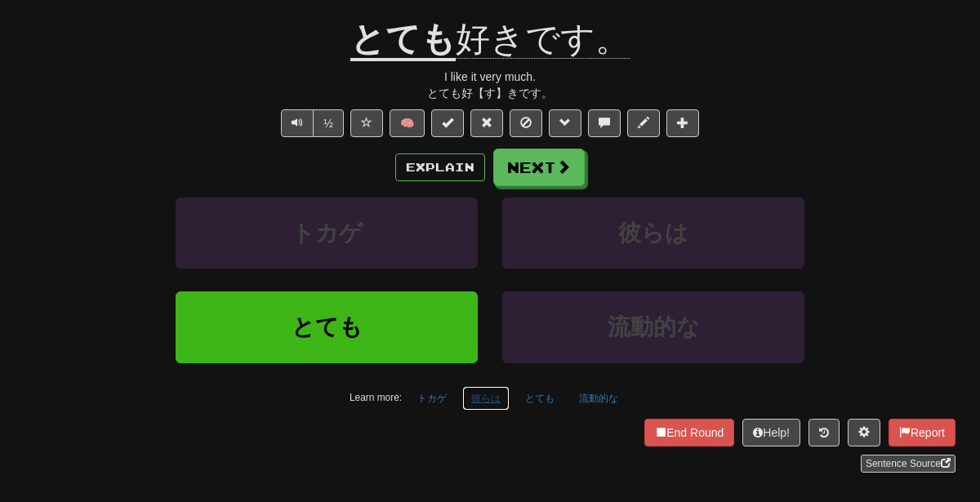
click at [487, 400] on button "彼らは" at bounding box center [485, 398] width 47 height 24
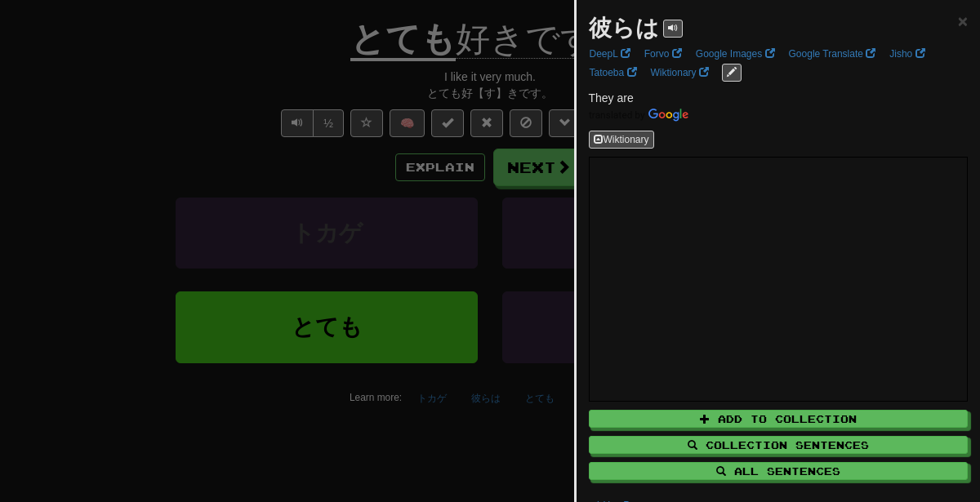
click at [465, 256] on div at bounding box center [490, 251] width 980 height 502
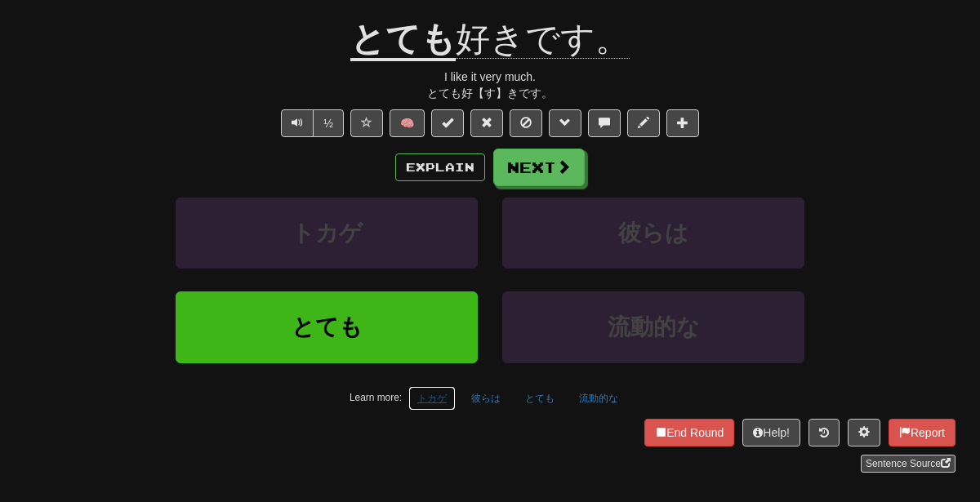
click at [450, 396] on button "トカゲ" at bounding box center [431, 398] width 47 height 24
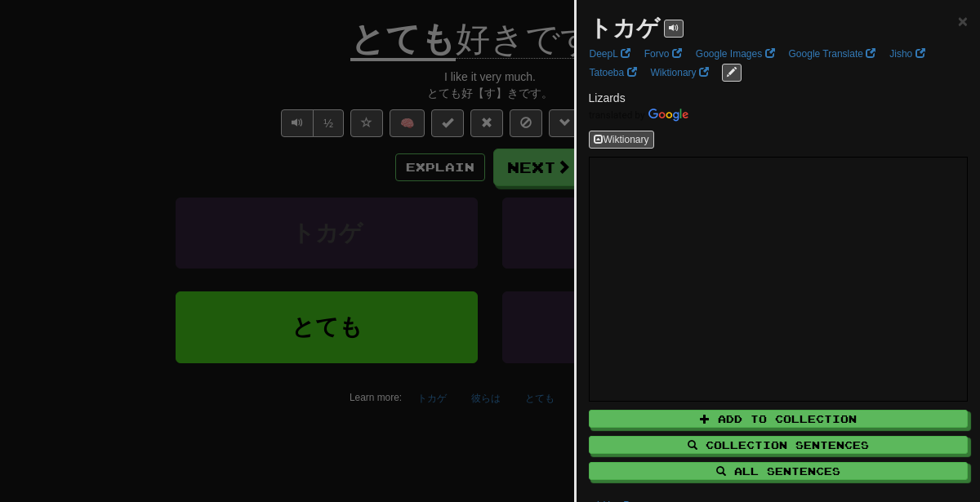
click at [428, 286] on div at bounding box center [490, 251] width 980 height 502
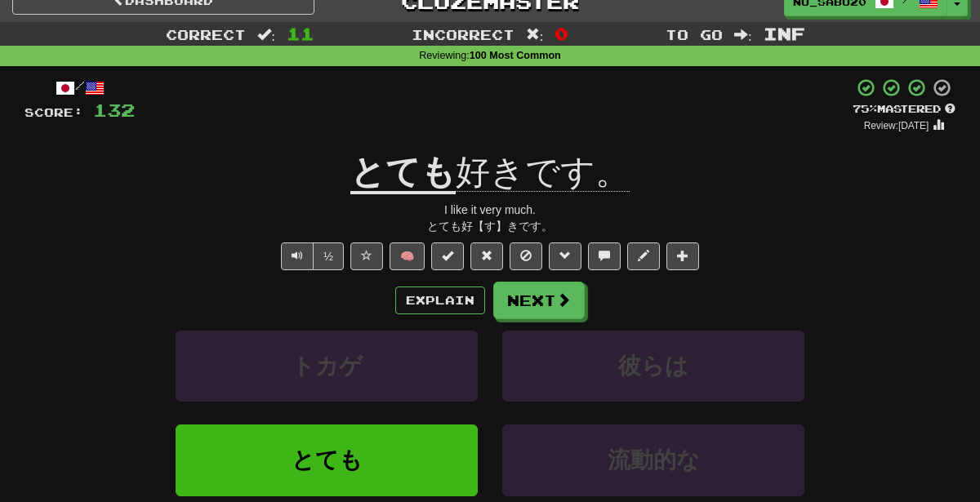
scroll to position [0, 0]
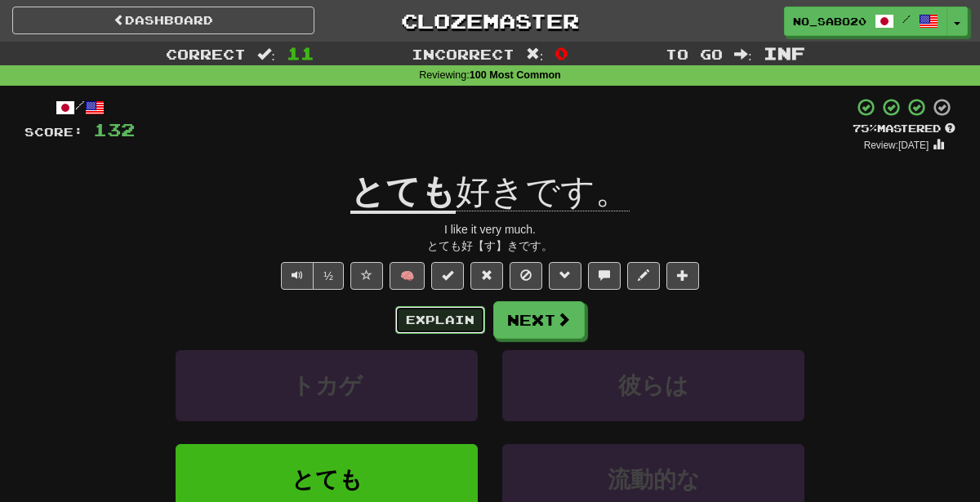
click at [433, 327] on button "Explain" at bounding box center [440, 320] width 90 height 28
